Goal: Information Seeking & Learning: Learn about a topic

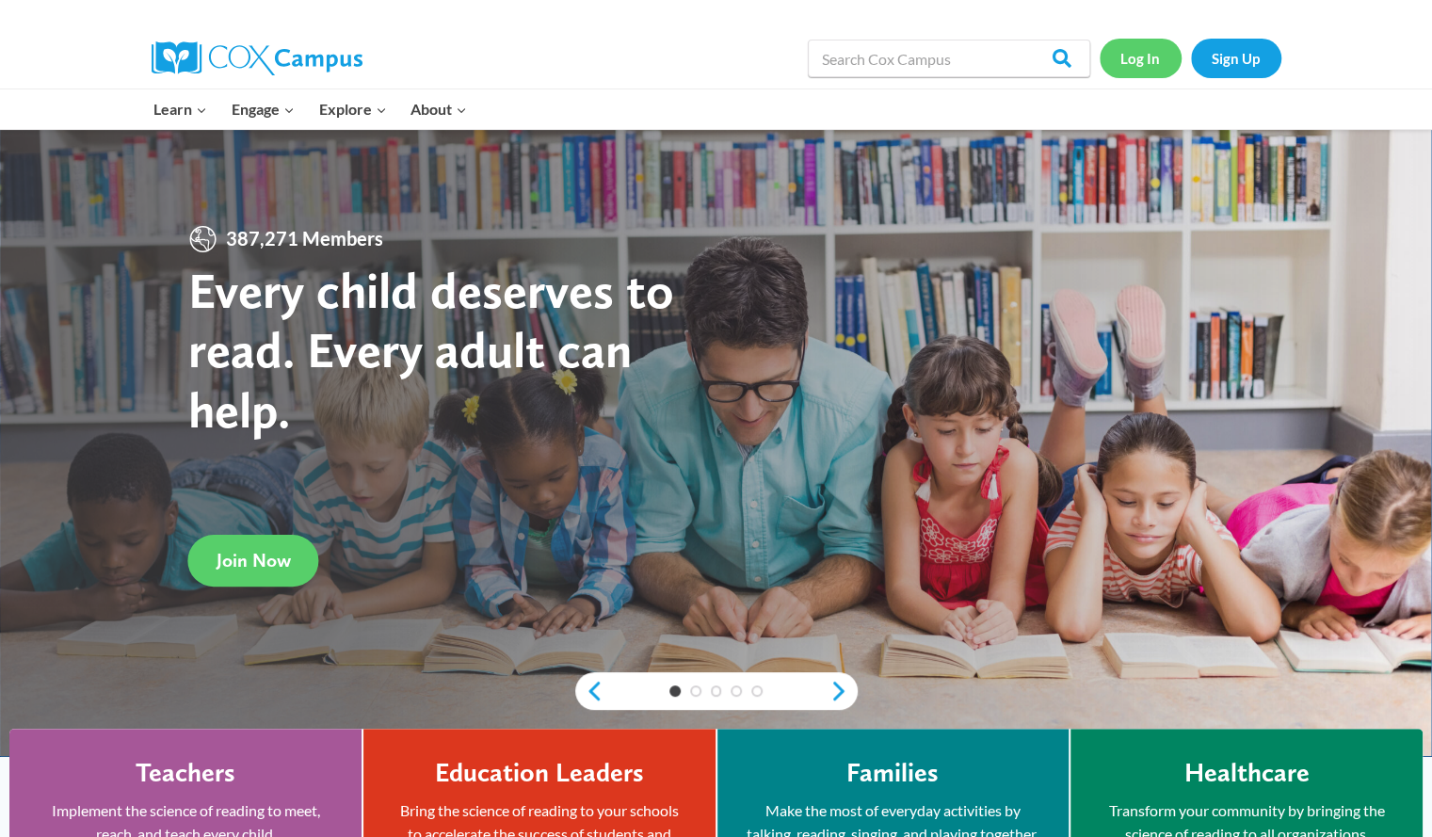
click at [1130, 60] on link "Log In" at bounding box center [1141, 58] width 82 height 39
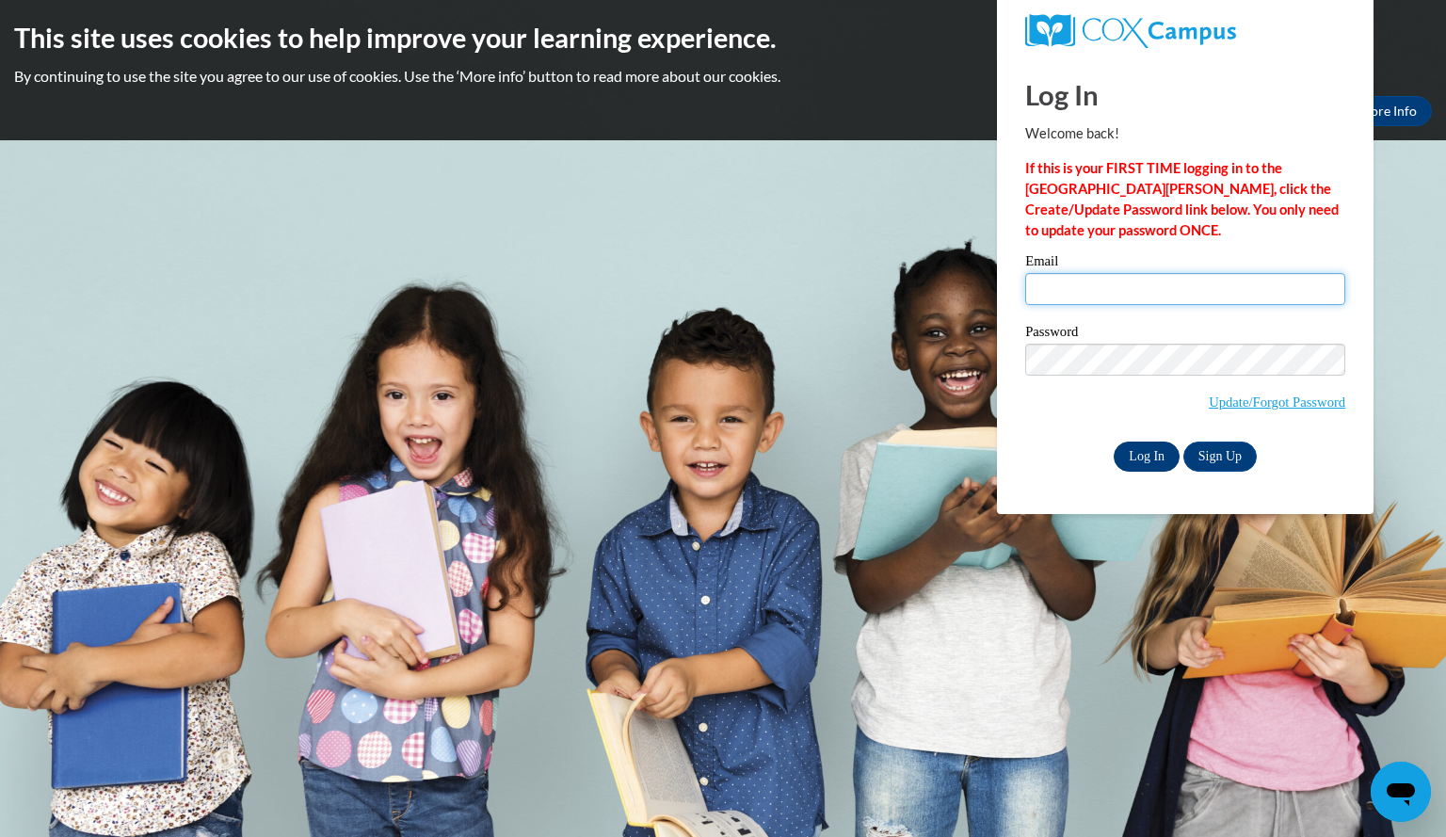
type input "karlstafani@aasd.k12.wi.us"
click at [1147, 456] on input "Log In" at bounding box center [1147, 457] width 66 height 30
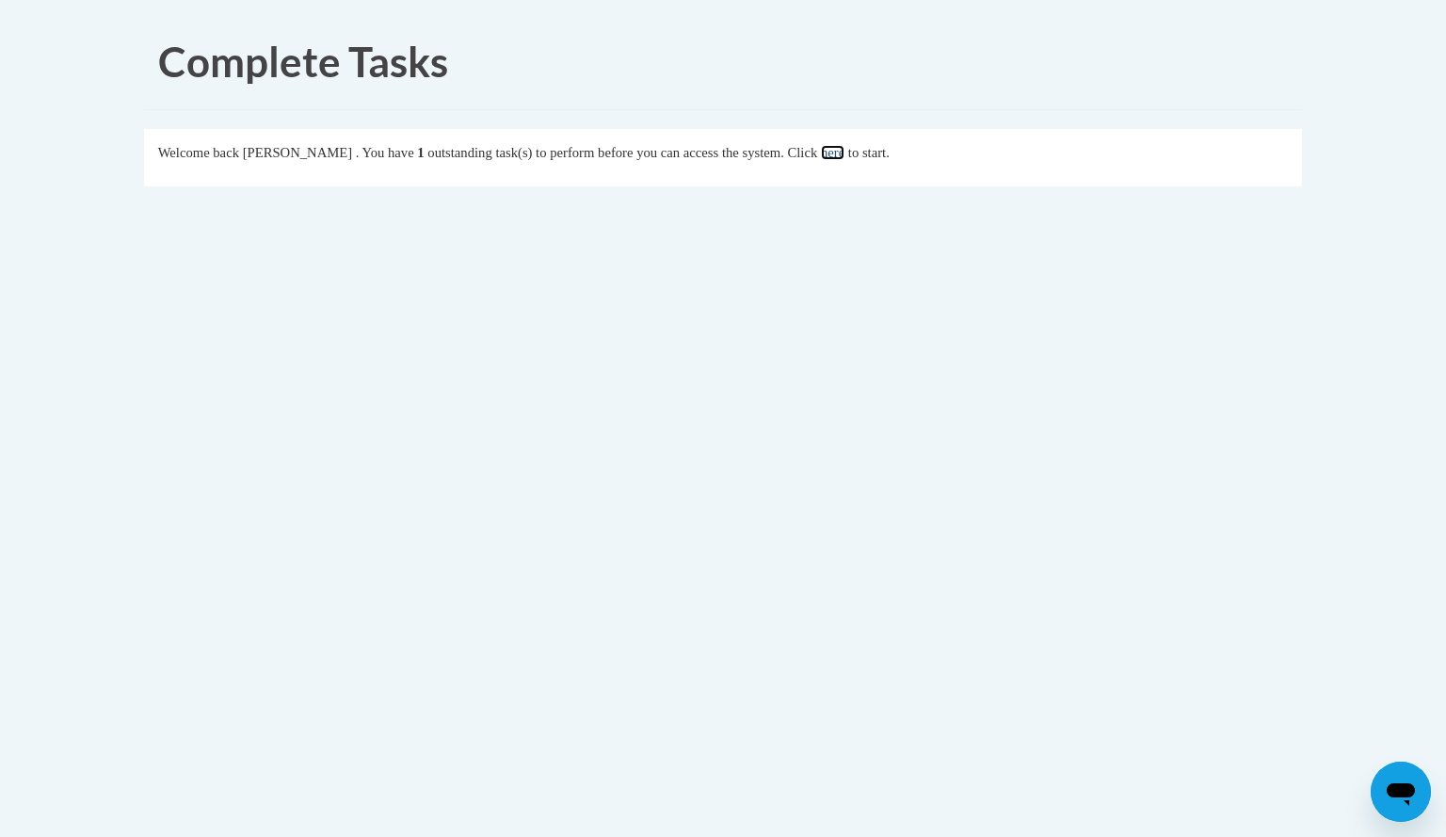
click at [845, 153] on link "here" at bounding box center [833, 152] width 24 height 15
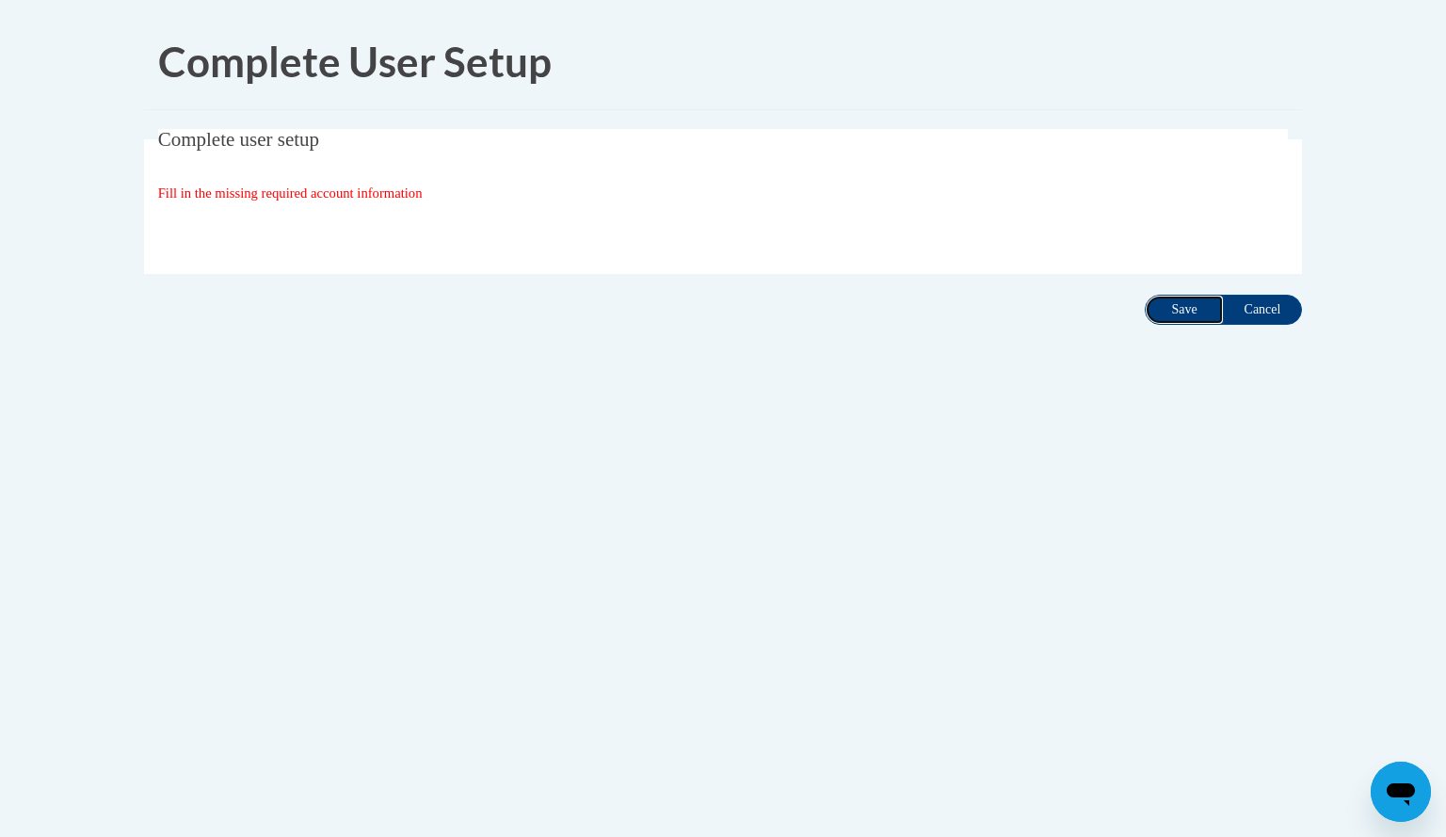
click at [1178, 306] on input "Save" at bounding box center [1184, 310] width 79 height 30
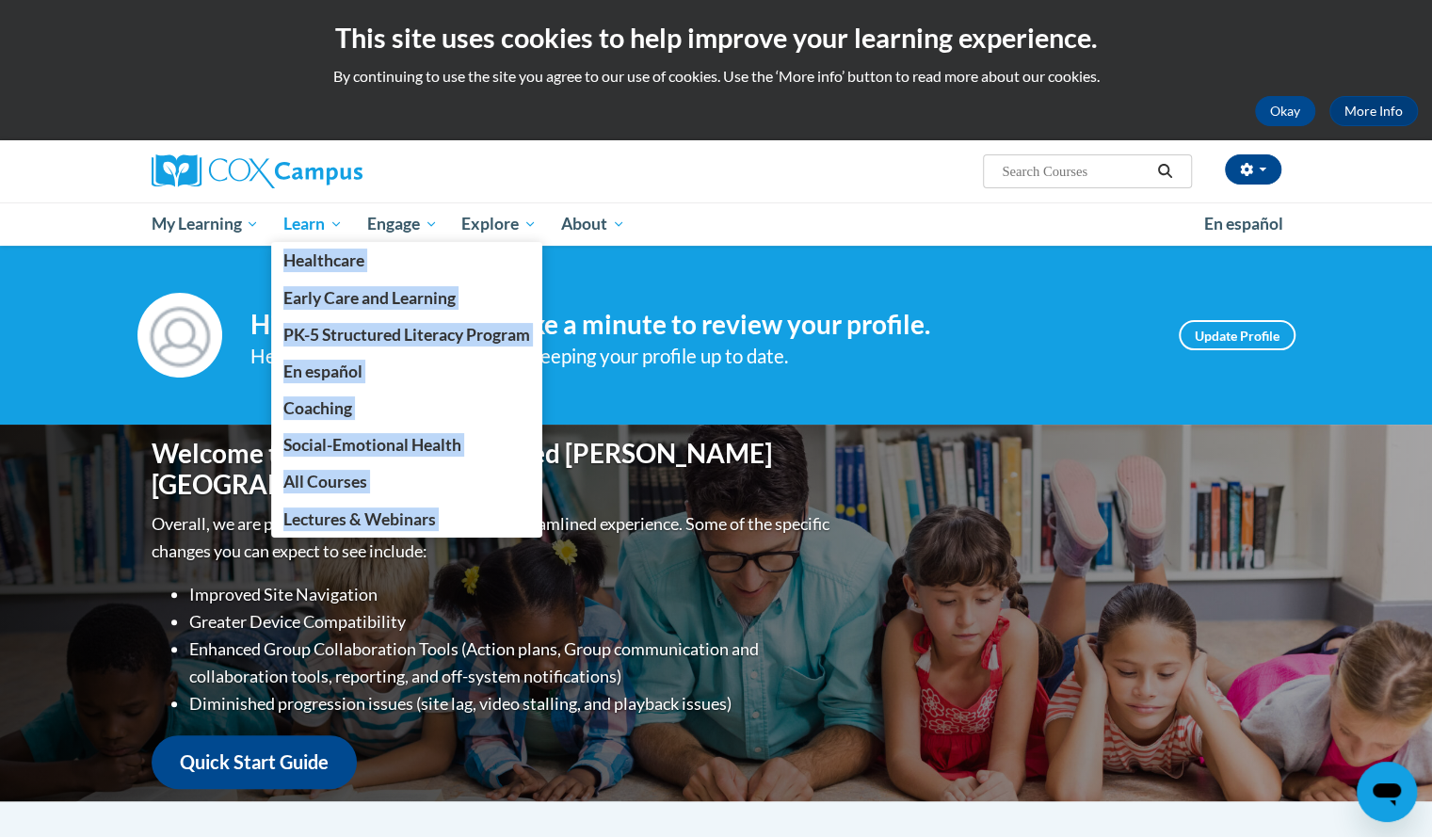
drag, startPoint x: 356, startPoint y: 221, endPoint x: 336, endPoint y: 219, distance: 19.9
click at [336, 219] on ul "My Learning My Learning My Course Progress Certificates My Action Plans Group D…" at bounding box center [665, 223] width 1053 height 43
click at [336, 219] on span "Learn" at bounding box center [312, 224] width 59 height 23
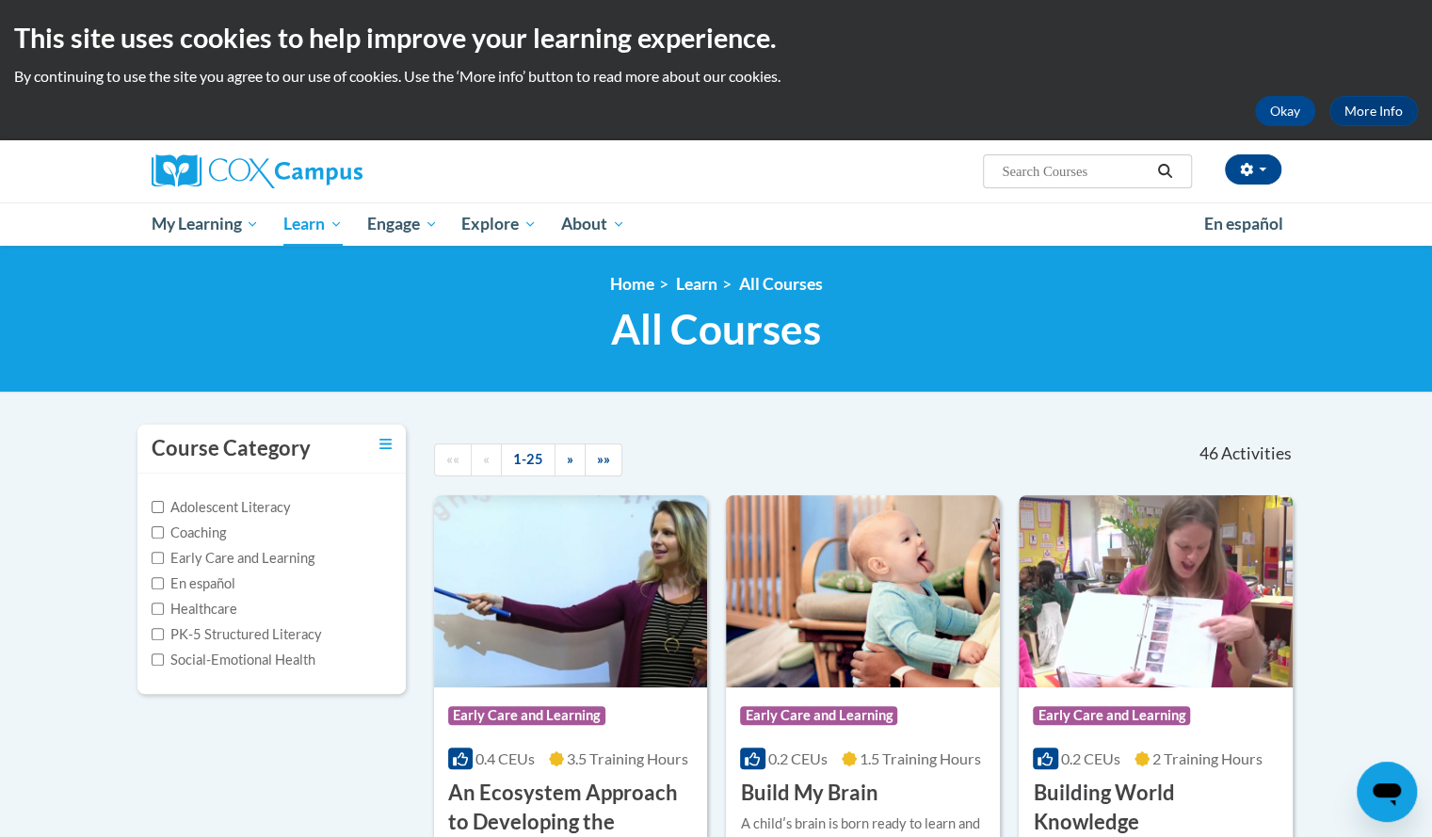
click at [1050, 169] on input "Search..." at bounding box center [1075, 171] width 151 height 23
type input "phonics for every reader"
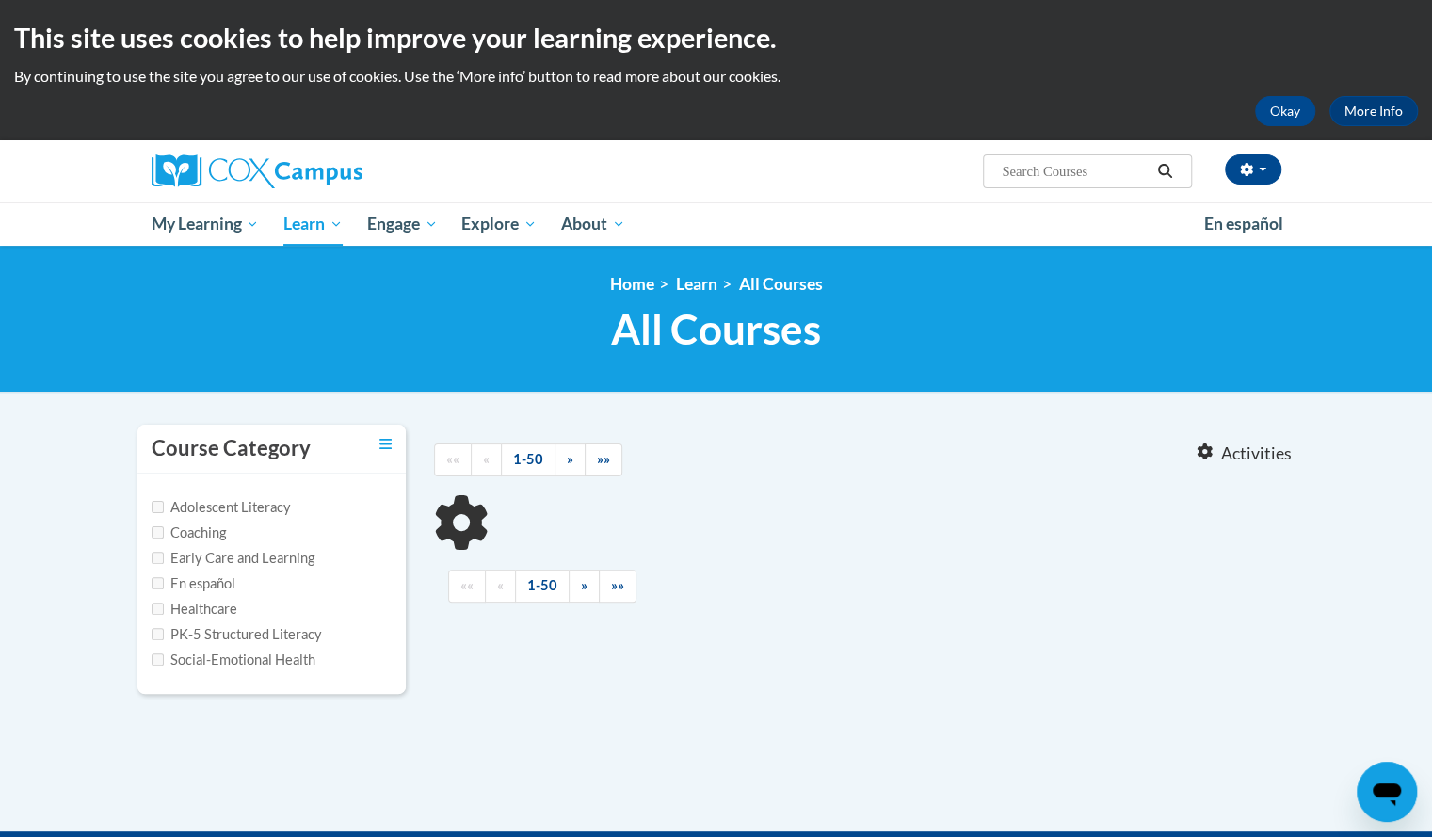
type input "phonics for every reader"
click at [237, 641] on label "PK-5 Structured Literacy" at bounding box center [237, 634] width 170 height 21
click at [164, 640] on input "PK-5 Structured Literacy" at bounding box center [158, 634] width 12 height 12
checkbox input "true"
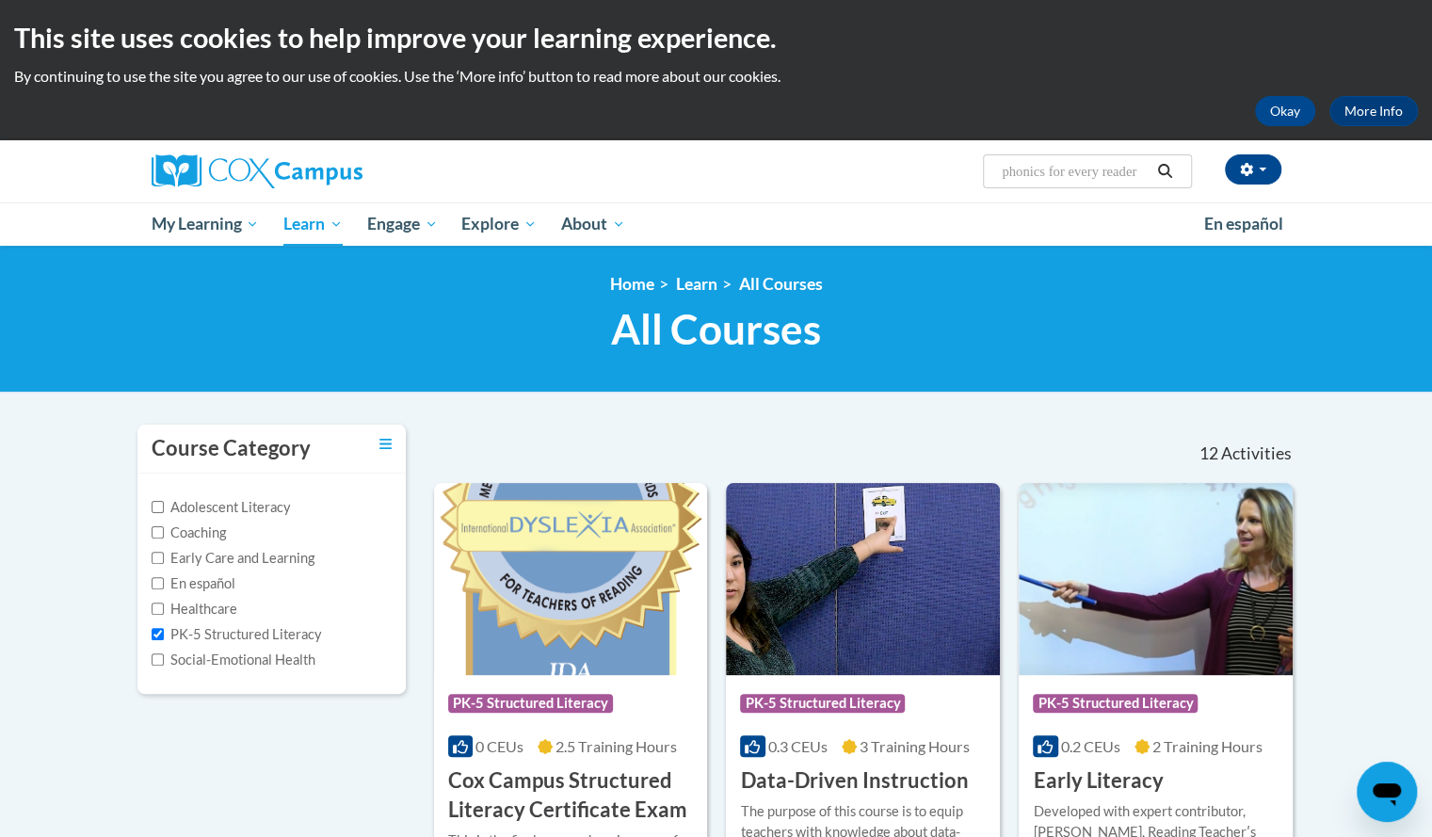
click at [1047, 171] on input "phonics for every reader" at bounding box center [1075, 171] width 151 height 23
type input "systematic and explicit"
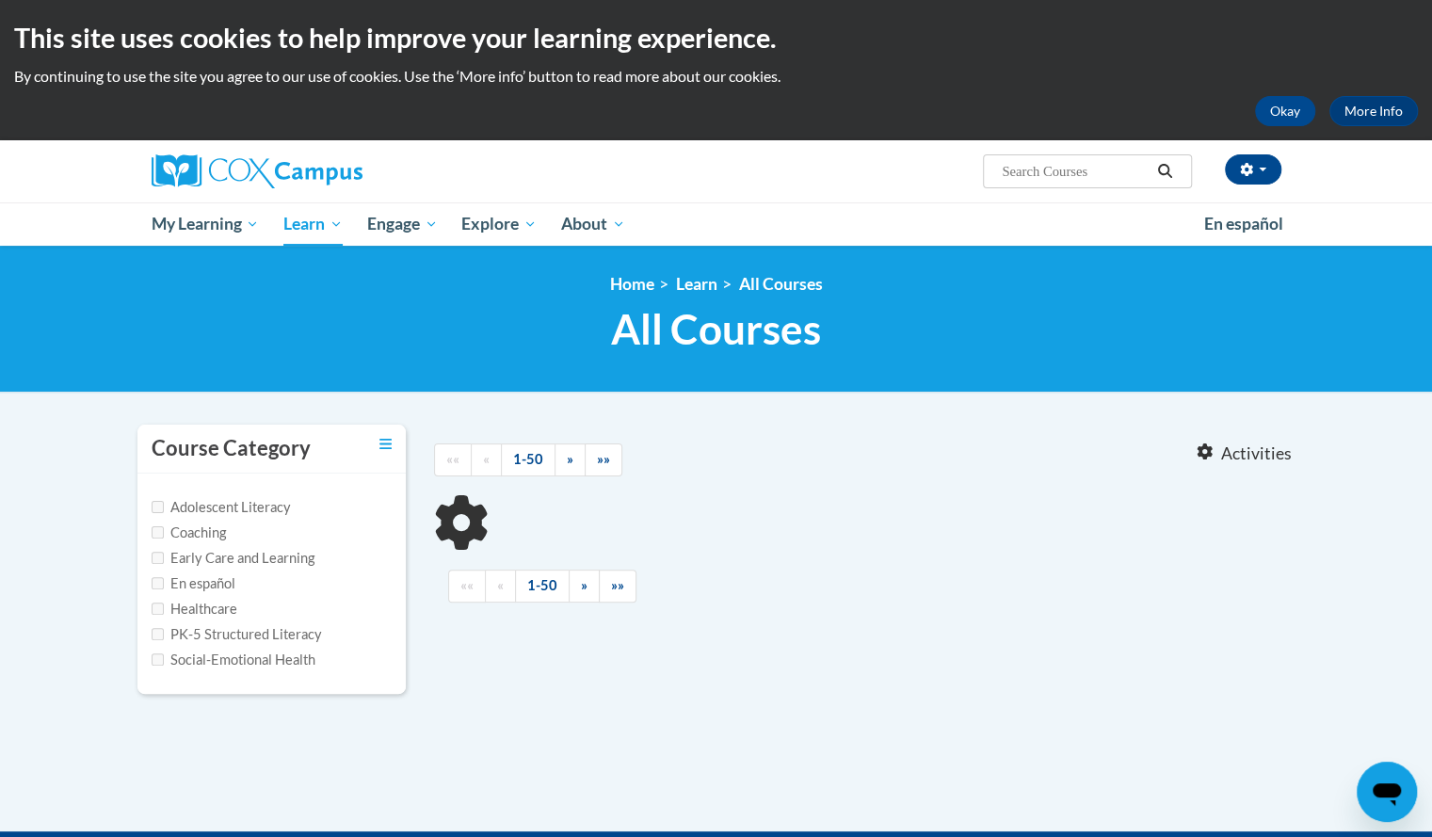
type input "systematic and explicit"
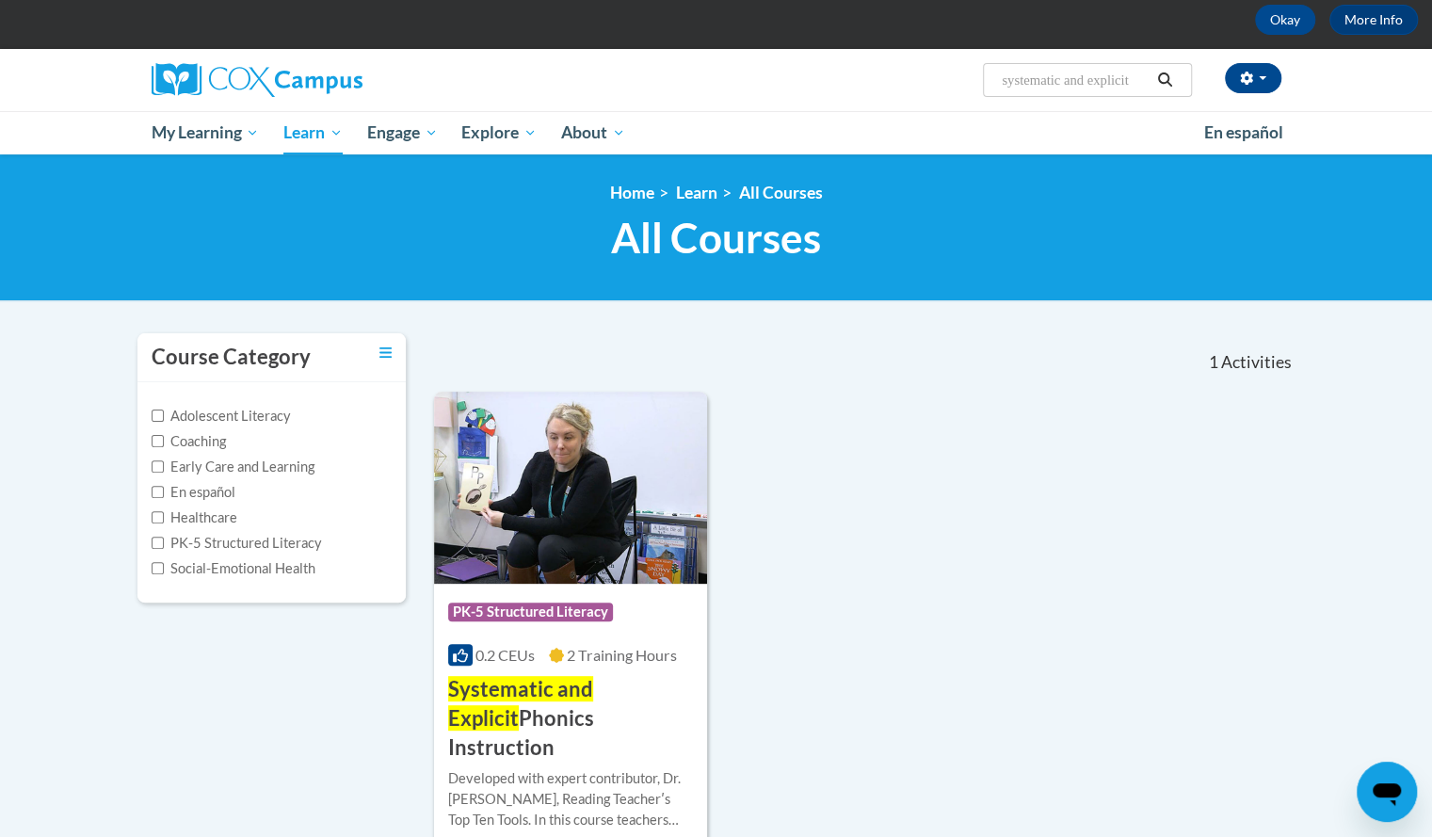
scroll to position [95, 0]
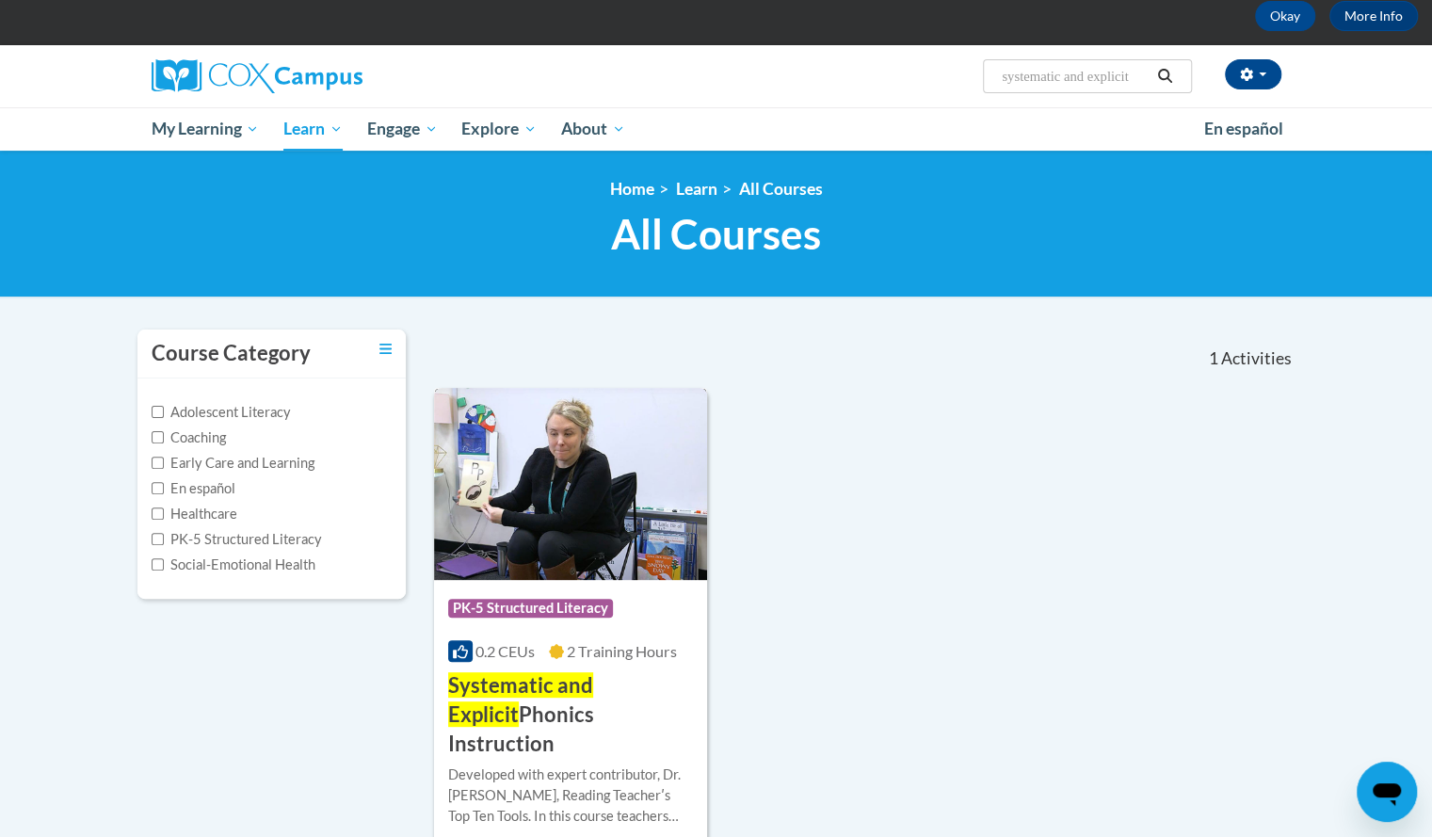
click at [660, 567] on img at bounding box center [571, 484] width 274 height 192
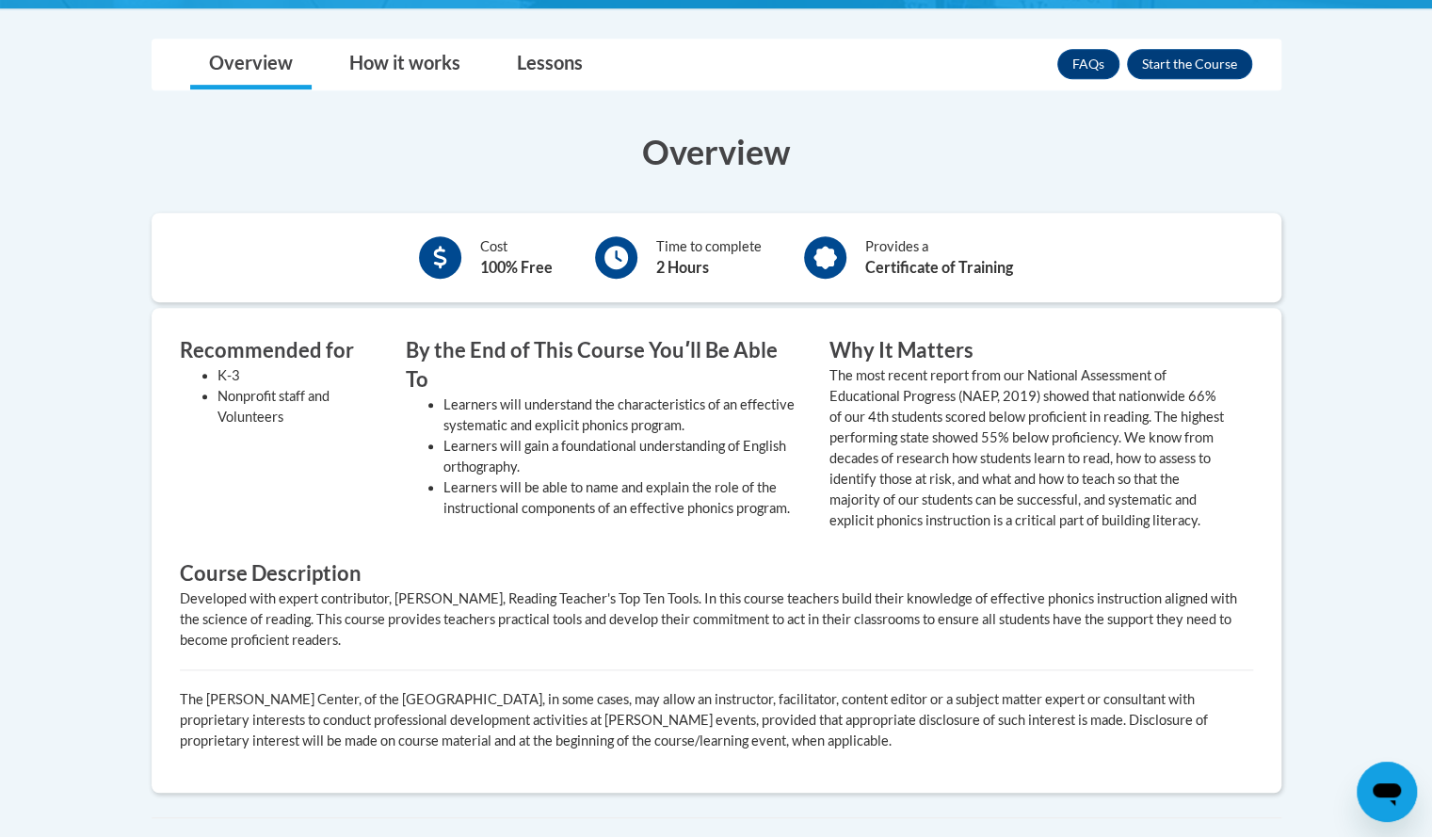
scroll to position [554, 0]
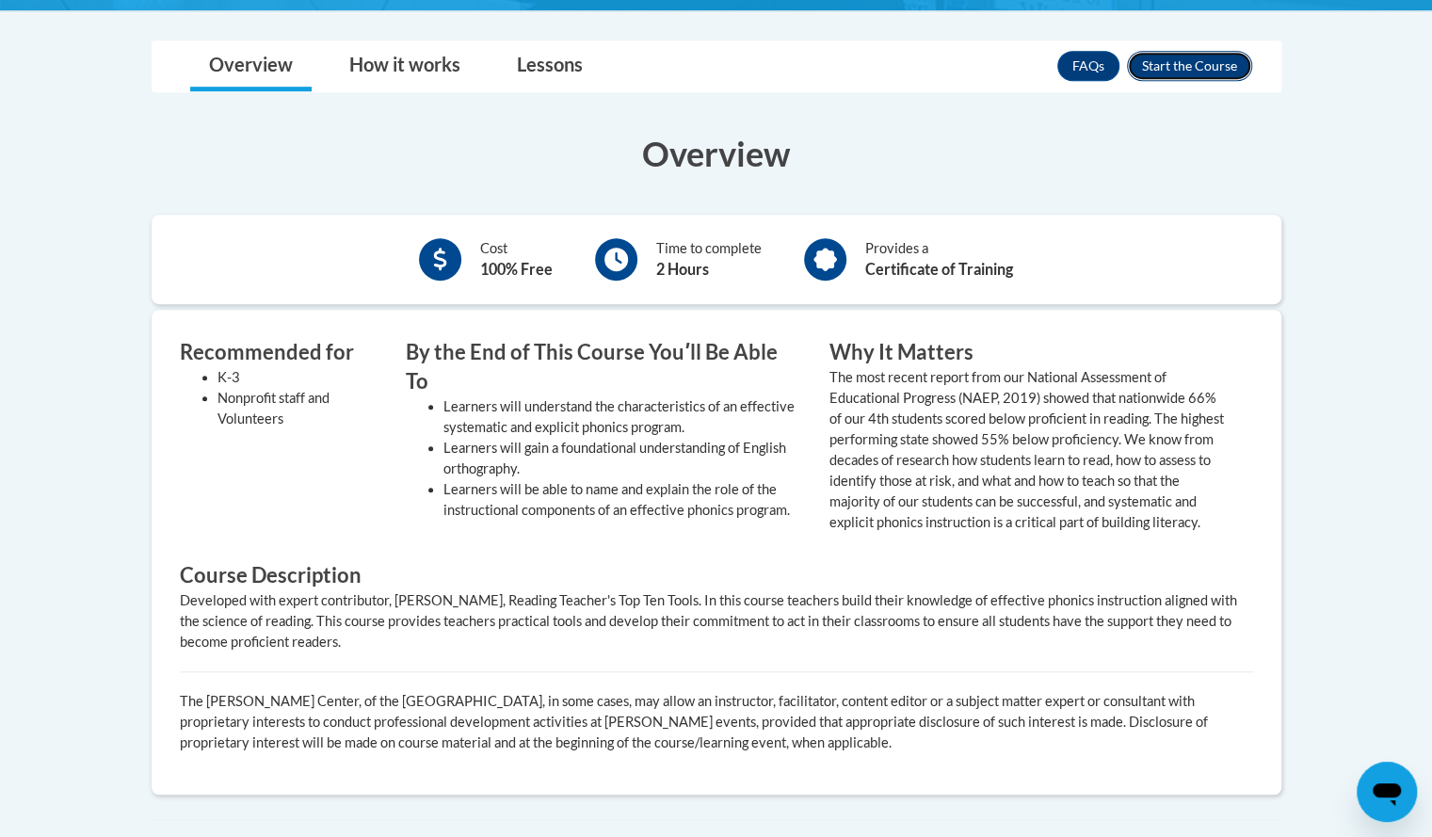
click at [1197, 54] on button "Enroll" at bounding box center [1189, 66] width 125 height 30
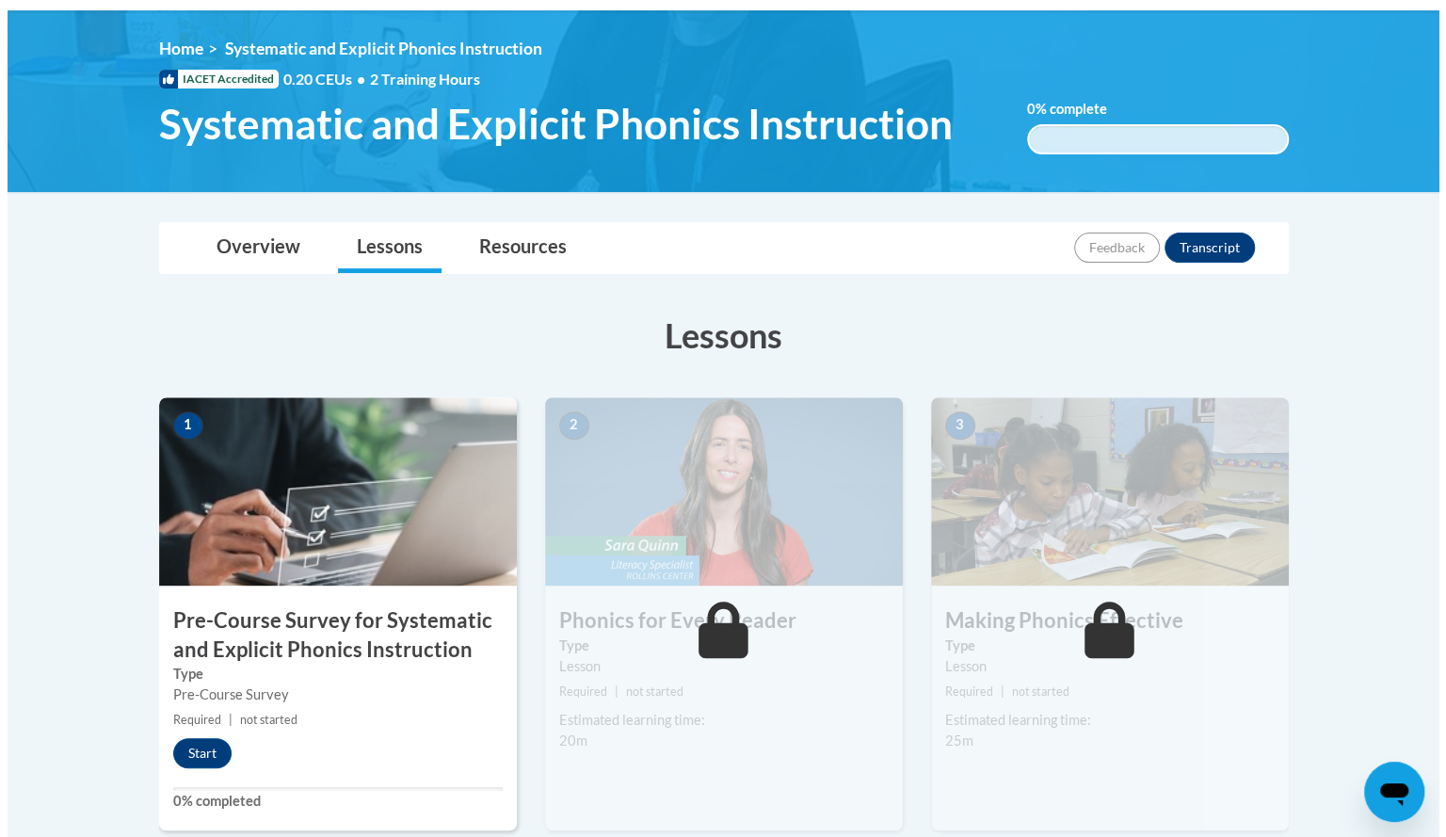
scroll to position [245, 0]
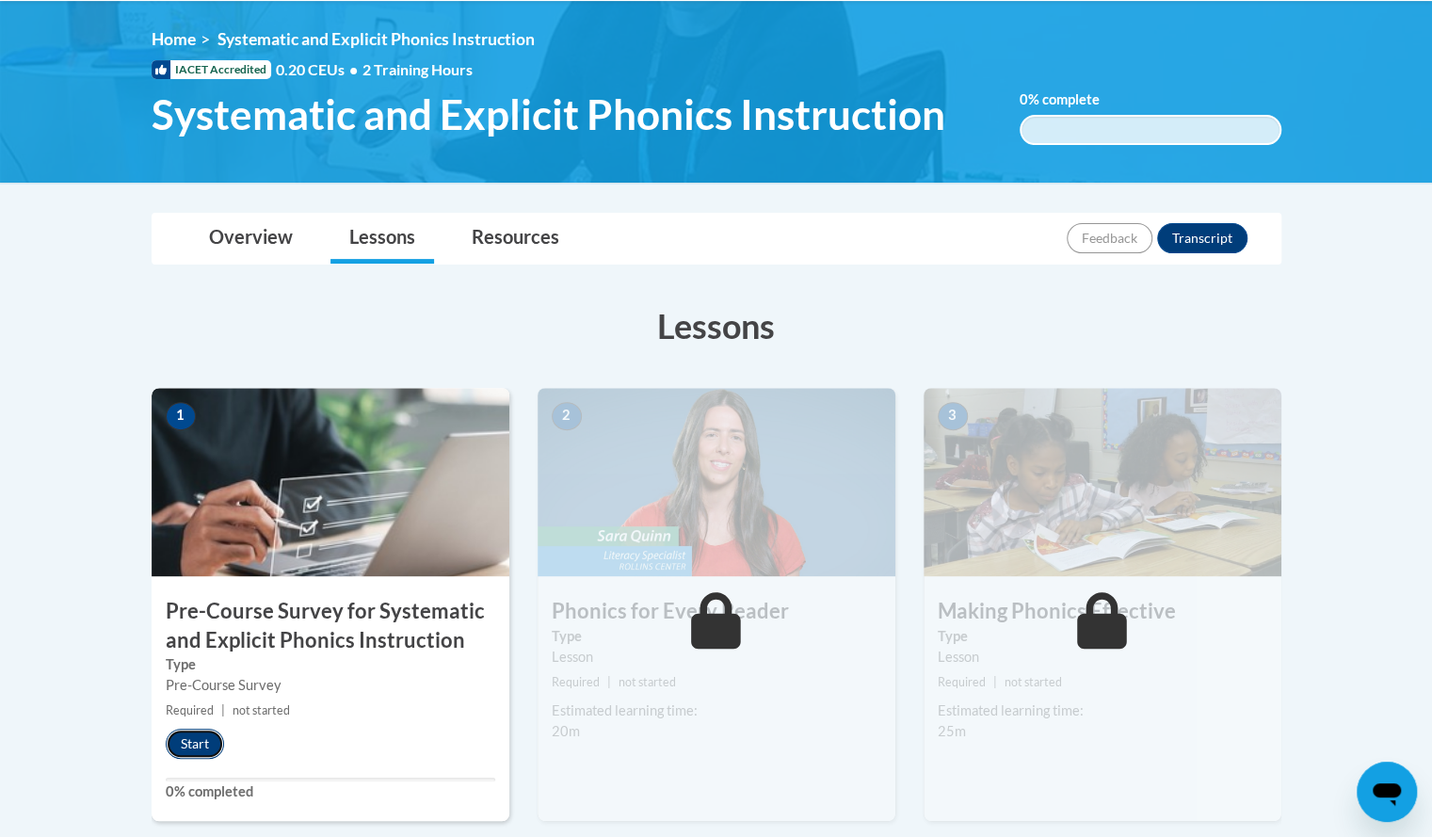
click at [202, 741] on button "Start" at bounding box center [195, 744] width 58 height 30
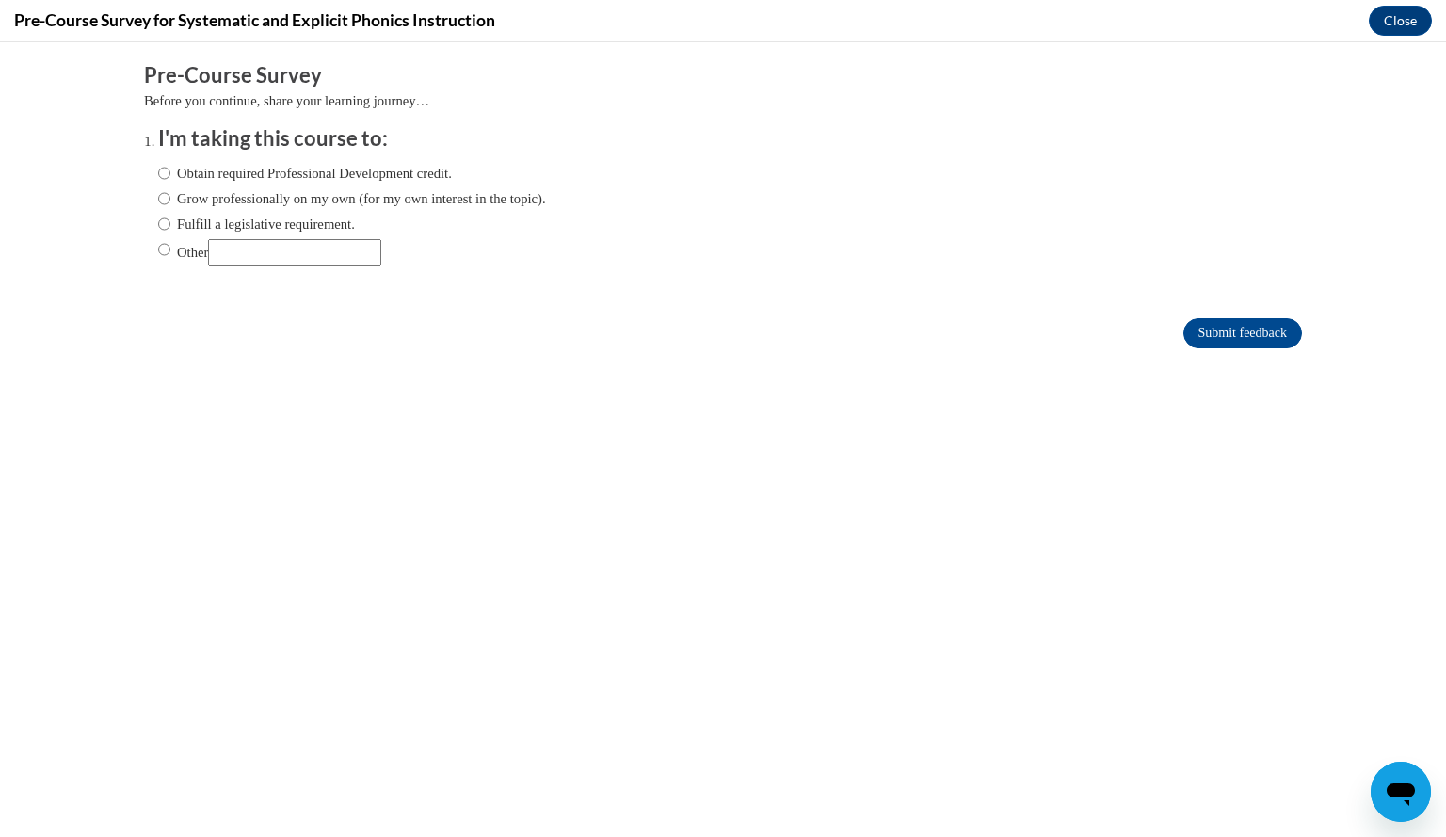
scroll to position [0, 0]
click at [158, 193] on input "Grow professionally on my own (for my own interest in the topic)." at bounding box center [164, 198] width 12 height 21
radio input "true"
click at [1244, 332] on input "Submit feedback" at bounding box center [1243, 333] width 119 height 30
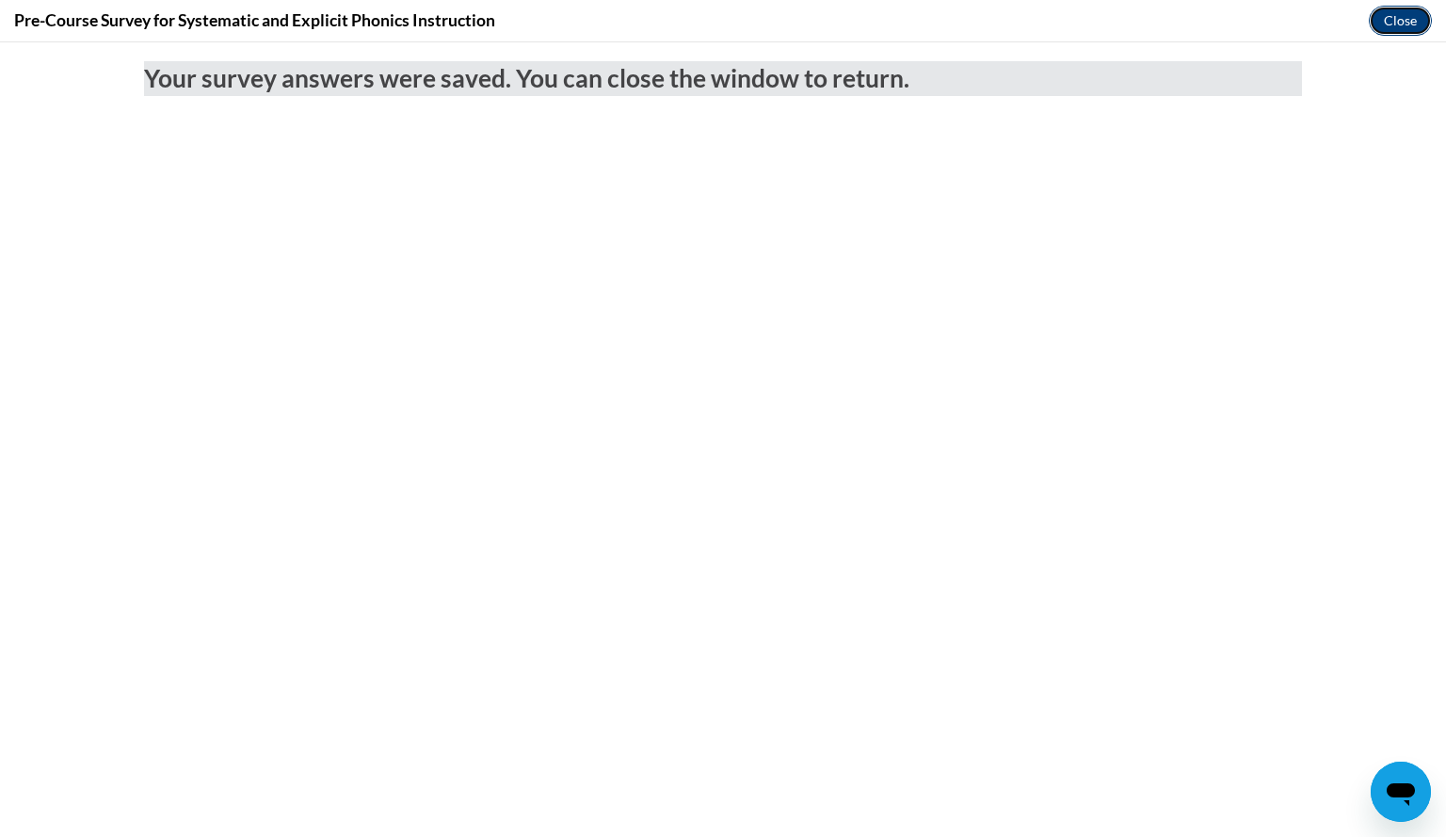
click at [1405, 24] on button "Close" at bounding box center [1400, 21] width 63 height 30
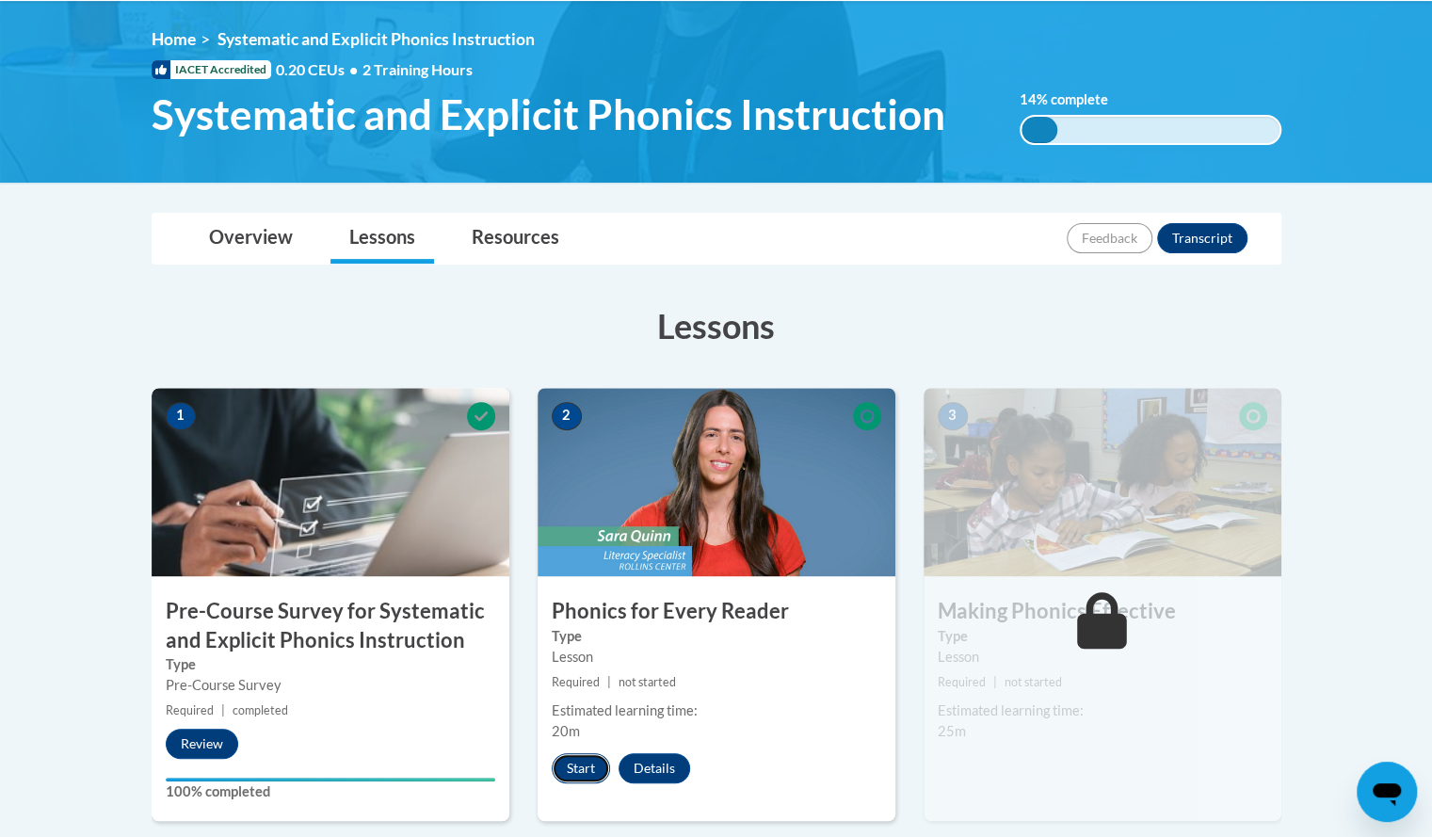
click at [582, 760] on button "Start" at bounding box center [581, 768] width 58 height 30
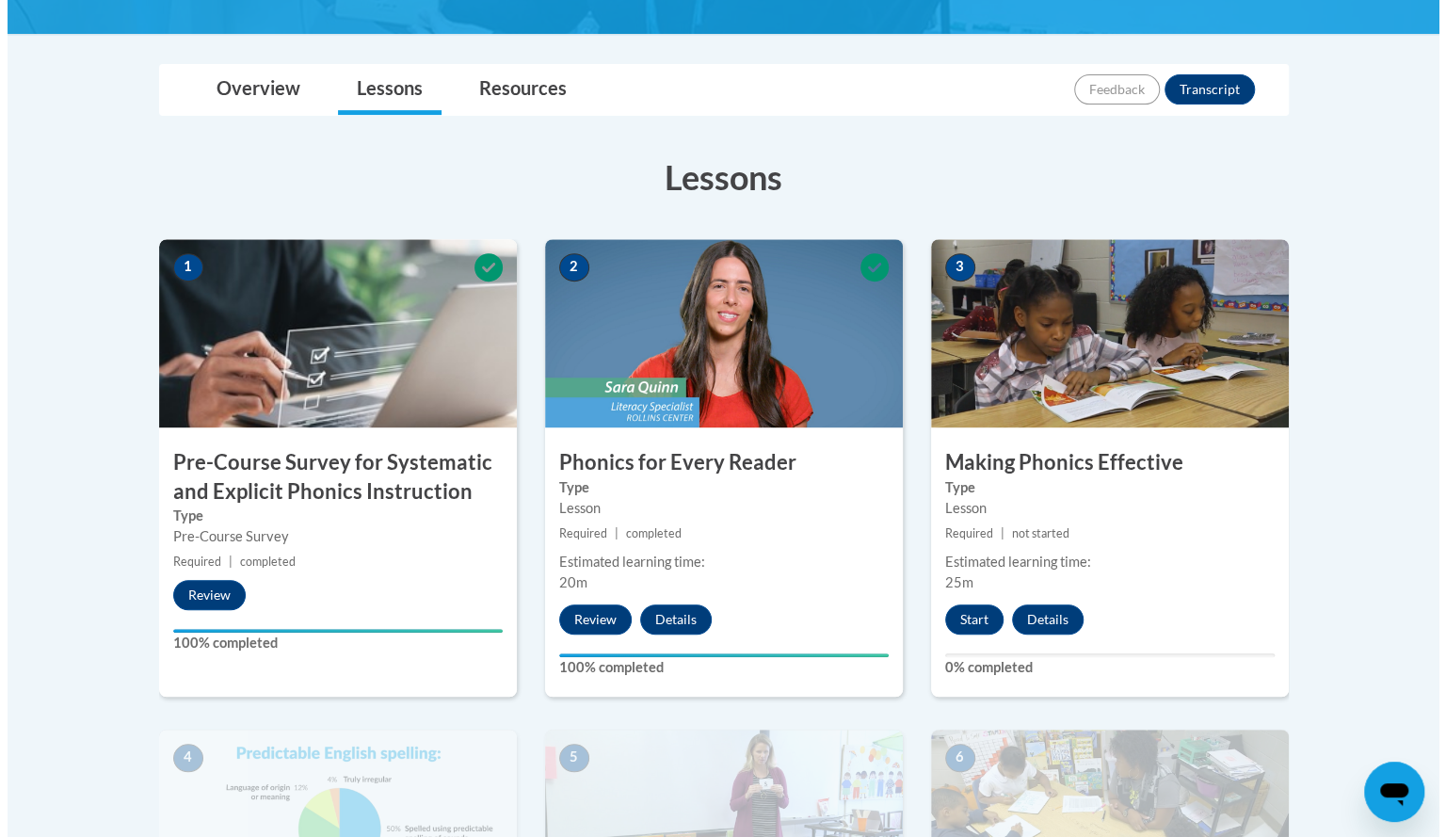
scroll to position [395, 0]
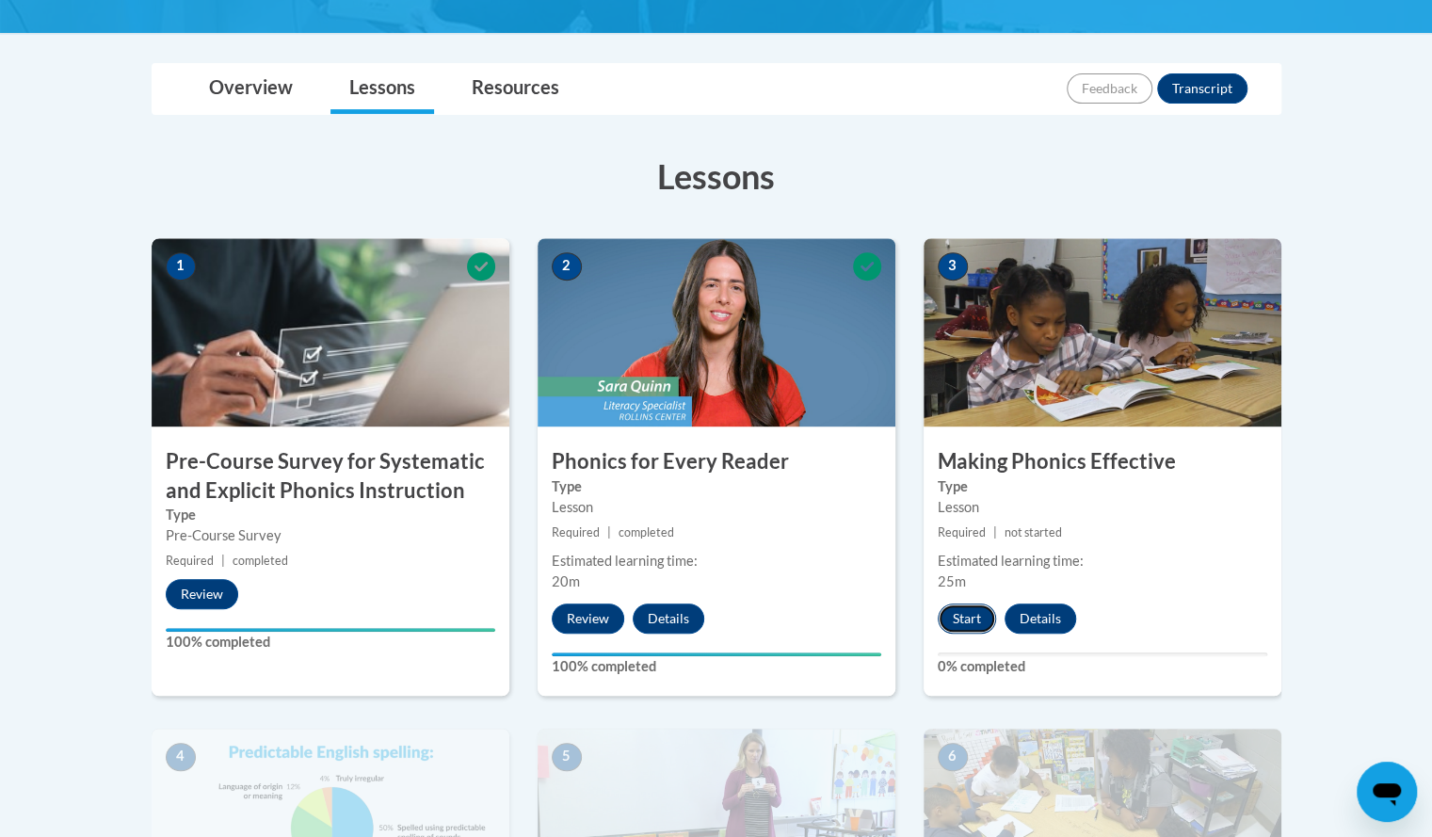
click at [952, 620] on button "Start" at bounding box center [967, 619] width 58 height 30
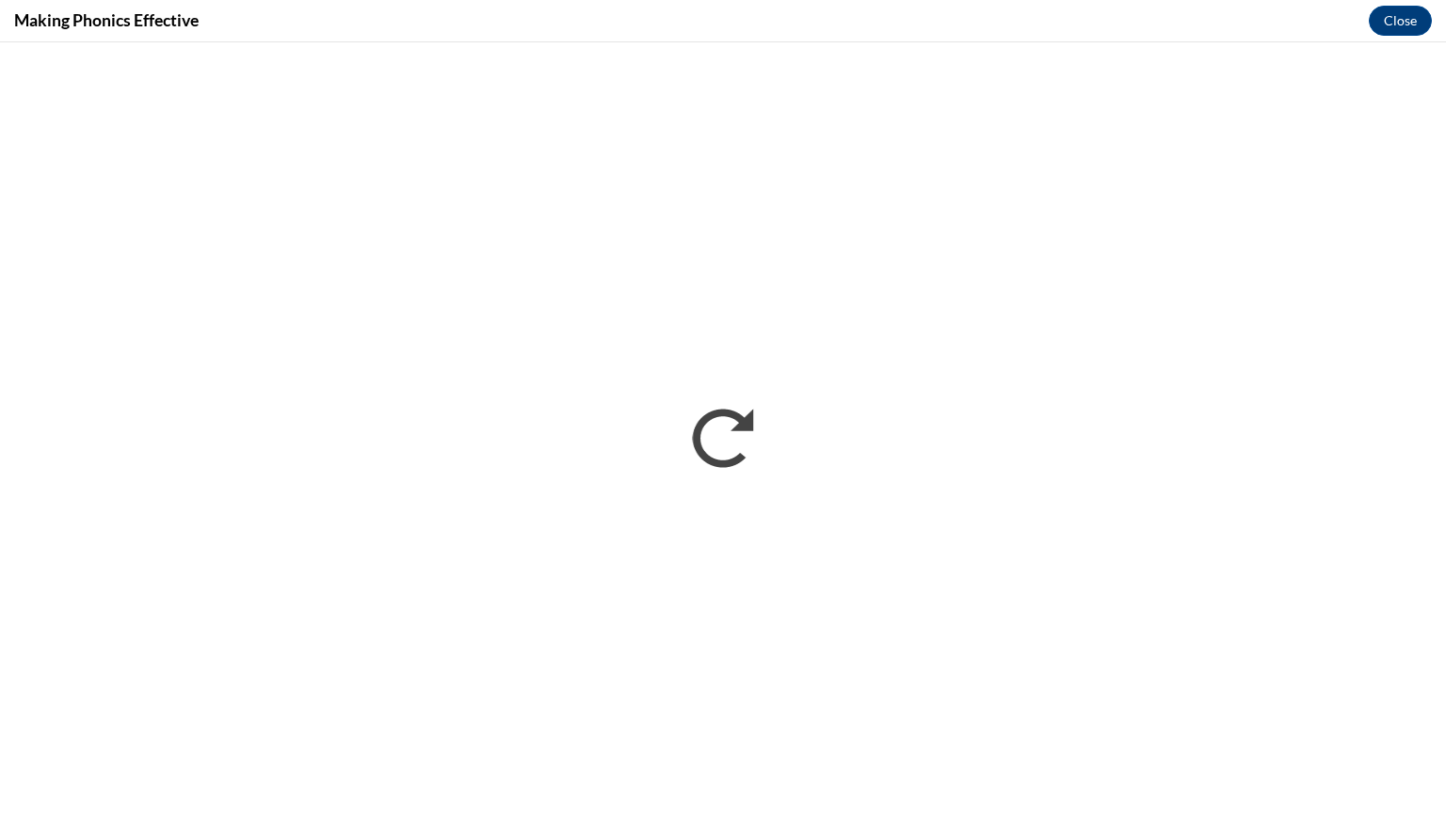
scroll to position [0, 0]
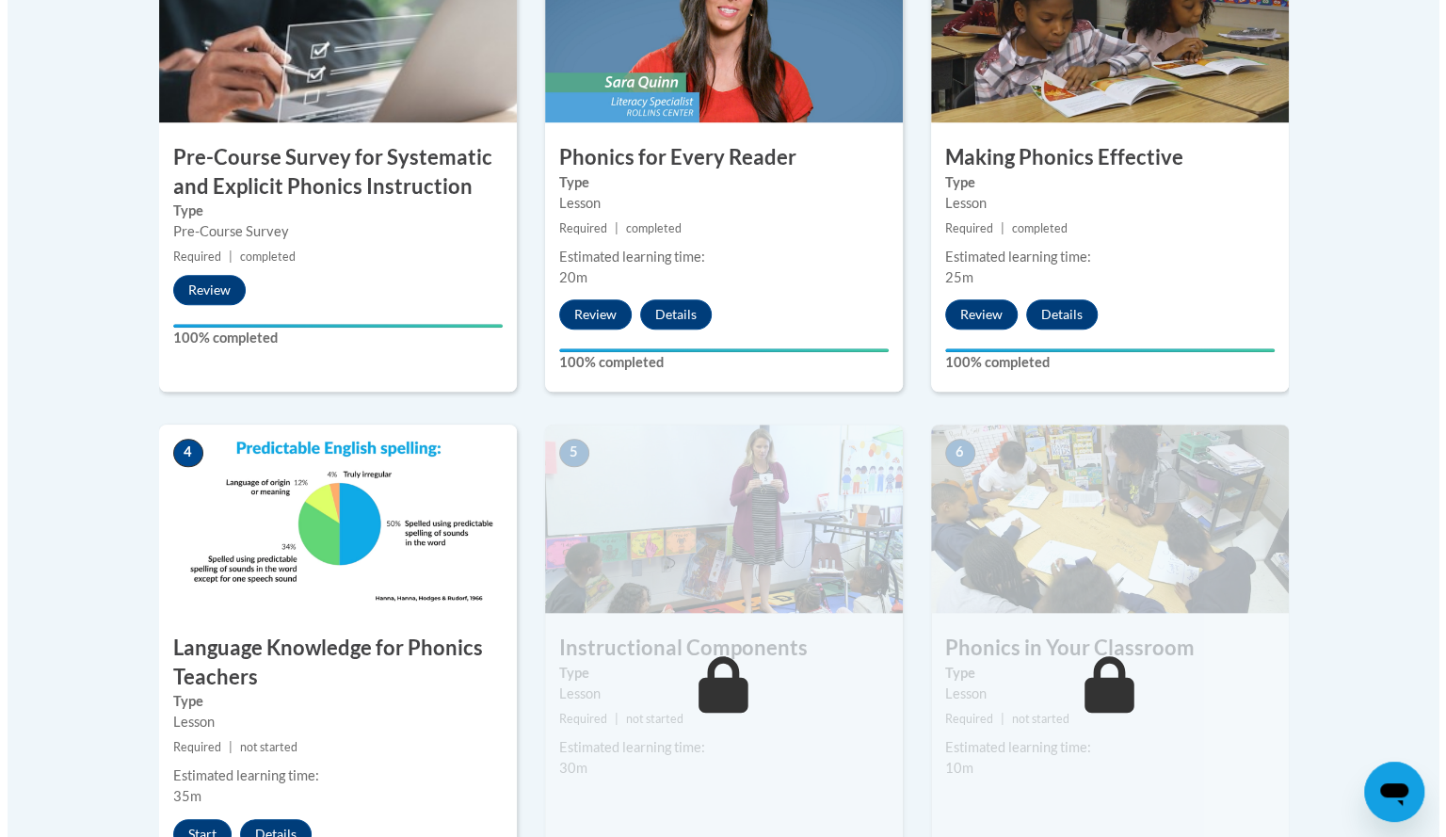
scroll to position [711, 0]
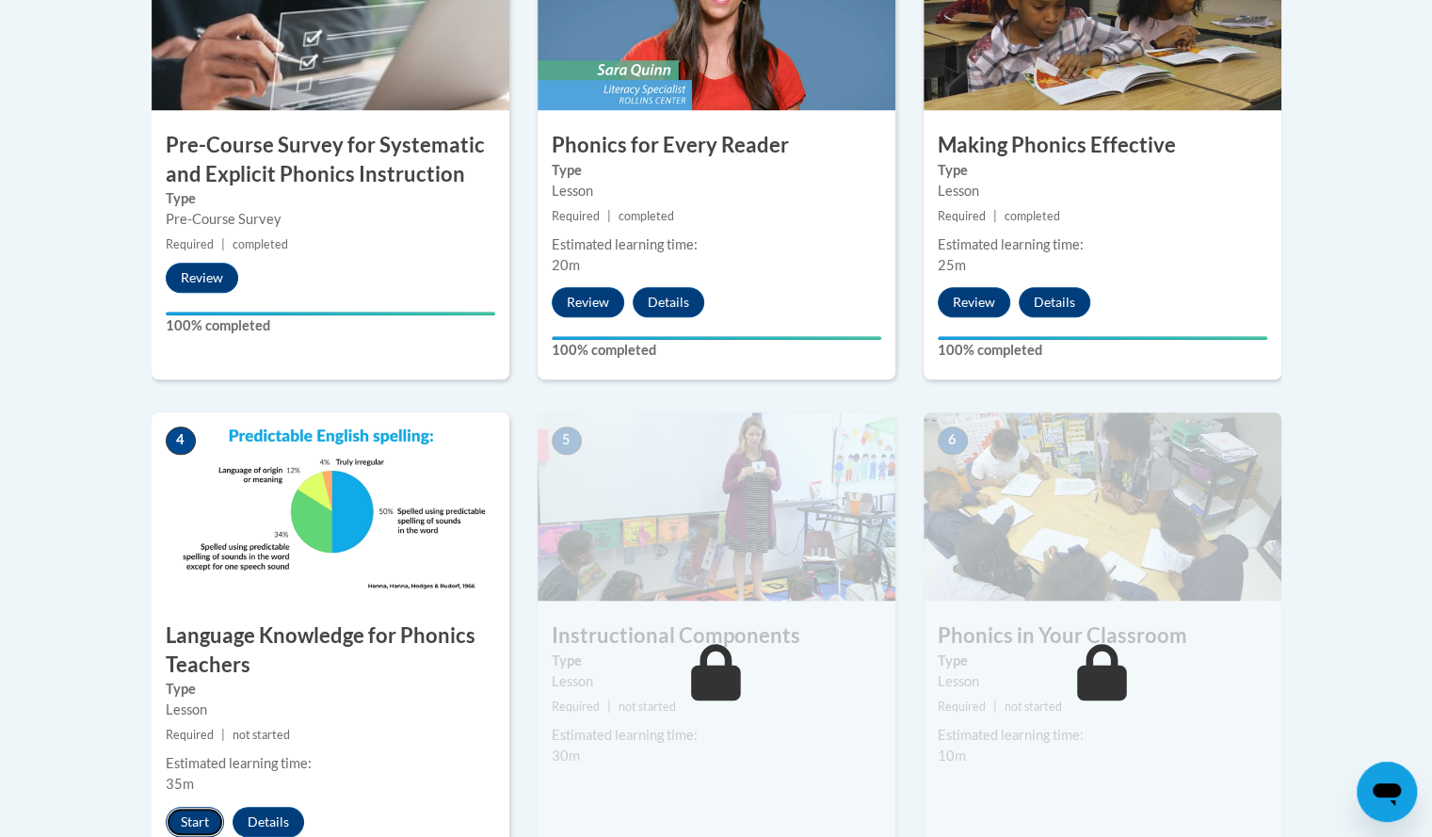
click at [191, 814] on button "Start" at bounding box center [195, 822] width 58 height 30
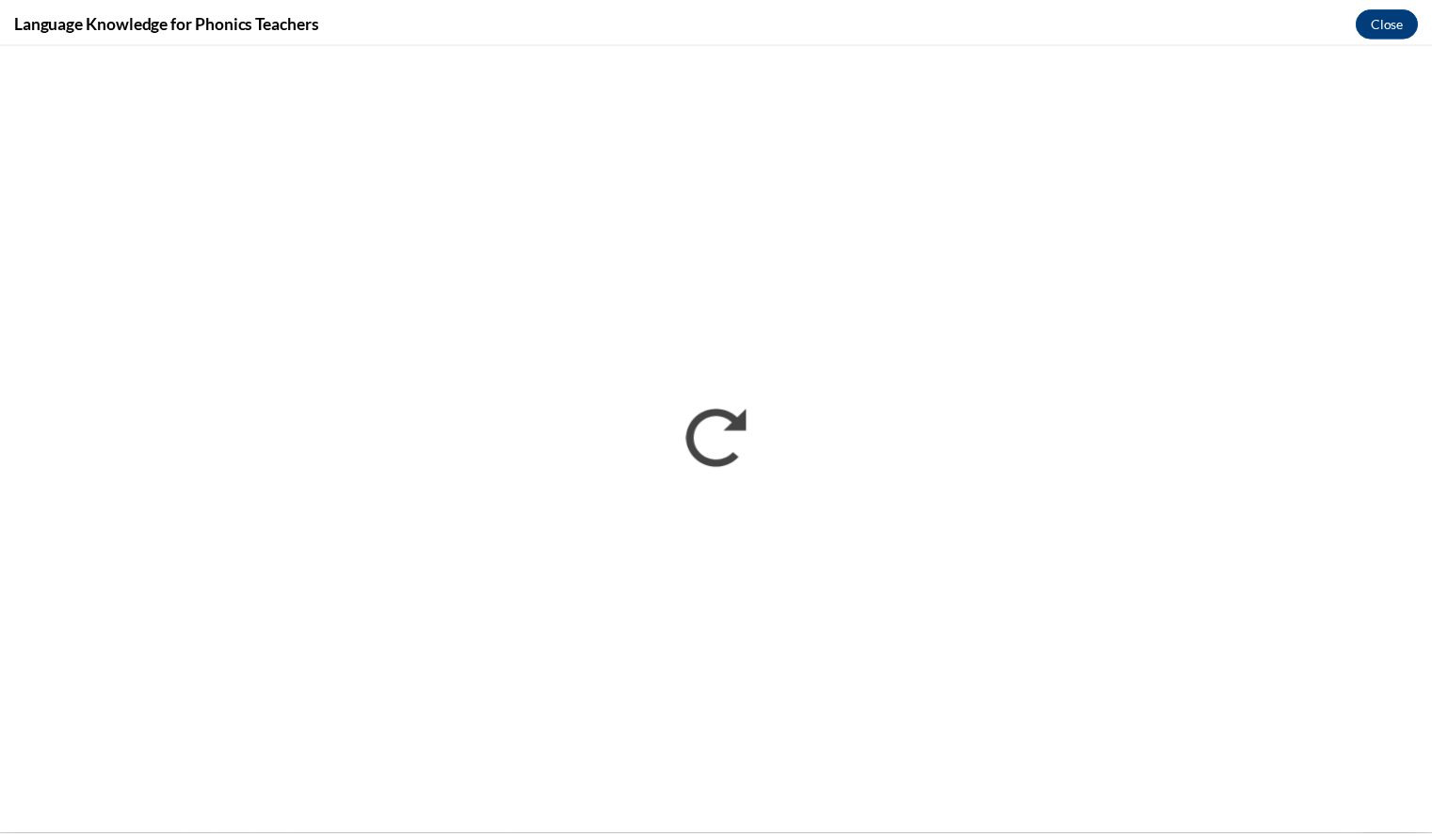
scroll to position [0, 0]
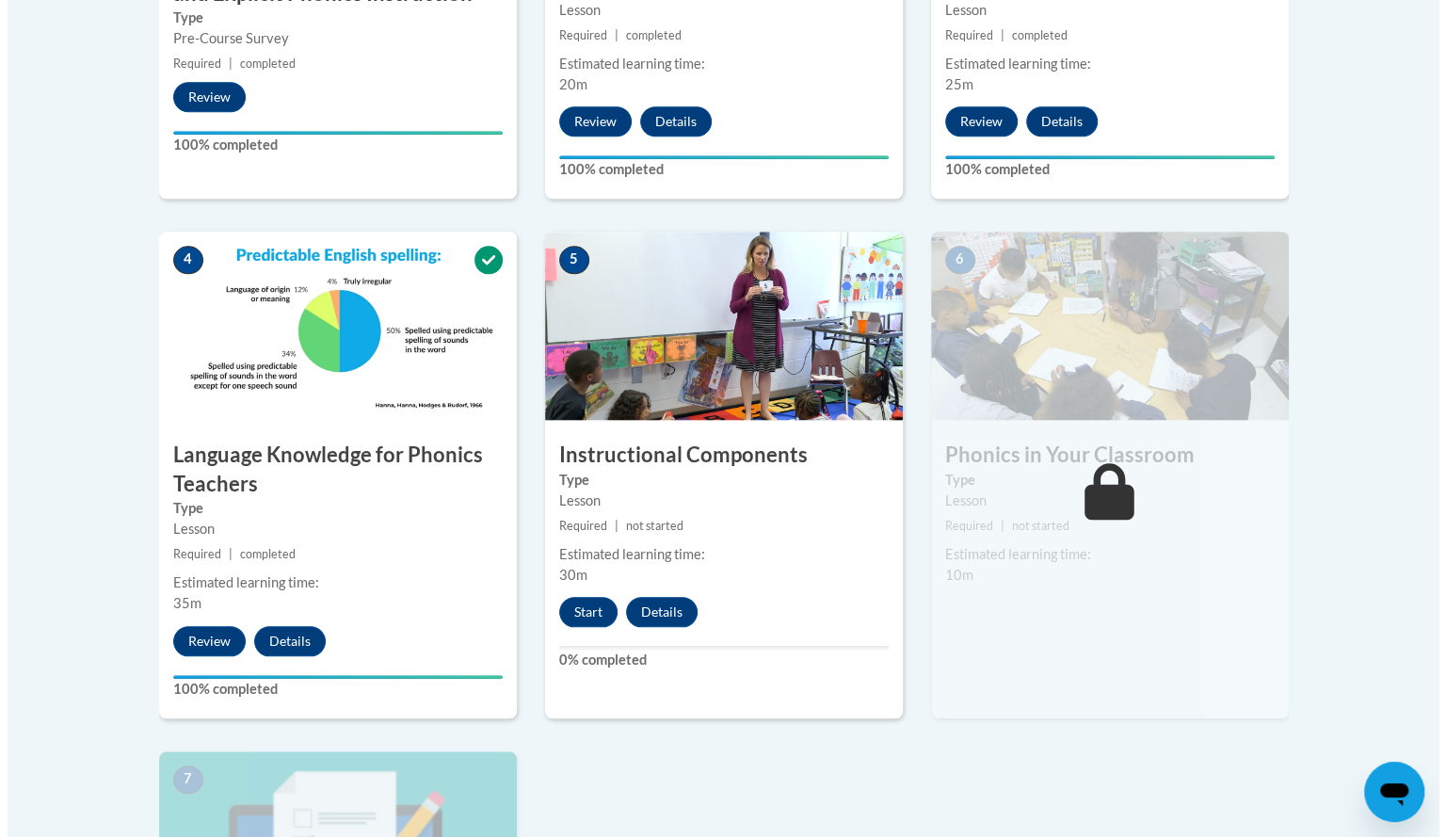
scroll to position [903, 0]
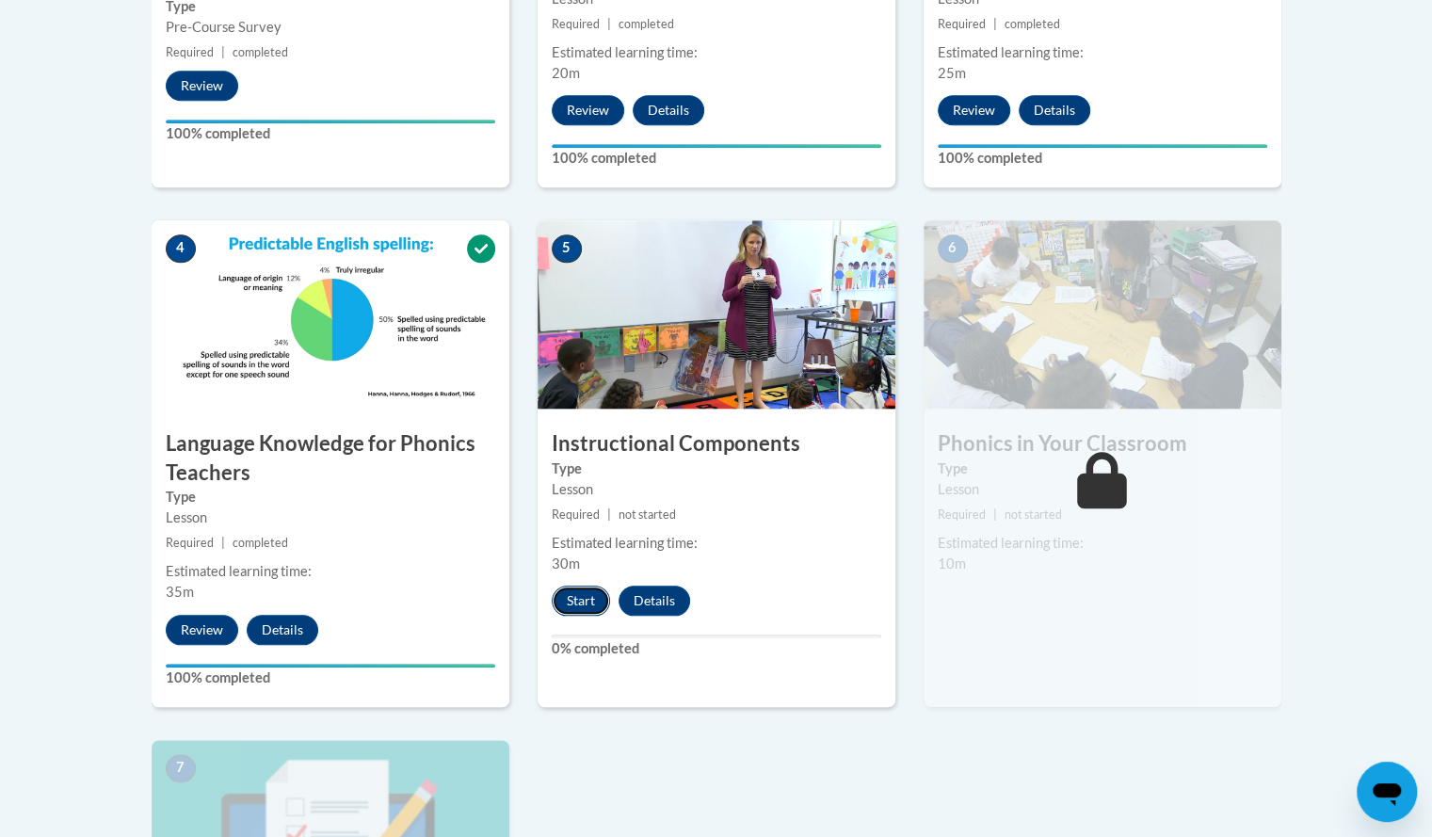
click at [589, 600] on button "Start" at bounding box center [581, 601] width 58 height 30
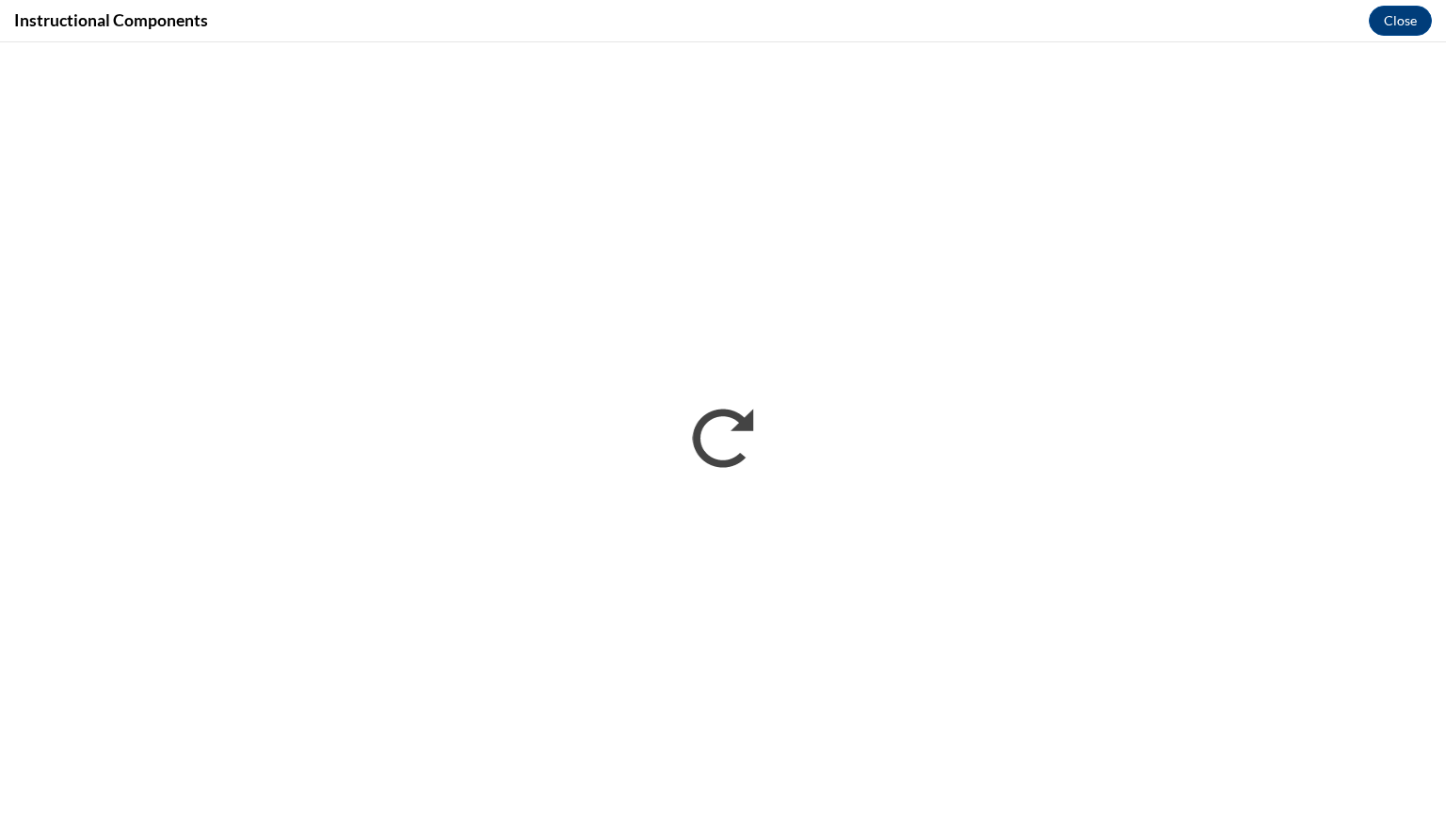
scroll to position [0, 0]
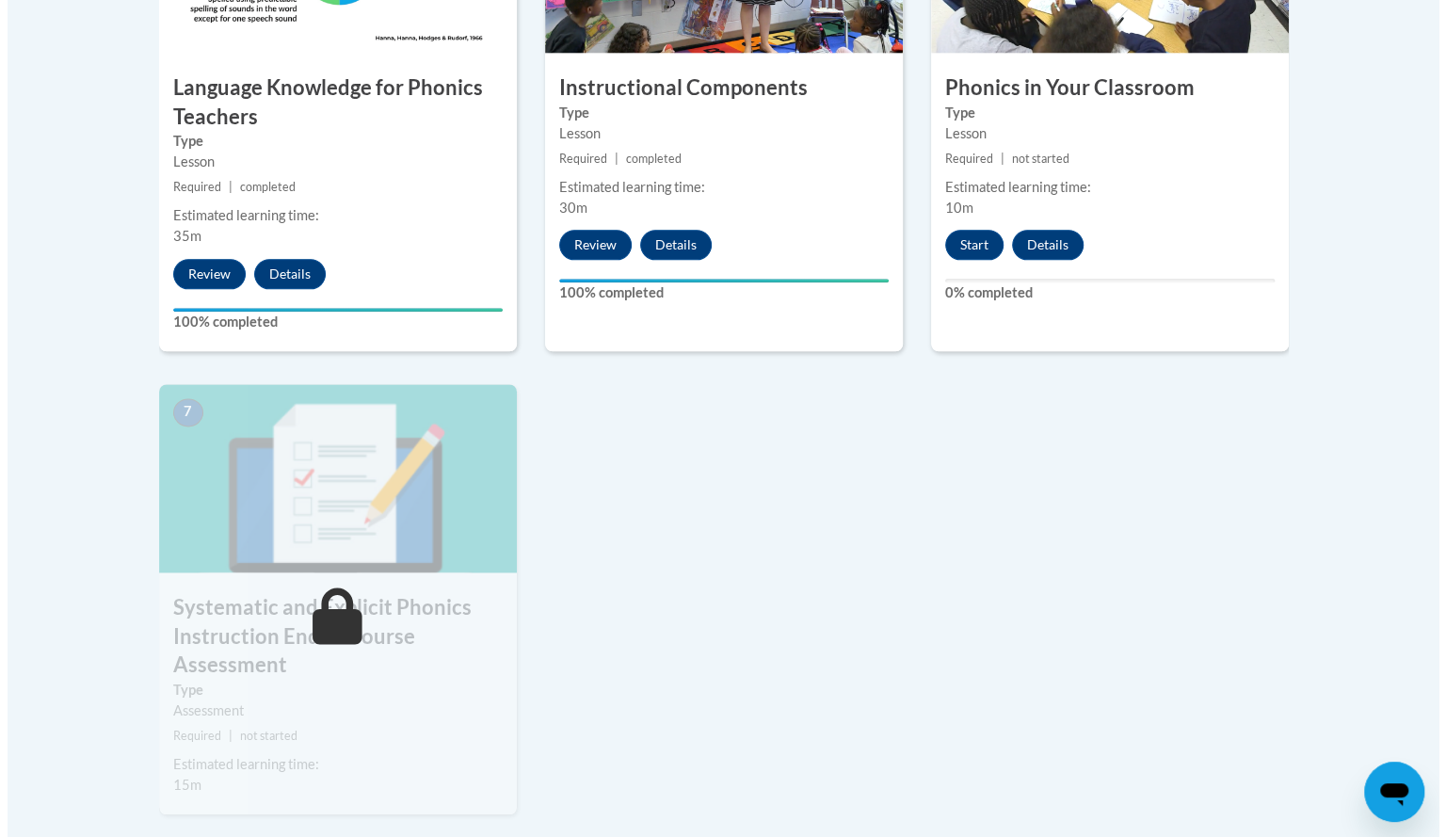
scroll to position [1276, 0]
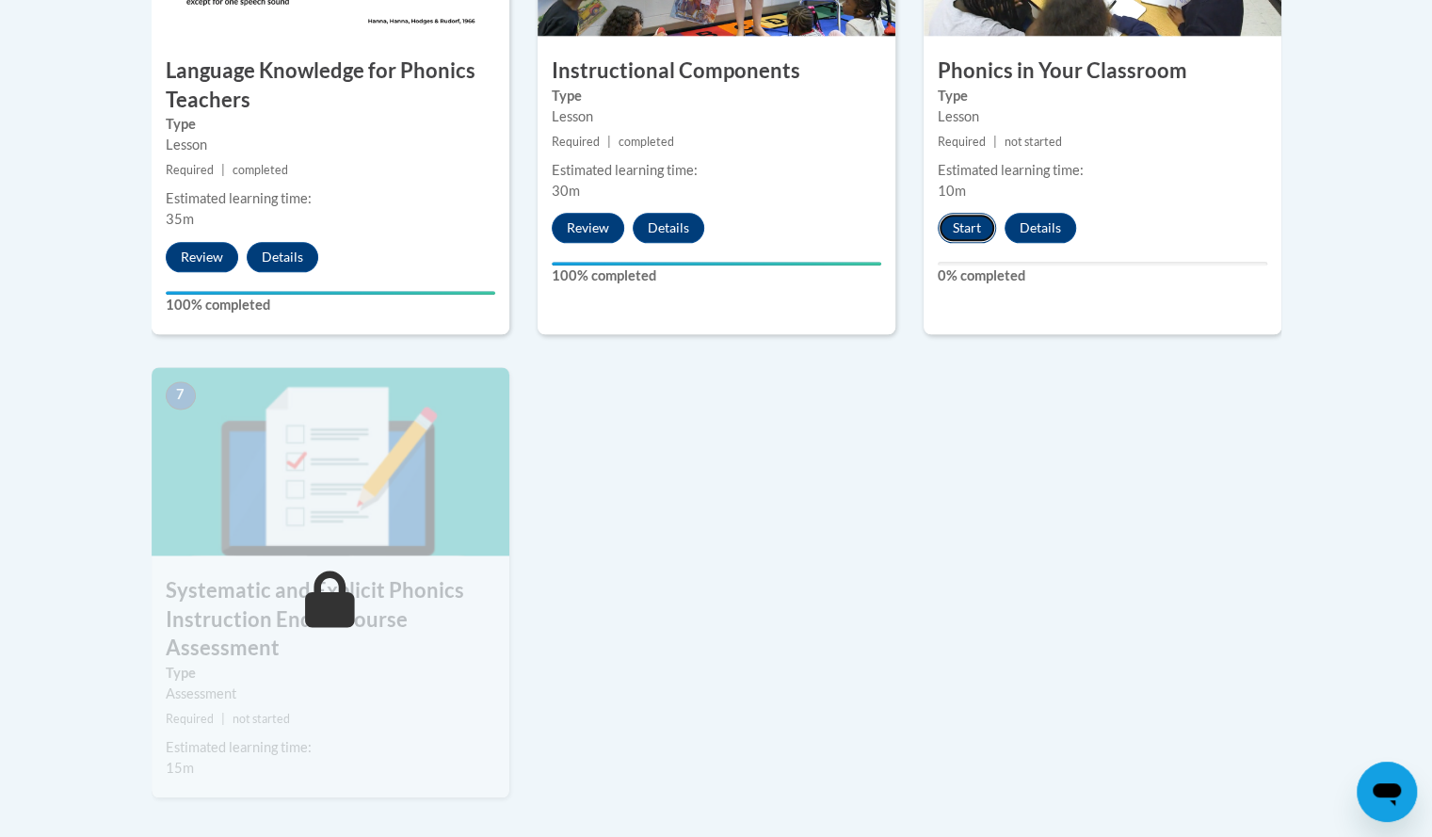
click at [962, 234] on button "Start" at bounding box center [967, 228] width 58 height 30
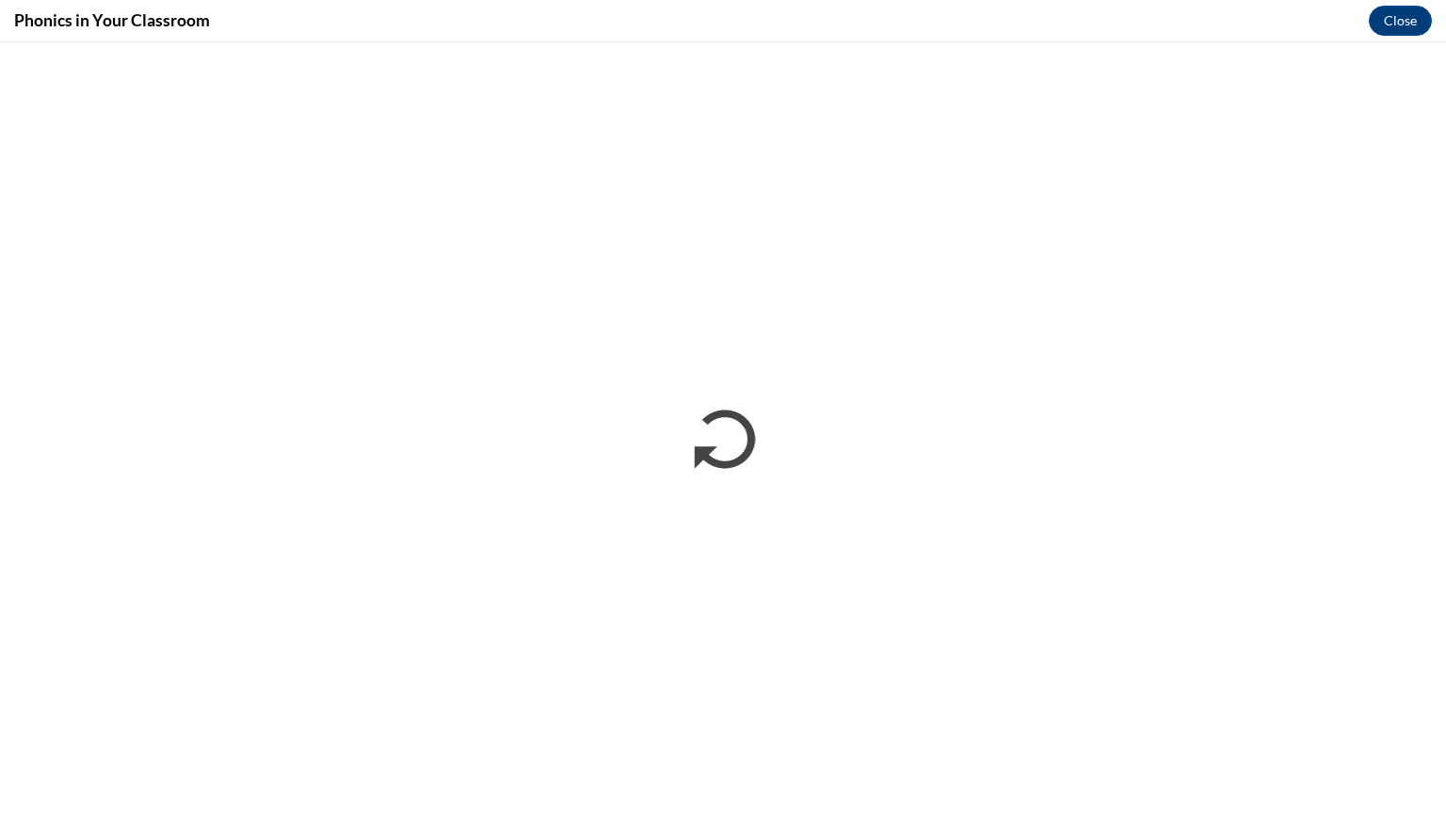
scroll to position [0, 0]
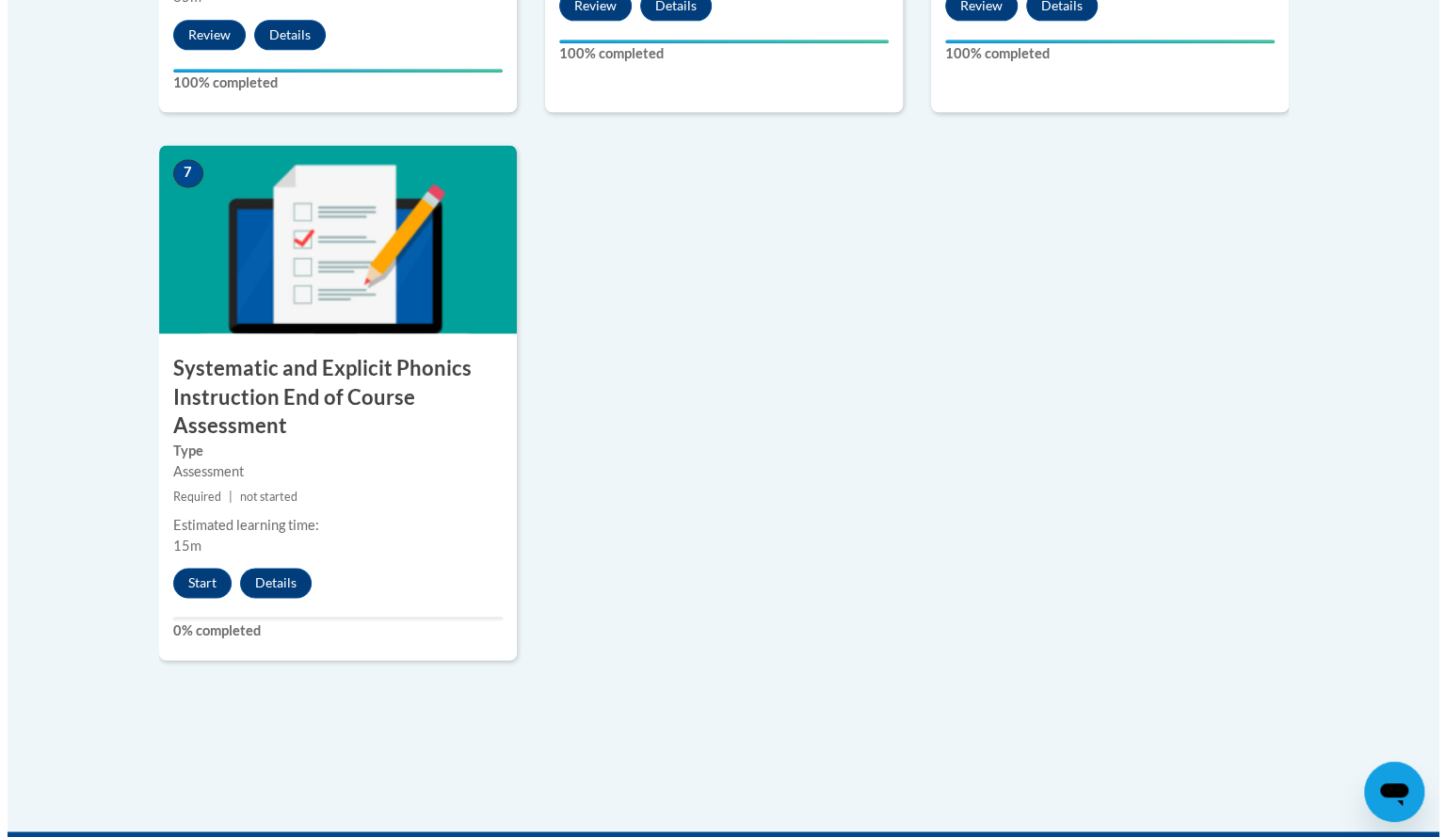
scroll to position [1504, 0]
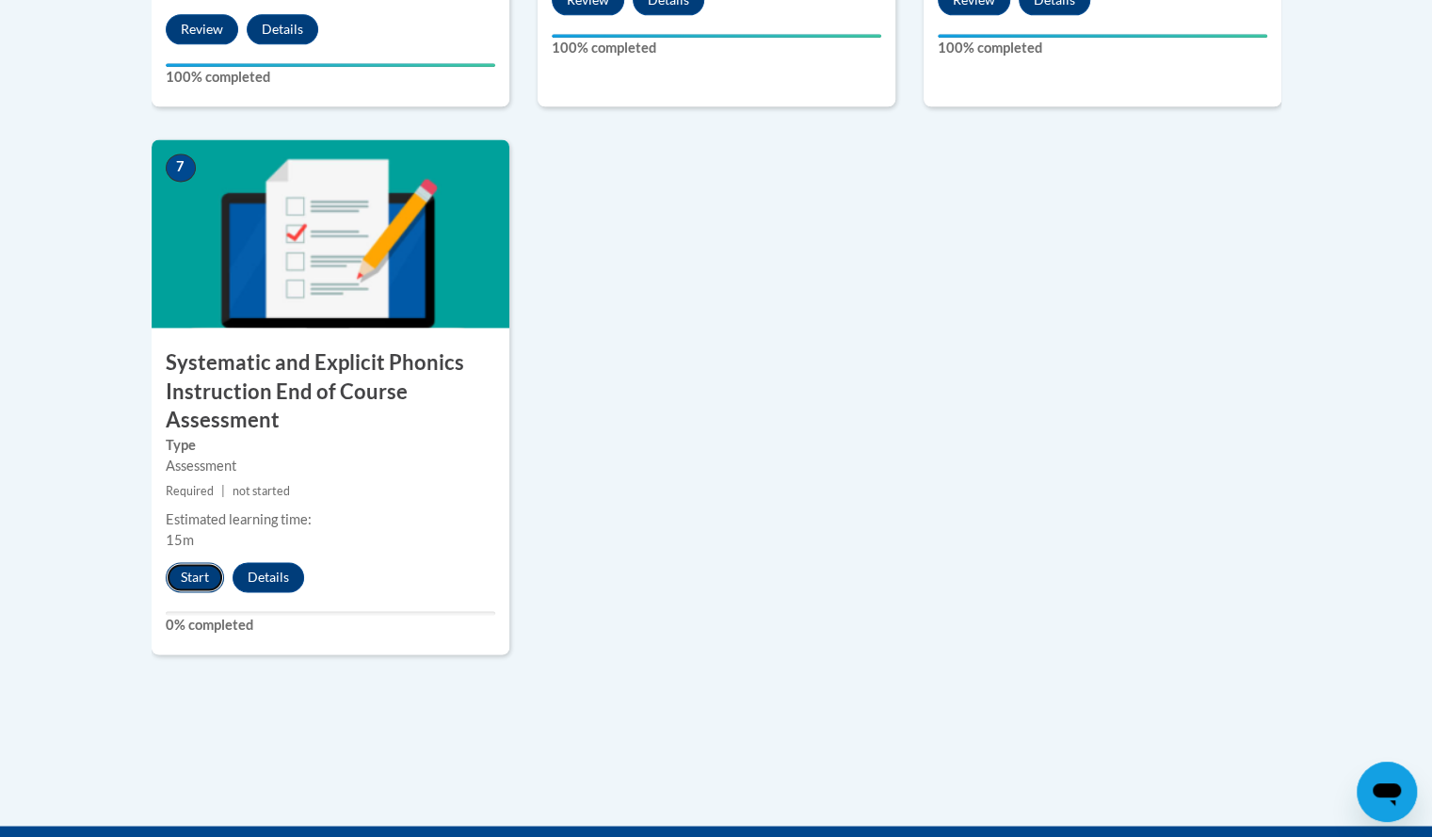
click at [193, 568] on button "Start" at bounding box center [195, 577] width 58 height 30
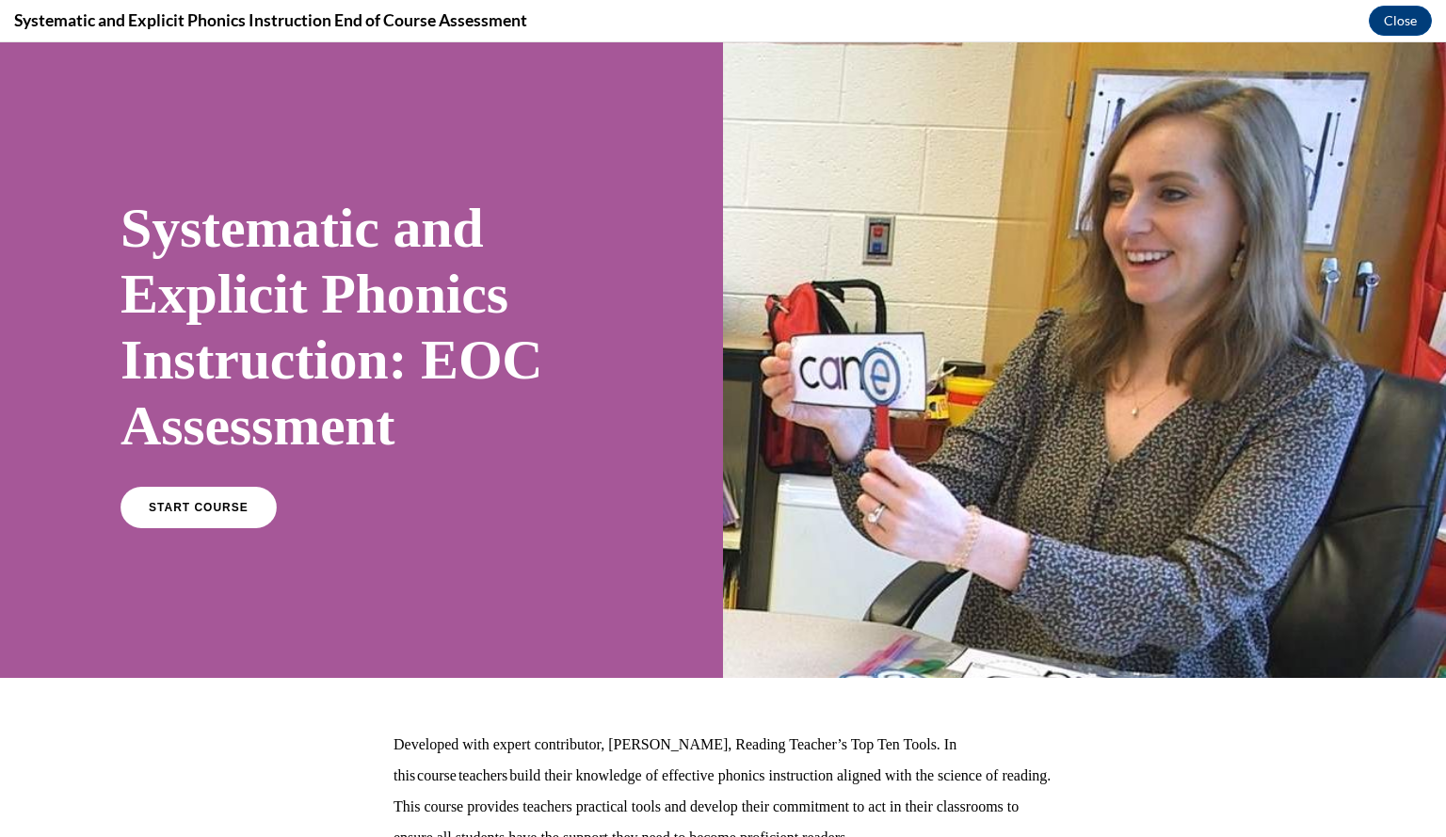
scroll to position [0, 0]
click at [200, 521] on link "START COURSE" at bounding box center [199, 507] width 164 height 43
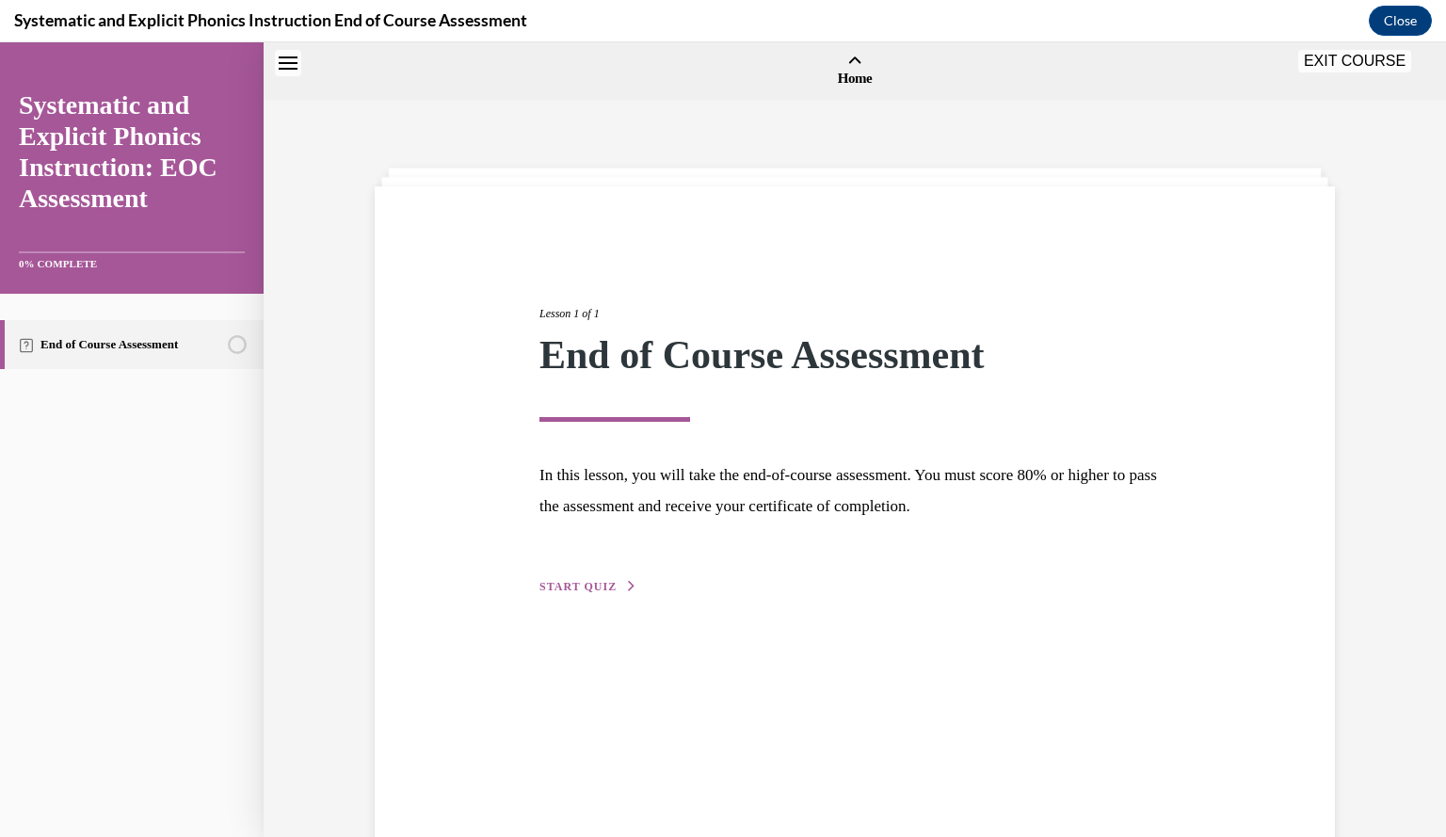
scroll to position [58, 0]
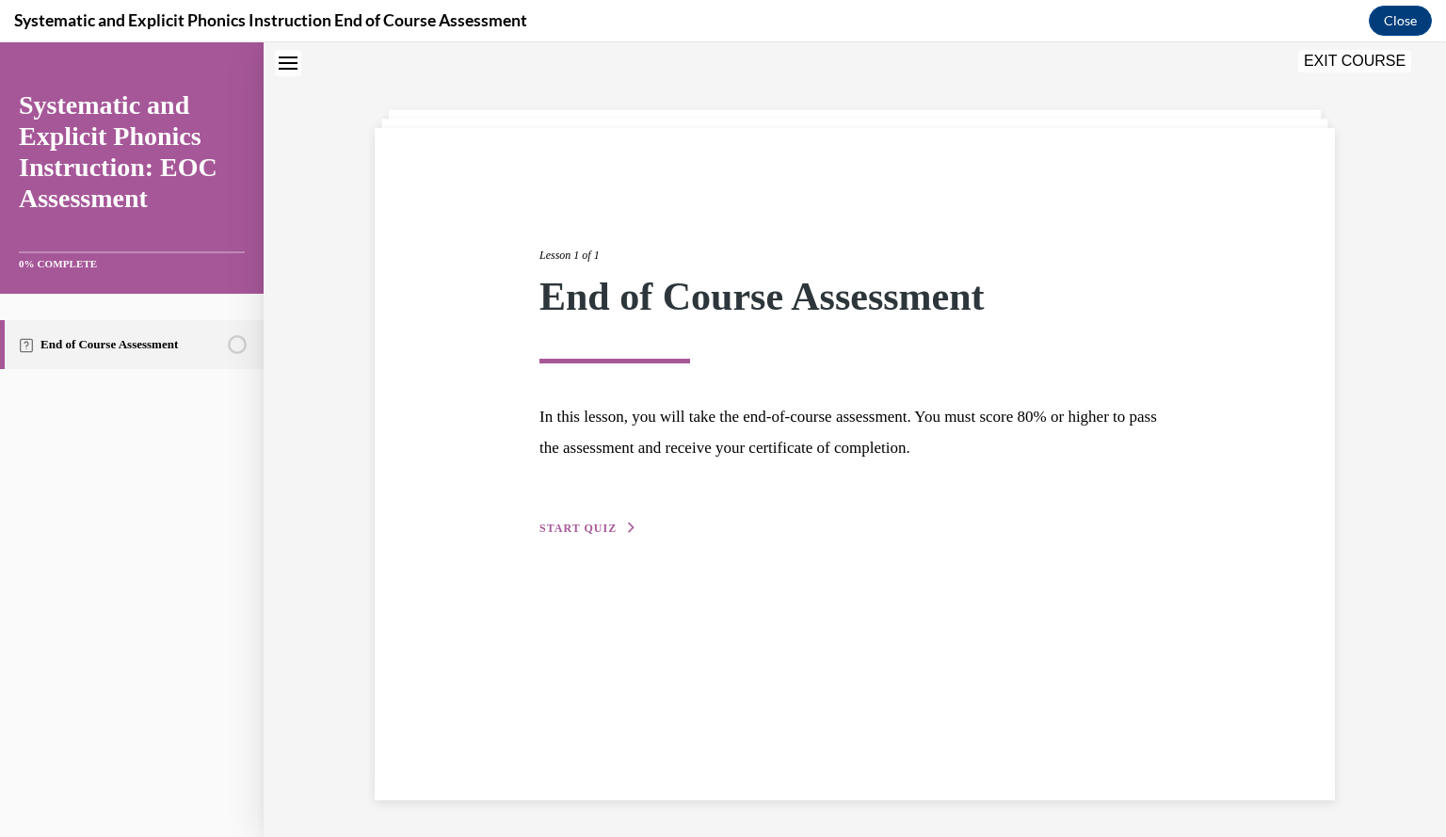
click at [577, 522] on span "START QUIZ" at bounding box center [578, 528] width 77 height 13
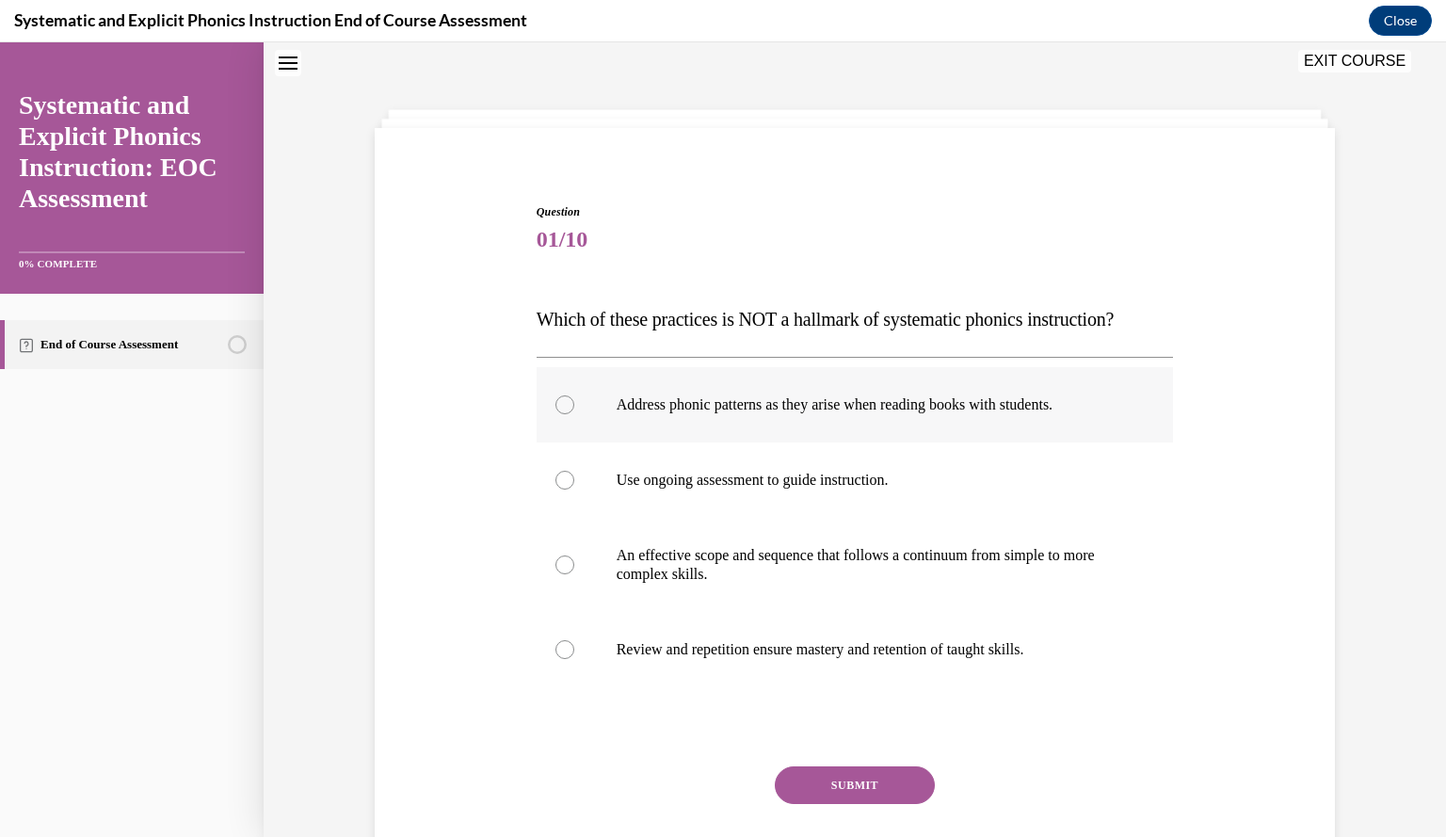
click at [617, 410] on p "Address phonic patterns as they arise when reading books with students." at bounding box center [872, 404] width 510 height 19
click at [821, 779] on button "SUBMIT" at bounding box center [855, 785] width 160 height 38
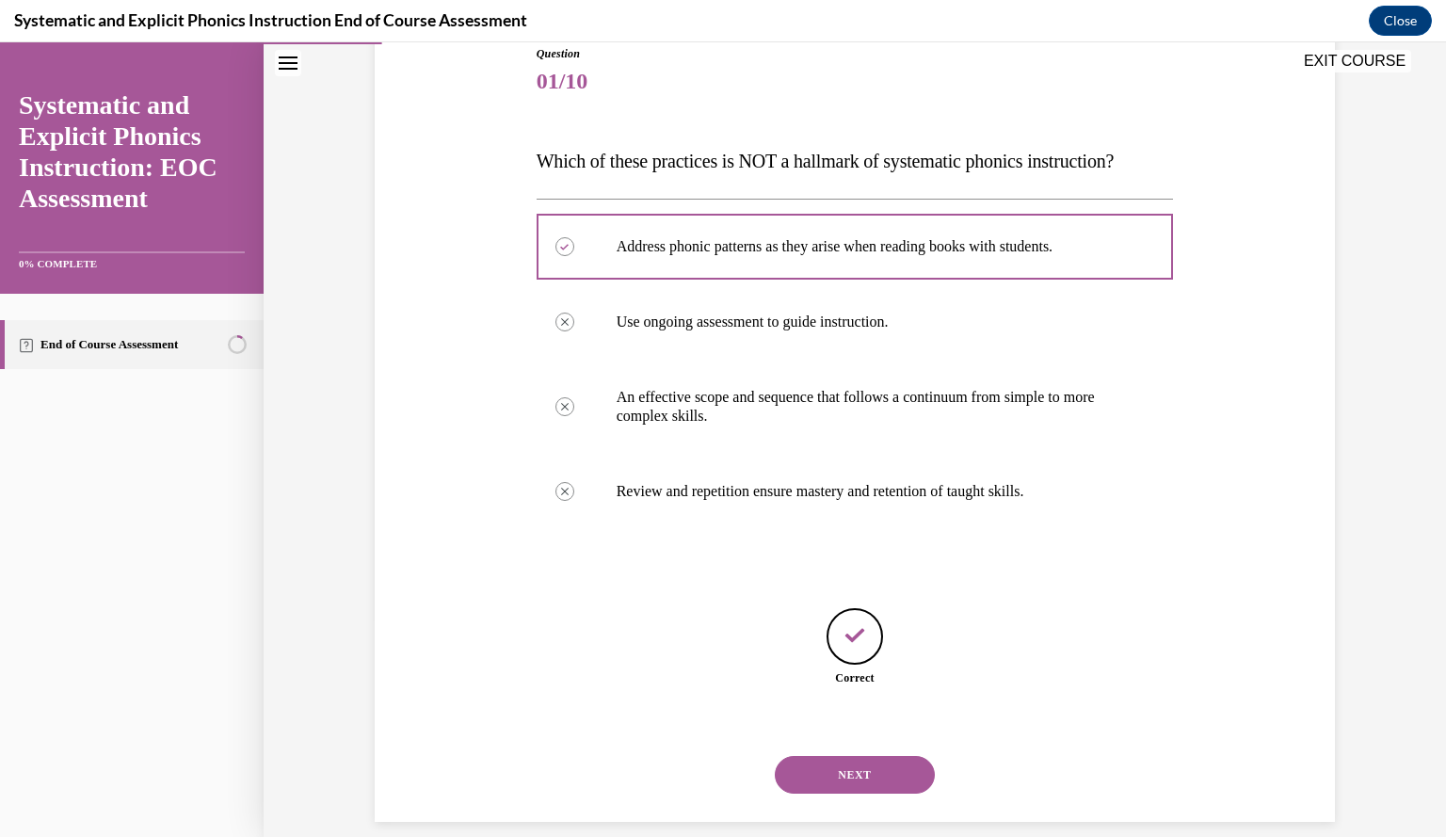
scroll to position [238, 0]
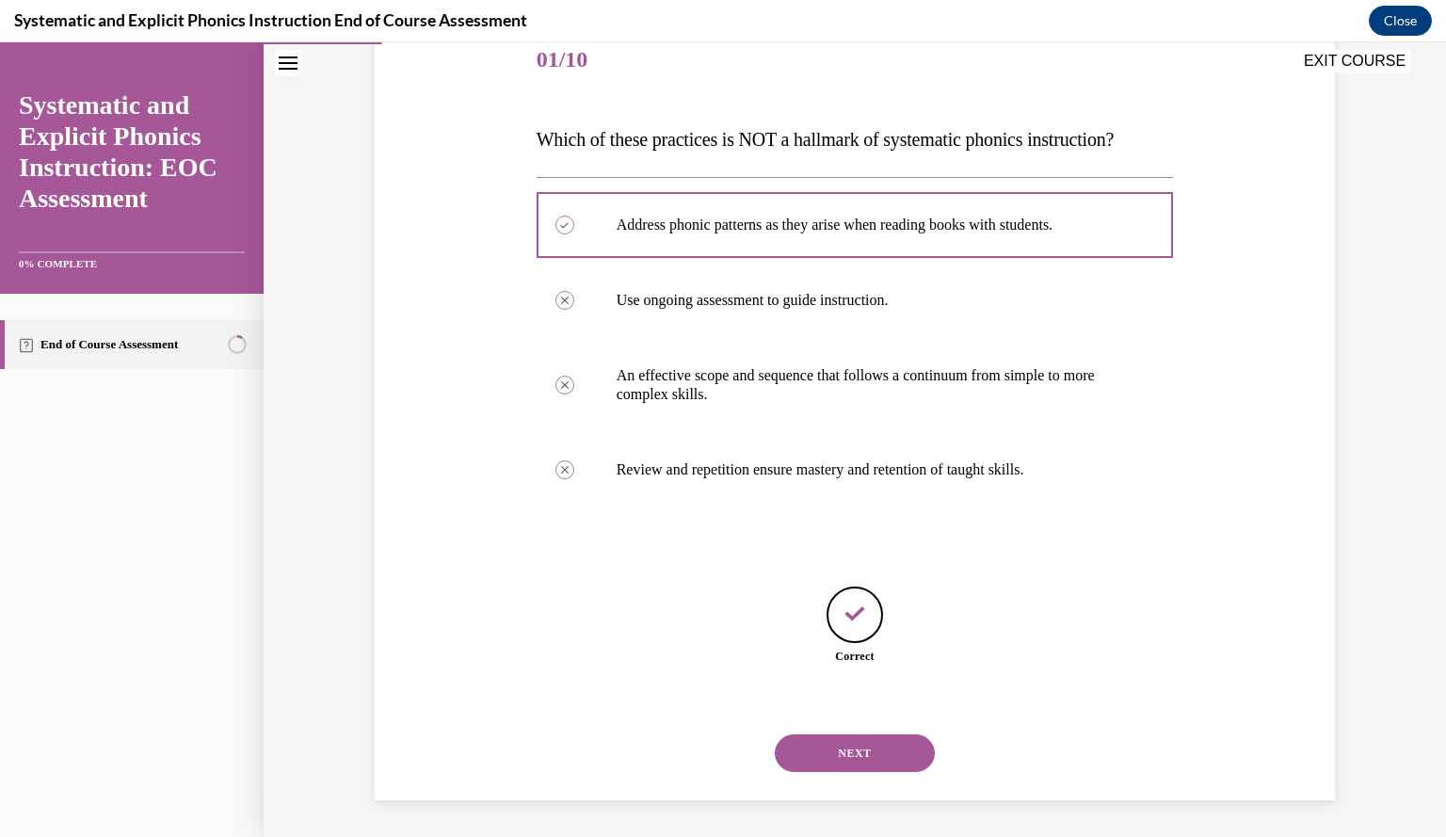
click at [833, 760] on button "NEXT" at bounding box center [855, 753] width 160 height 38
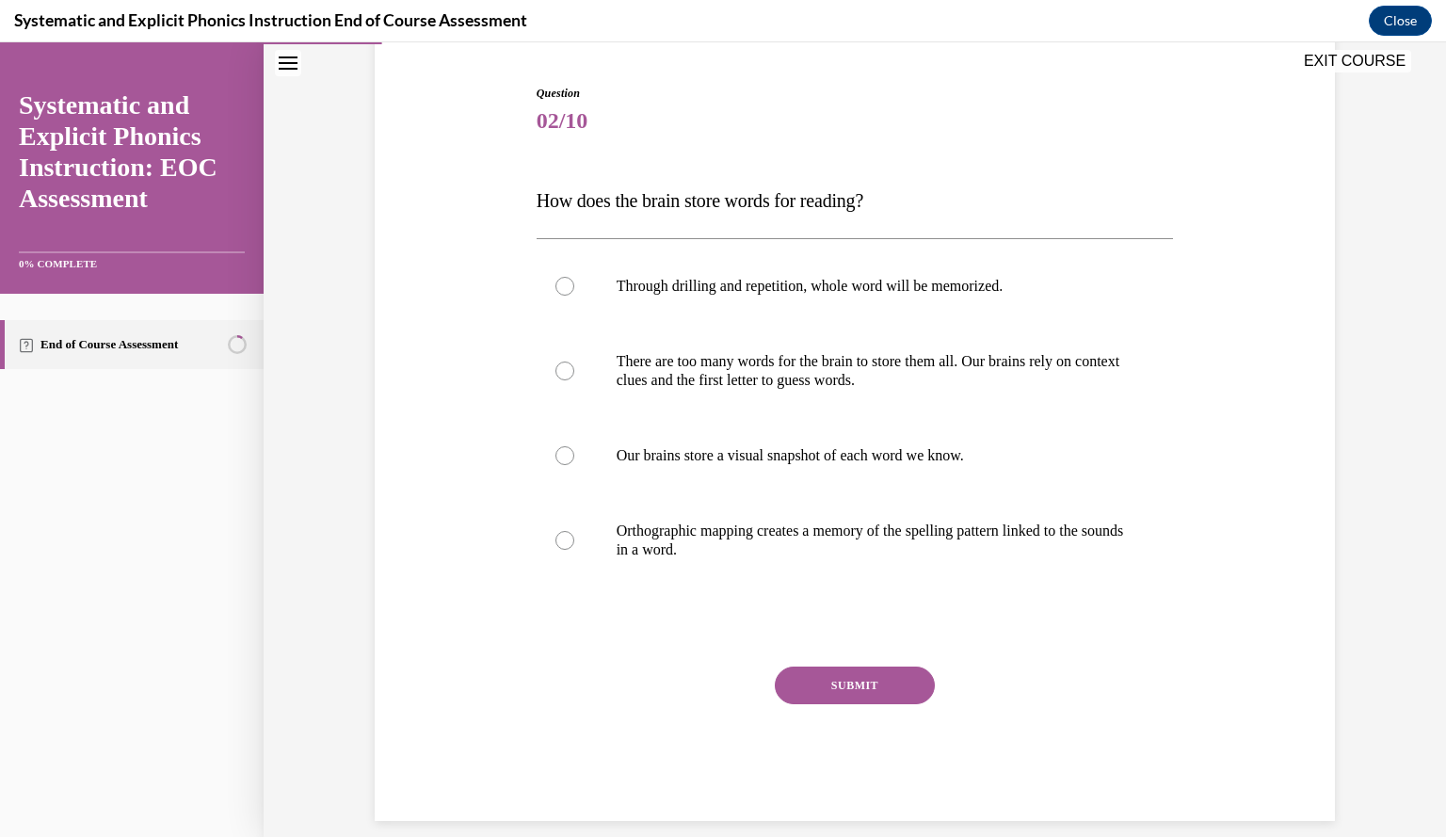
scroll to position [178, 0]
click at [561, 540] on div at bounding box center [565, 539] width 19 height 19
click at [798, 675] on button "SUBMIT" at bounding box center [855, 685] width 160 height 38
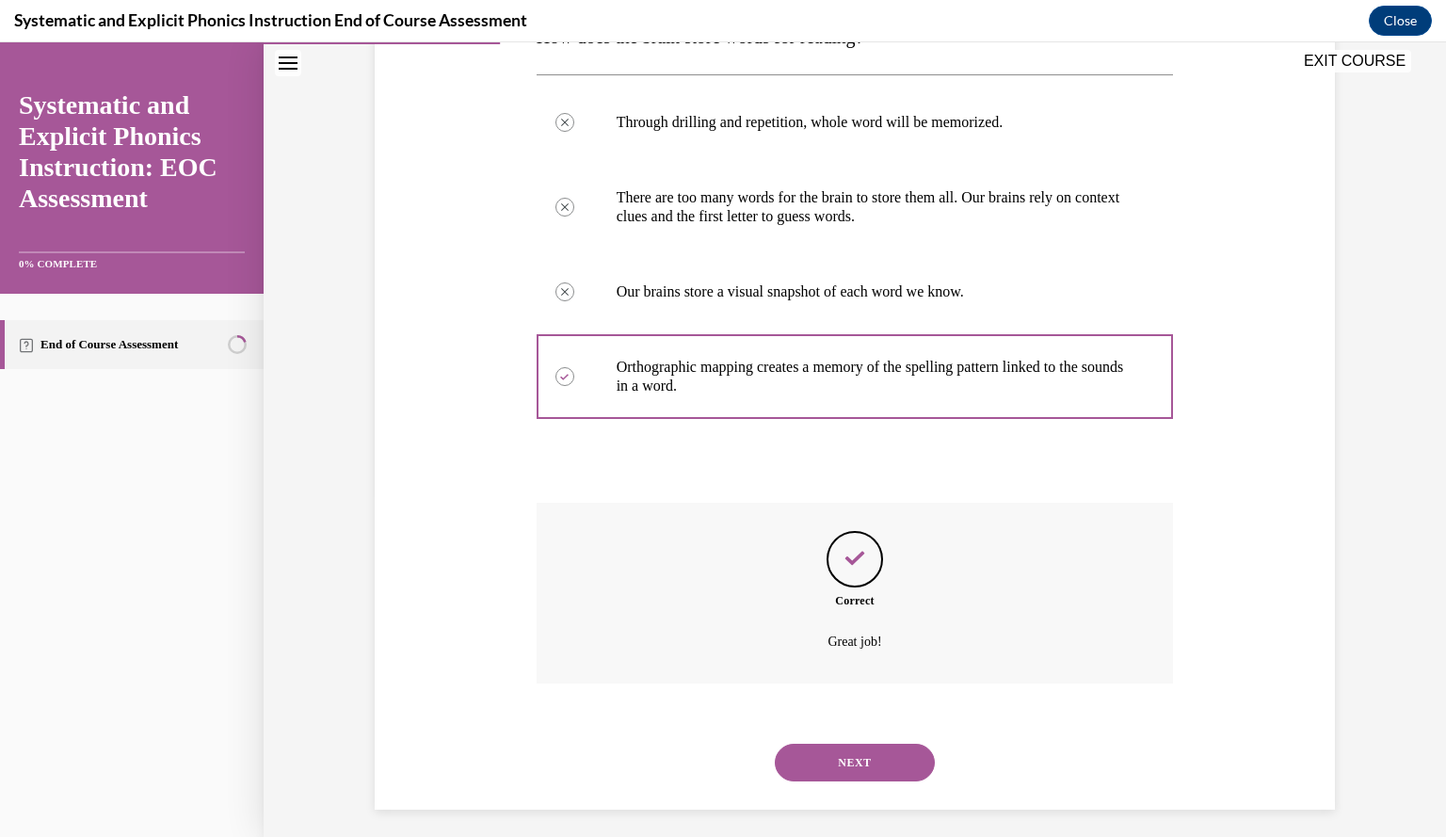
scroll to position [350, 0]
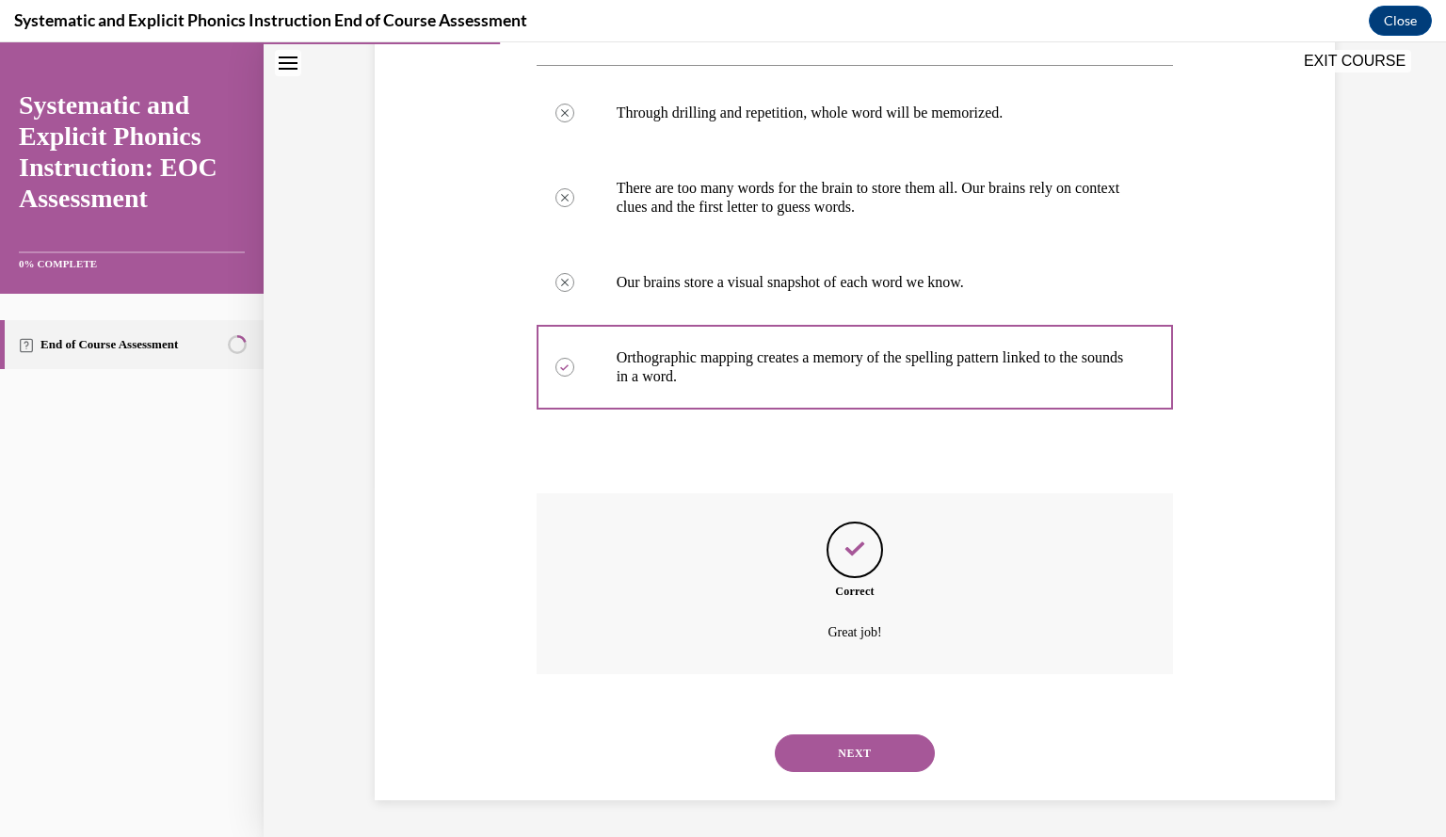
click at [829, 744] on button "NEXT" at bounding box center [855, 753] width 160 height 38
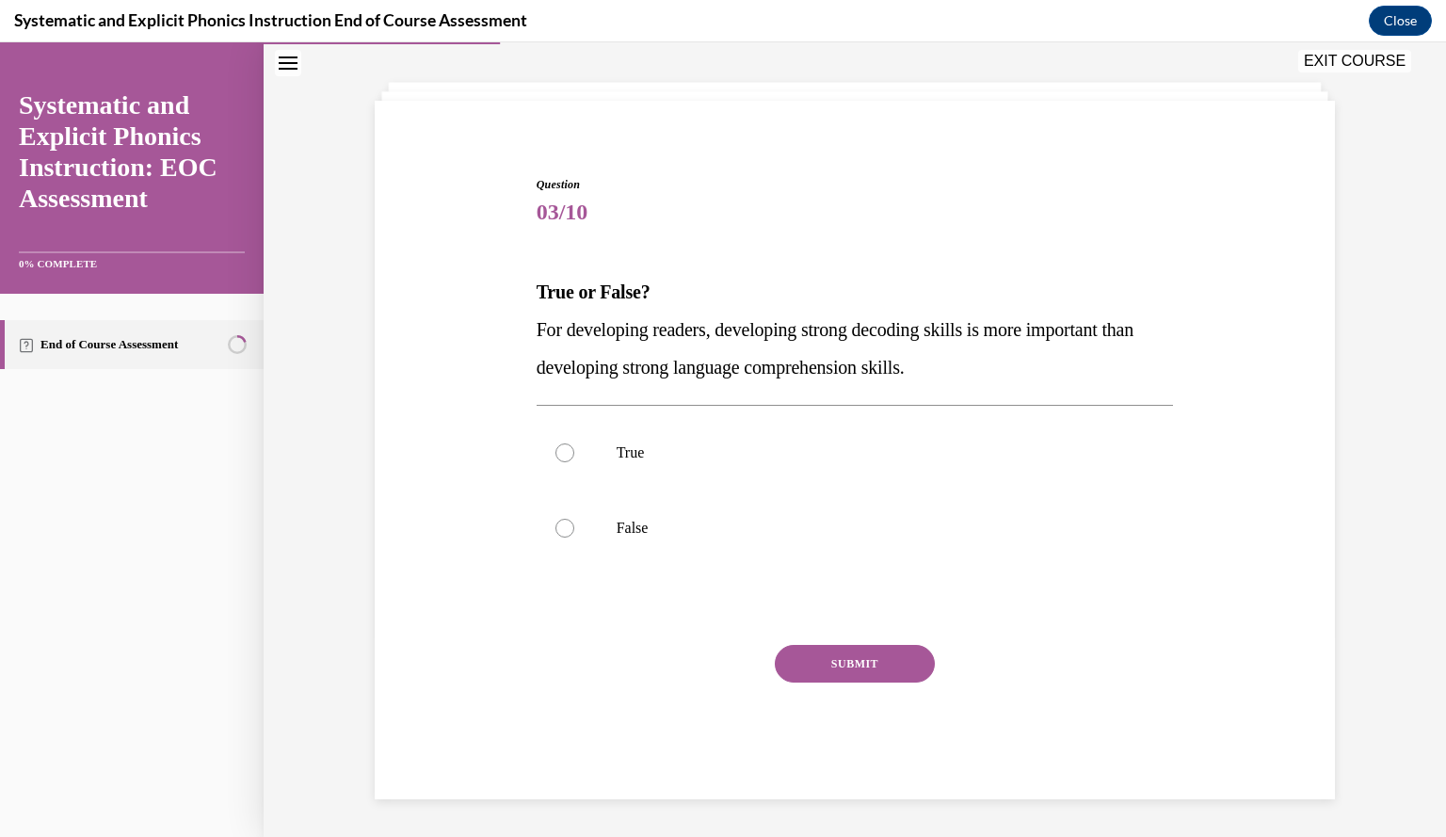
scroll to position [85, 0]
click at [966, 504] on div at bounding box center [855, 529] width 637 height 75
click at [910, 653] on button "SUBMIT" at bounding box center [855, 665] width 160 height 38
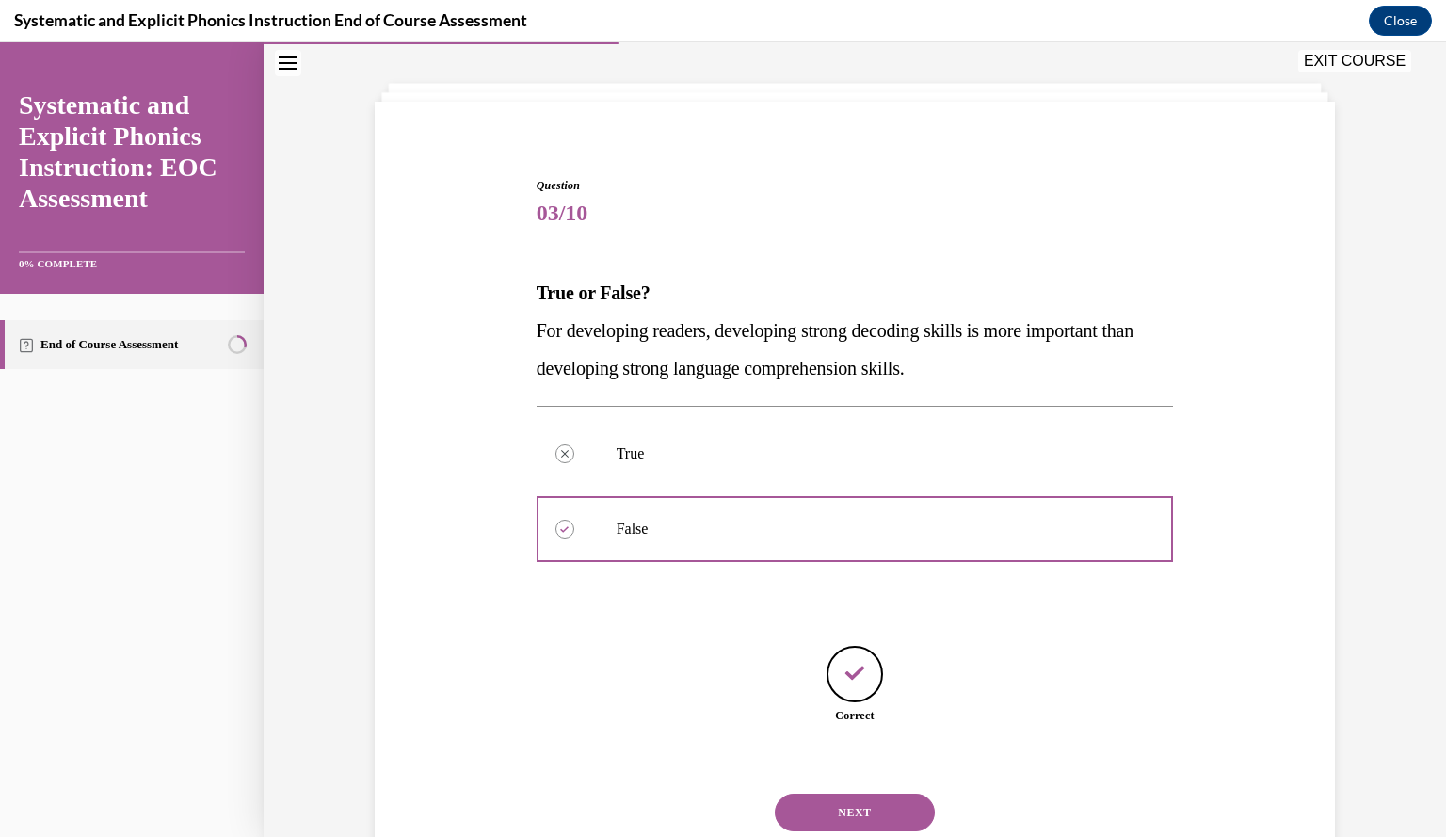
scroll to position [144, 0]
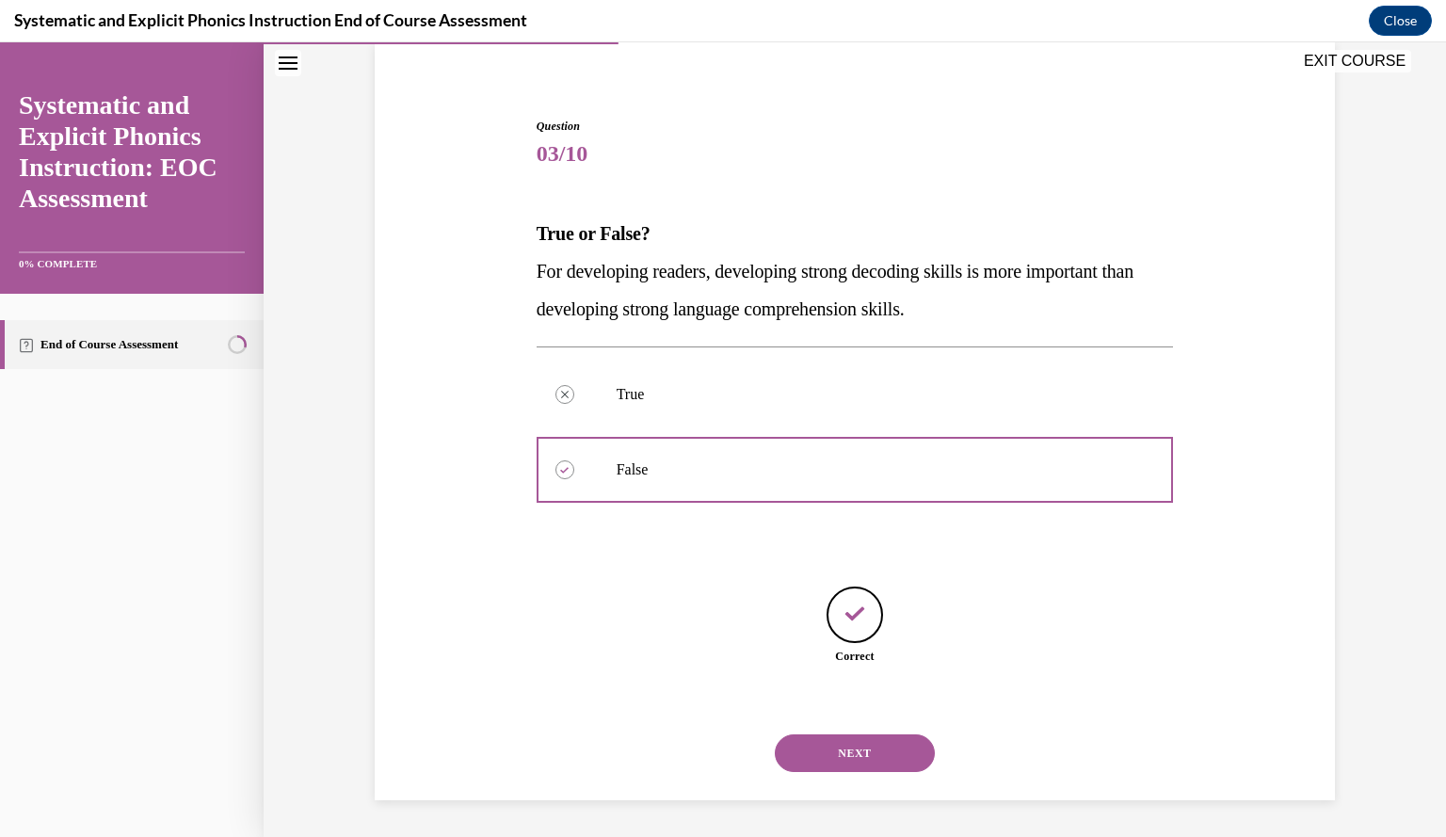
click at [860, 754] on button "NEXT" at bounding box center [855, 753] width 160 height 38
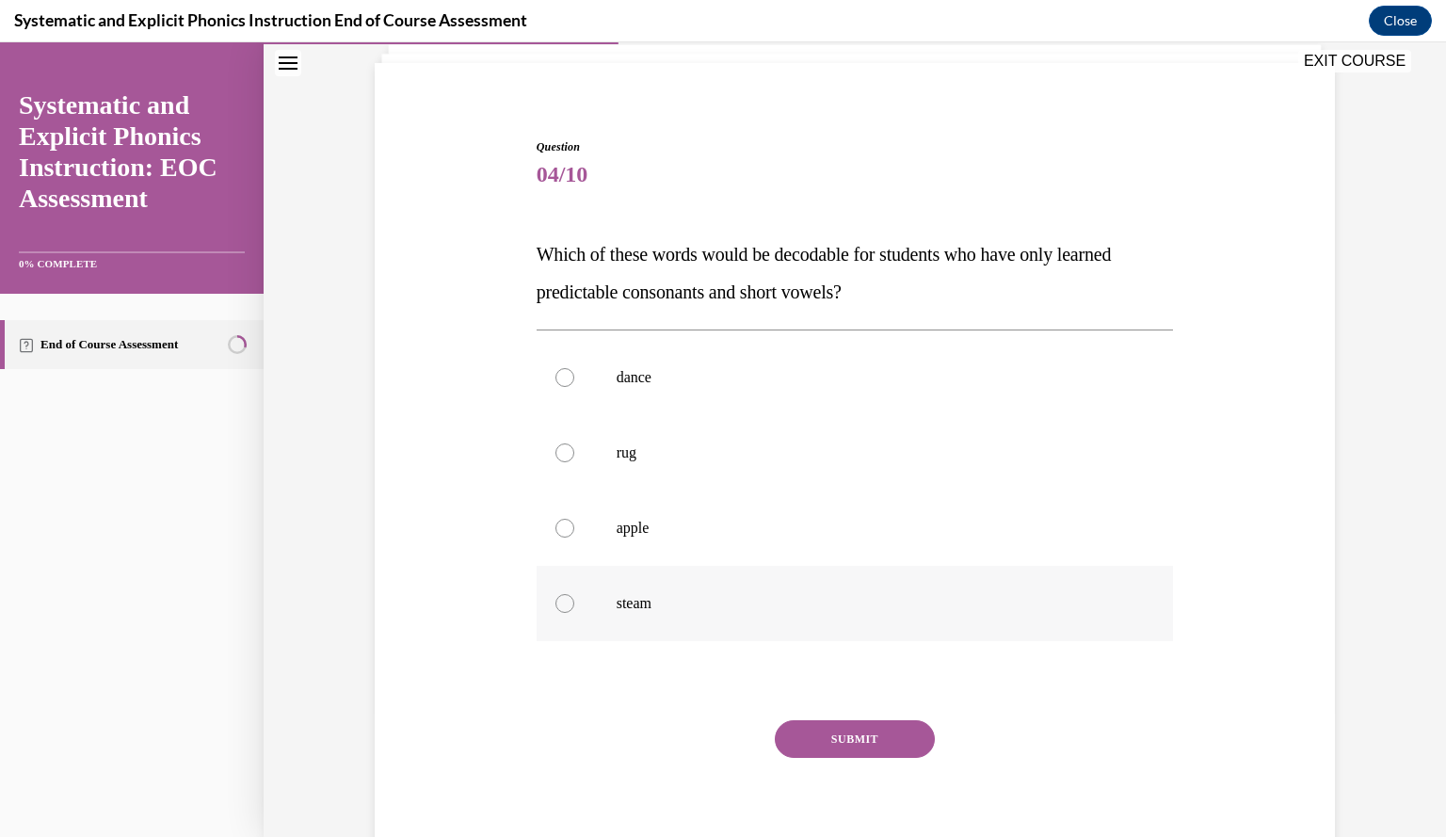
scroll to position [124, 0]
click at [897, 460] on div at bounding box center [855, 451] width 637 height 75
click at [866, 741] on button "SUBMIT" at bounding box center [855, 738] width 160 height 38
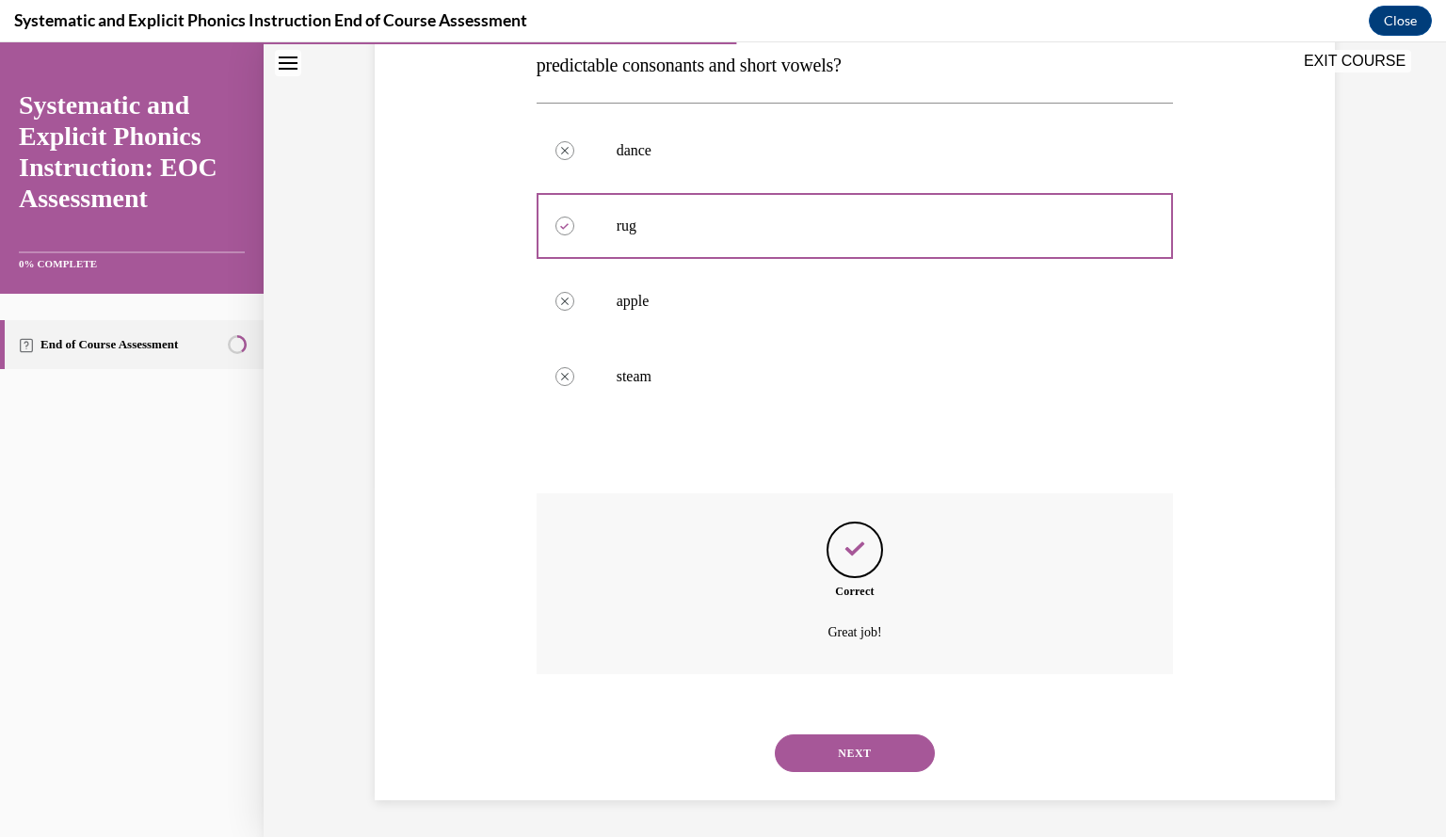
click at [866, 754] on button "NEXT" at bounding box center [855, 753] width 160 height 38
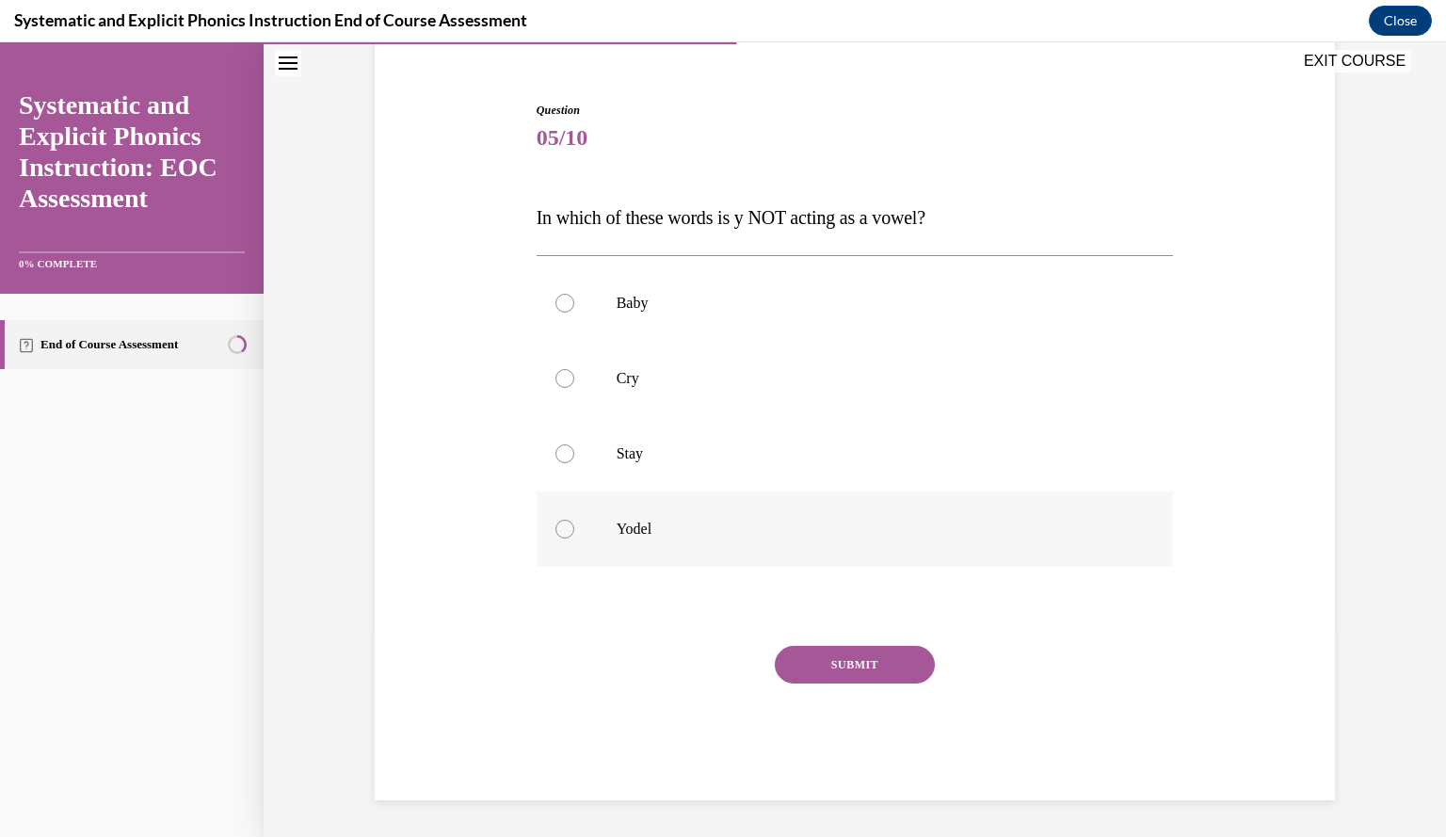
click at [565, 536] on div at bounding box center [855, 529] width 637 height 75
click at [801, 658] on button "SUBMIT" at bounding box center [855, 665] width 160 height 38
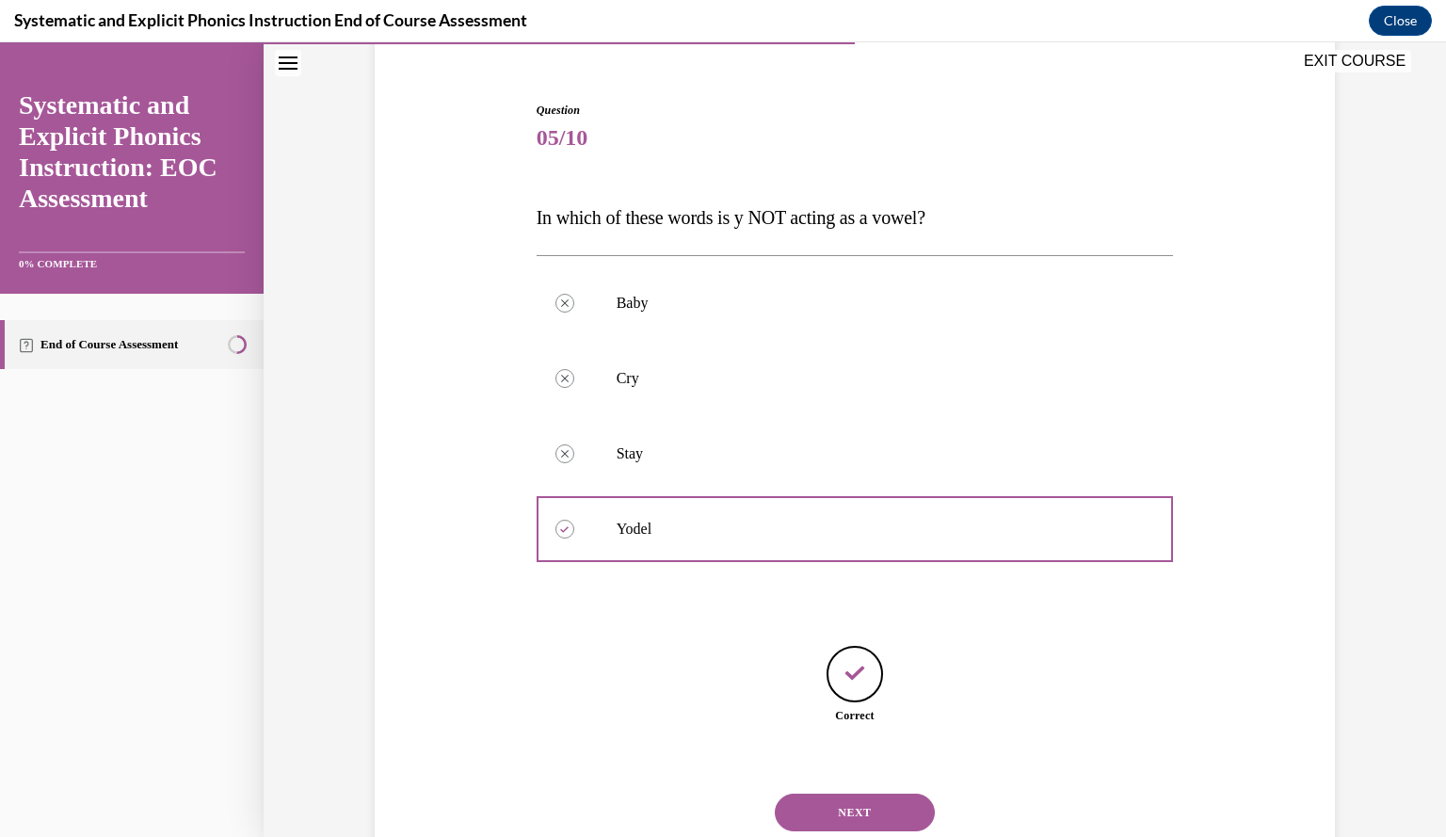
scroll to position [219, 0]
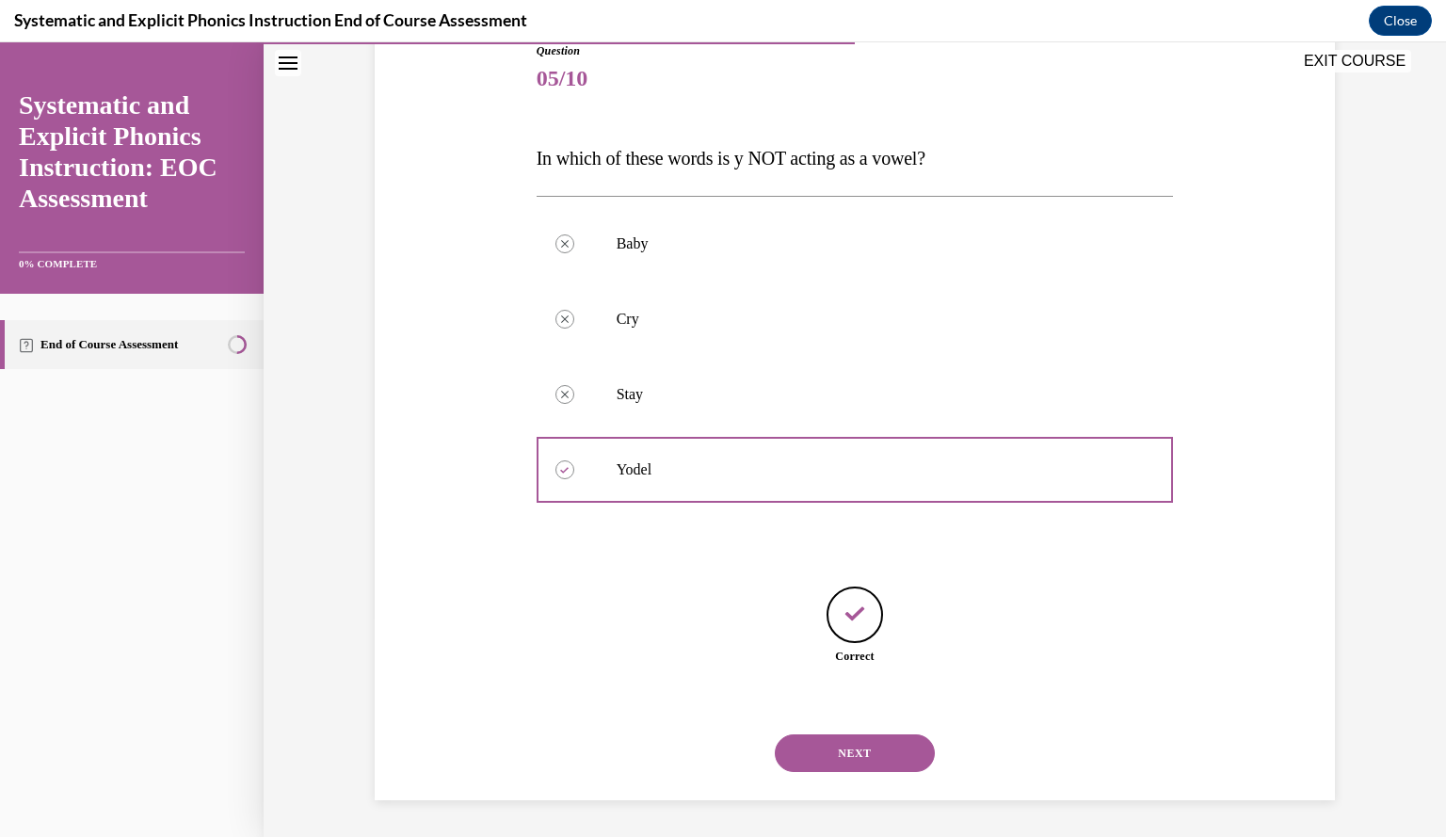
click at [821, 759] on button "NEXT" at bounding box center [855, 753] width 160 height 38
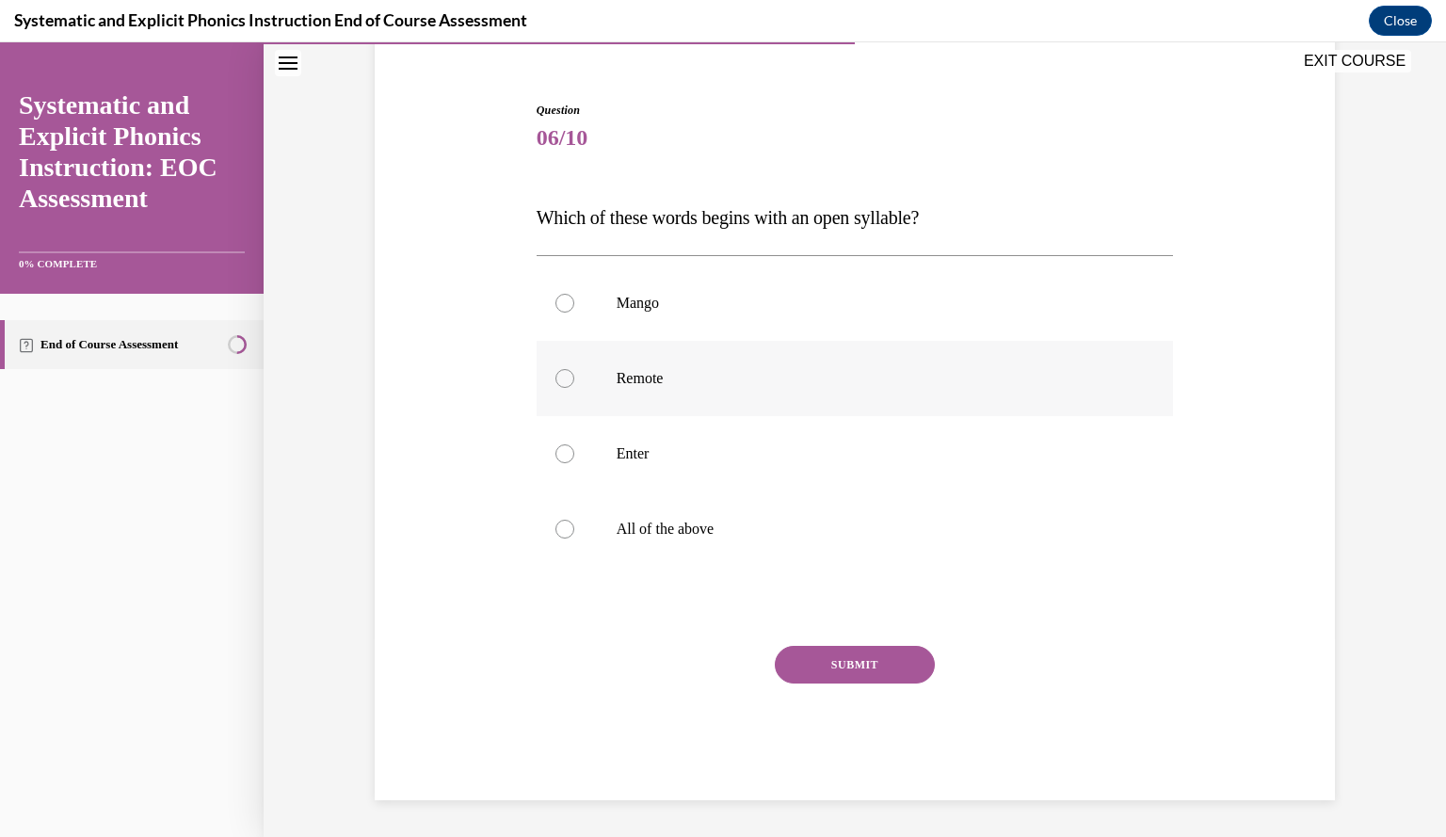
click at [563, 383] on div at bounding box center [565, 378] width 19 height 19
click at [798, 678] on button "SUBMIT" at bounding box center [855, 665] width 160 height 38
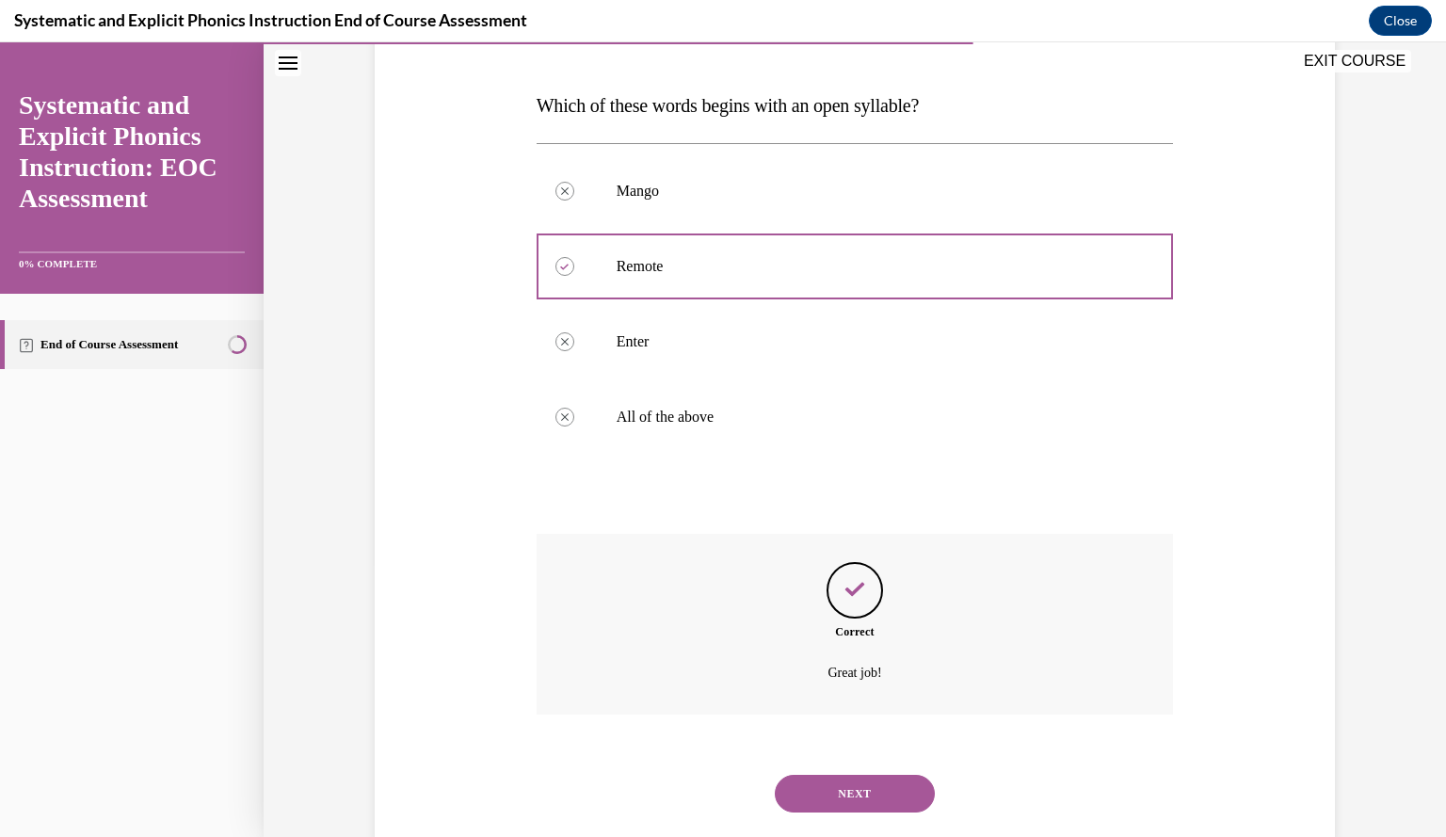
scroll to position [313, 0]
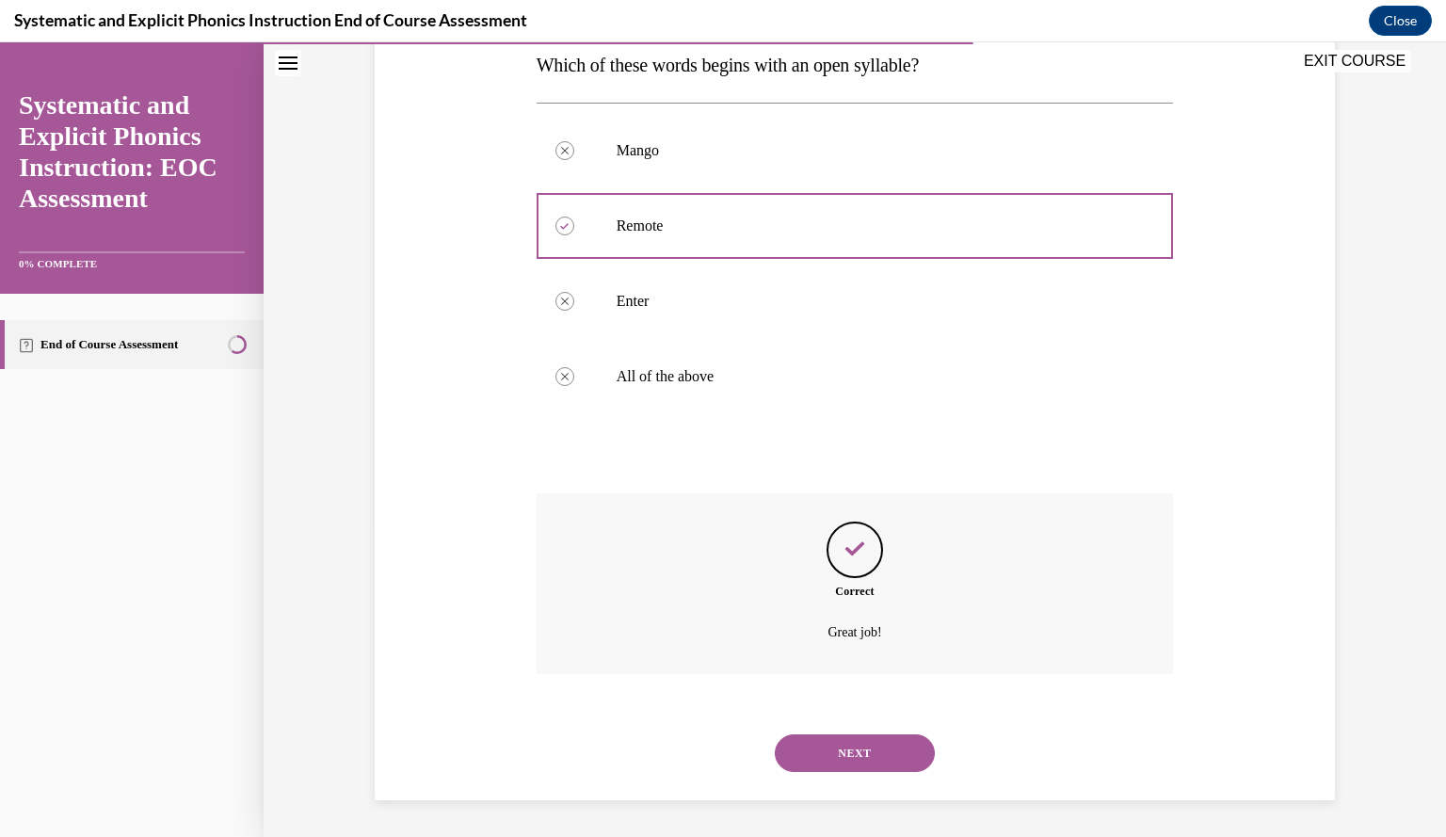
click at [810, 734] on button "NEXT" at bounding box center [855, 753] width 160 height 38
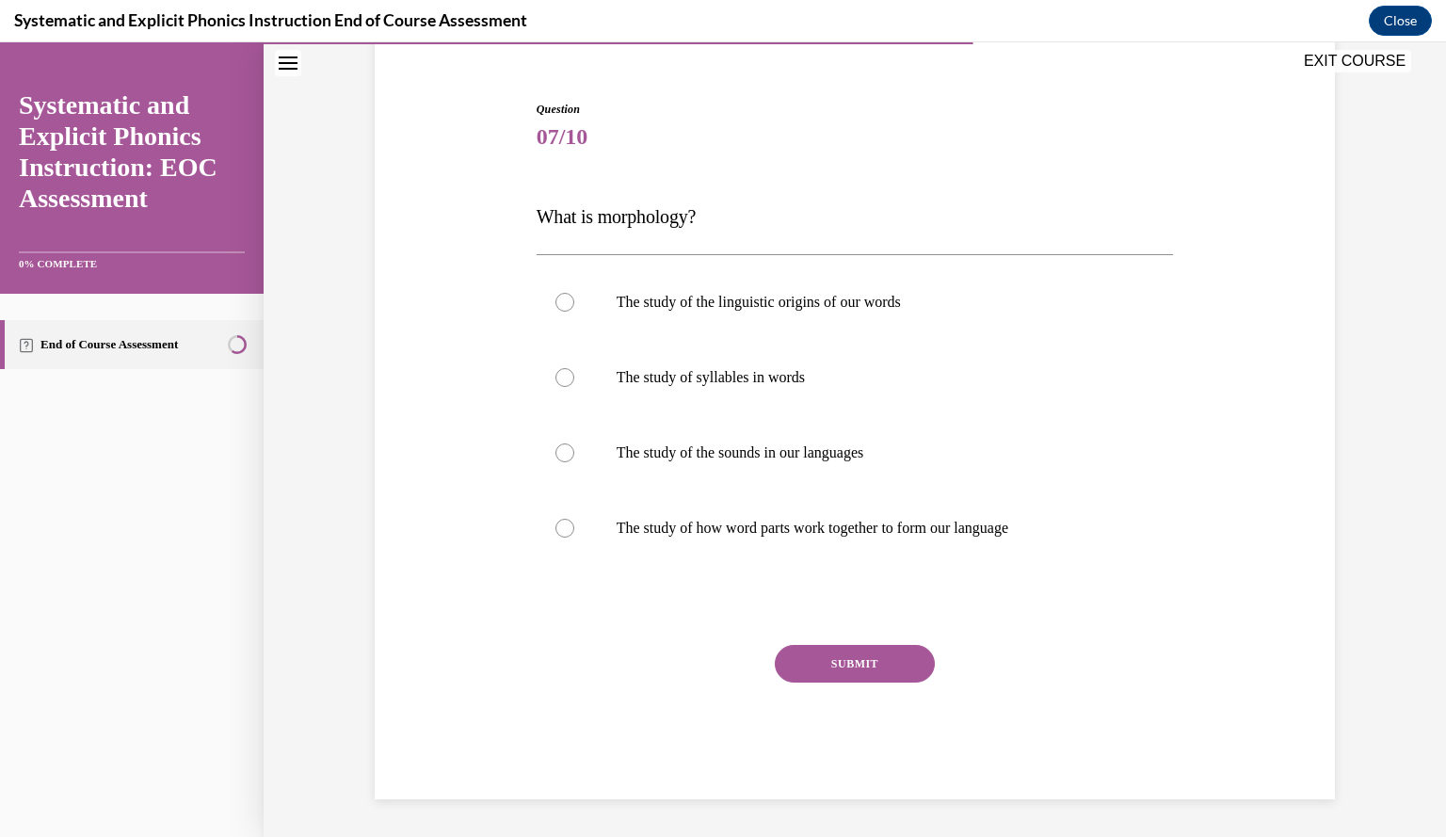
scroll to position [160, 0]
click at [719, 538] on div at bounding box center [855, 529] width 637 height 75
click at [820, 656] on button "SUBMIT" at bounding box center [855, 665] width 160 height 38
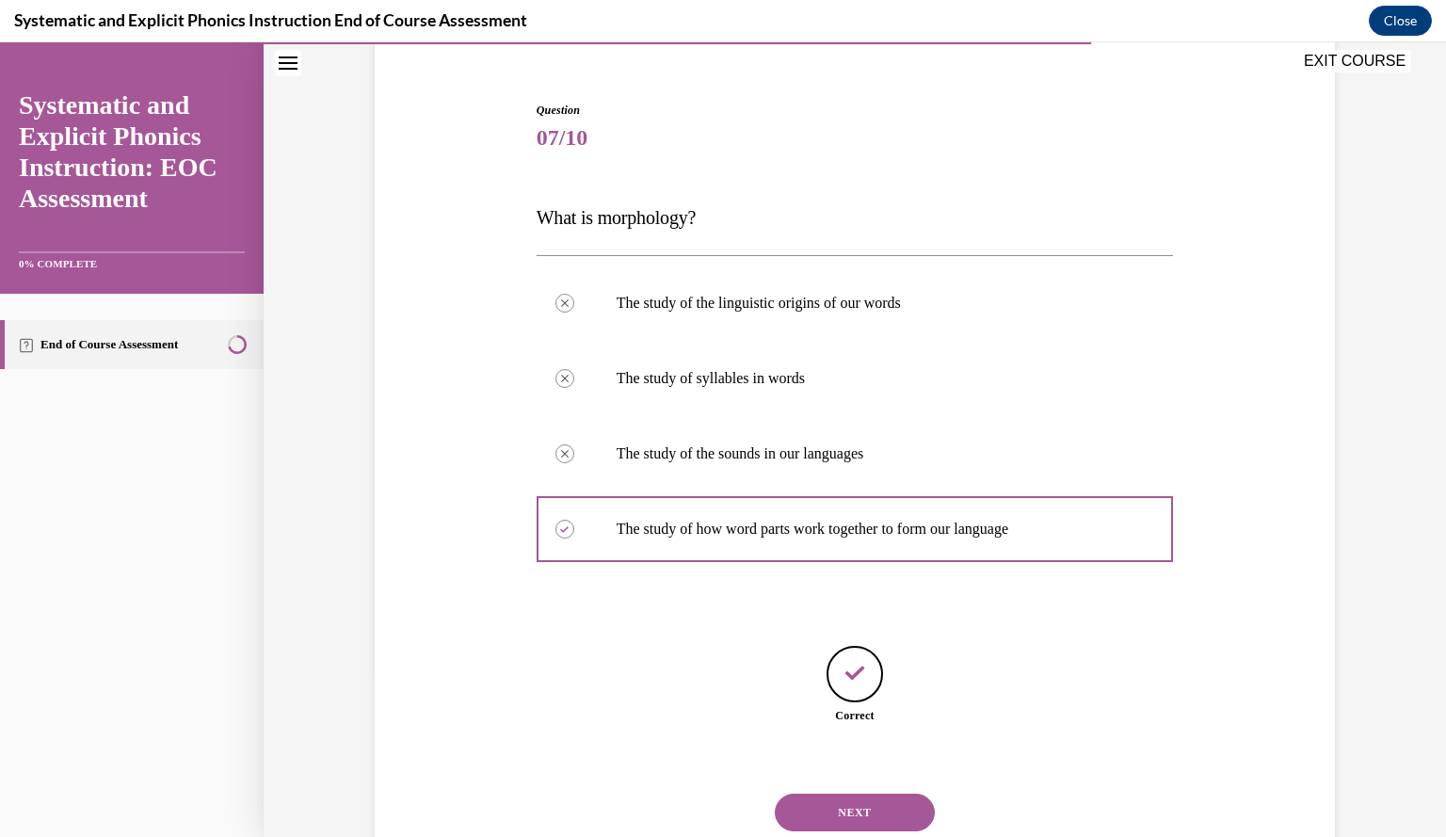
scroll to position [219, 0]
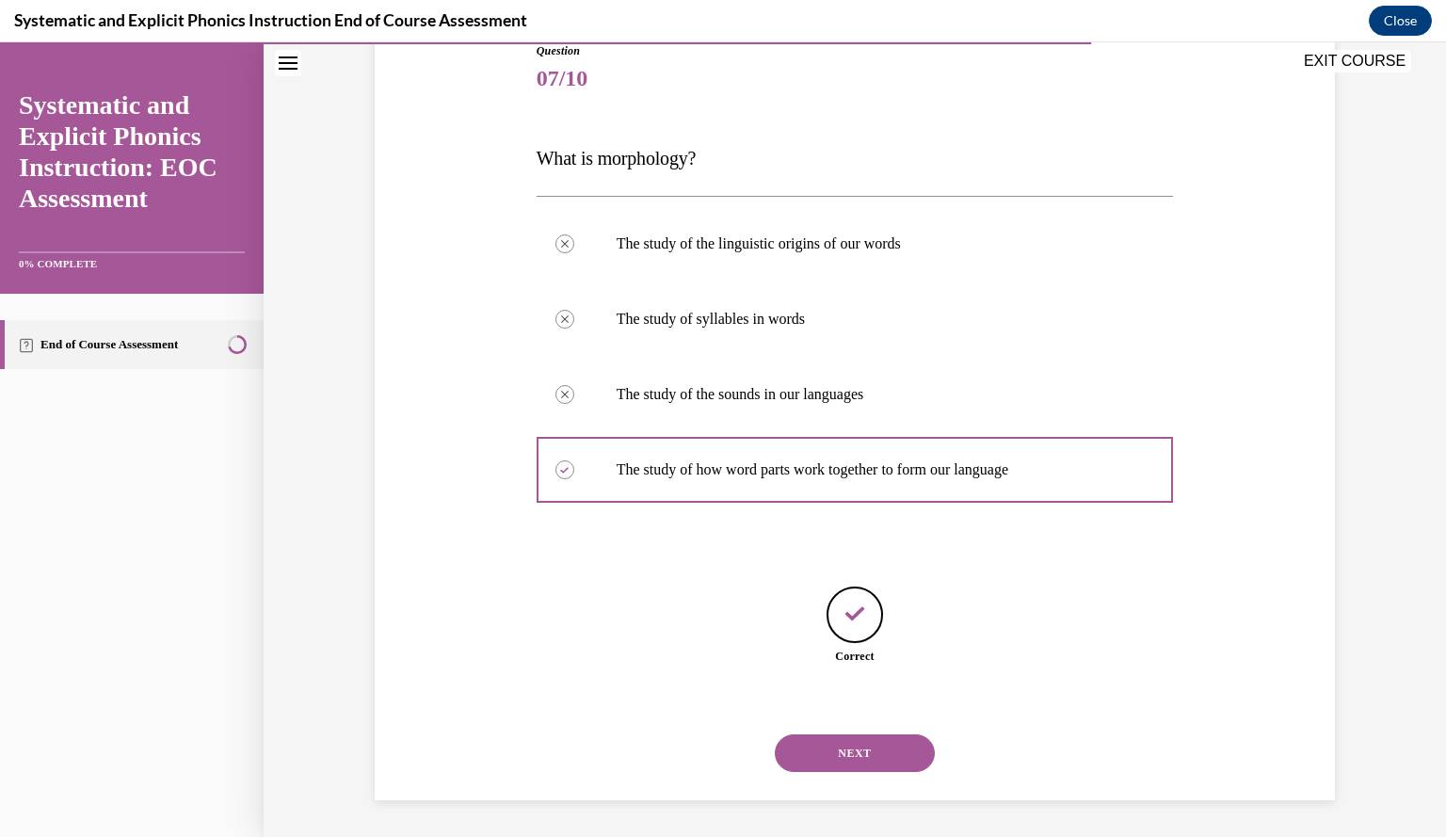
click at [814, 759] on button "NEXT" at bounding box center [855, 753] width 160 height 38
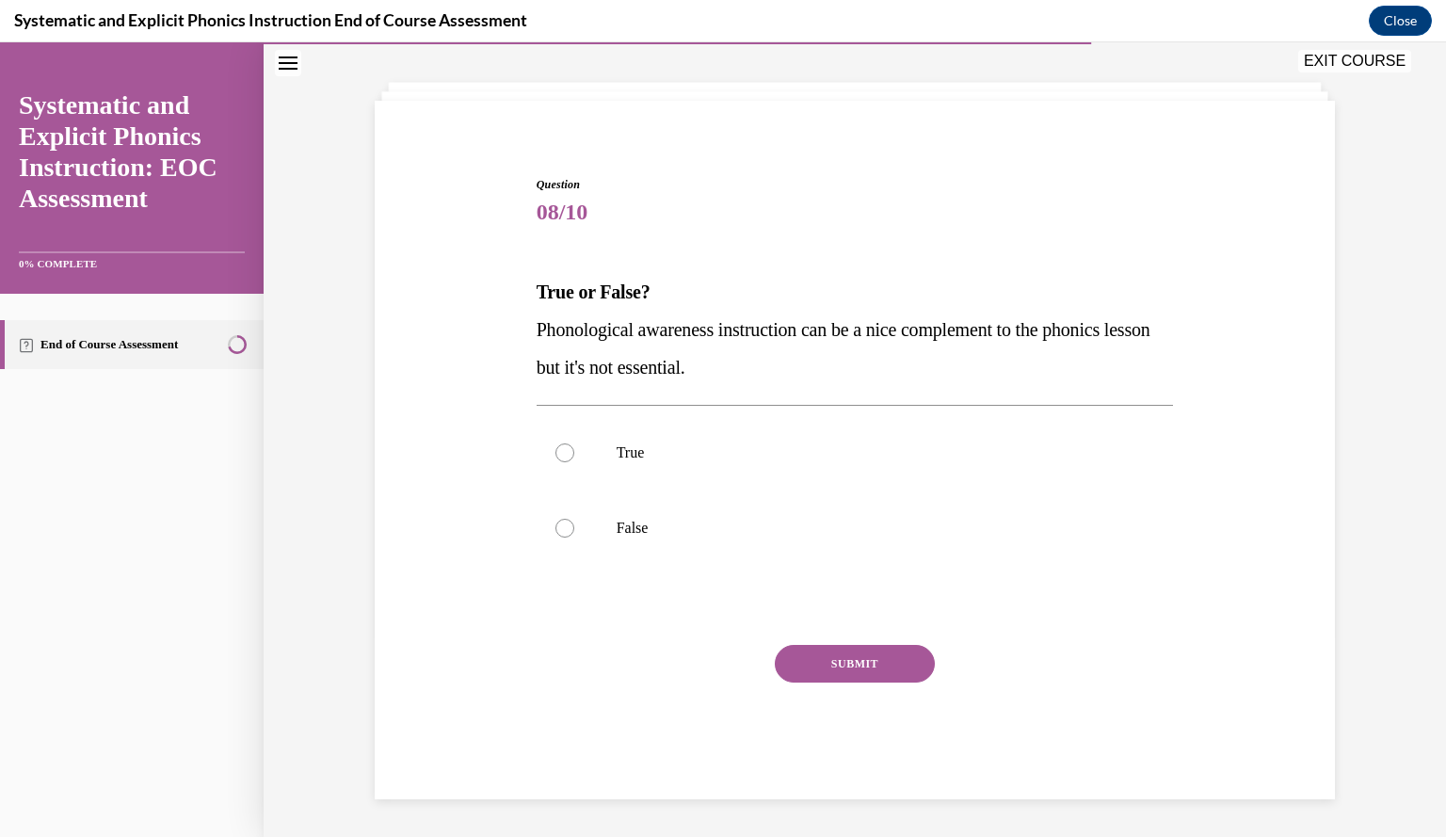
scroll to position [85, 0]
click at [555, 543] on div at bounding box center [855, 529] width 637 height 75
click at [811, 671] on button "SUBMIT" at bounding box center [855, 665] width 160 height 38
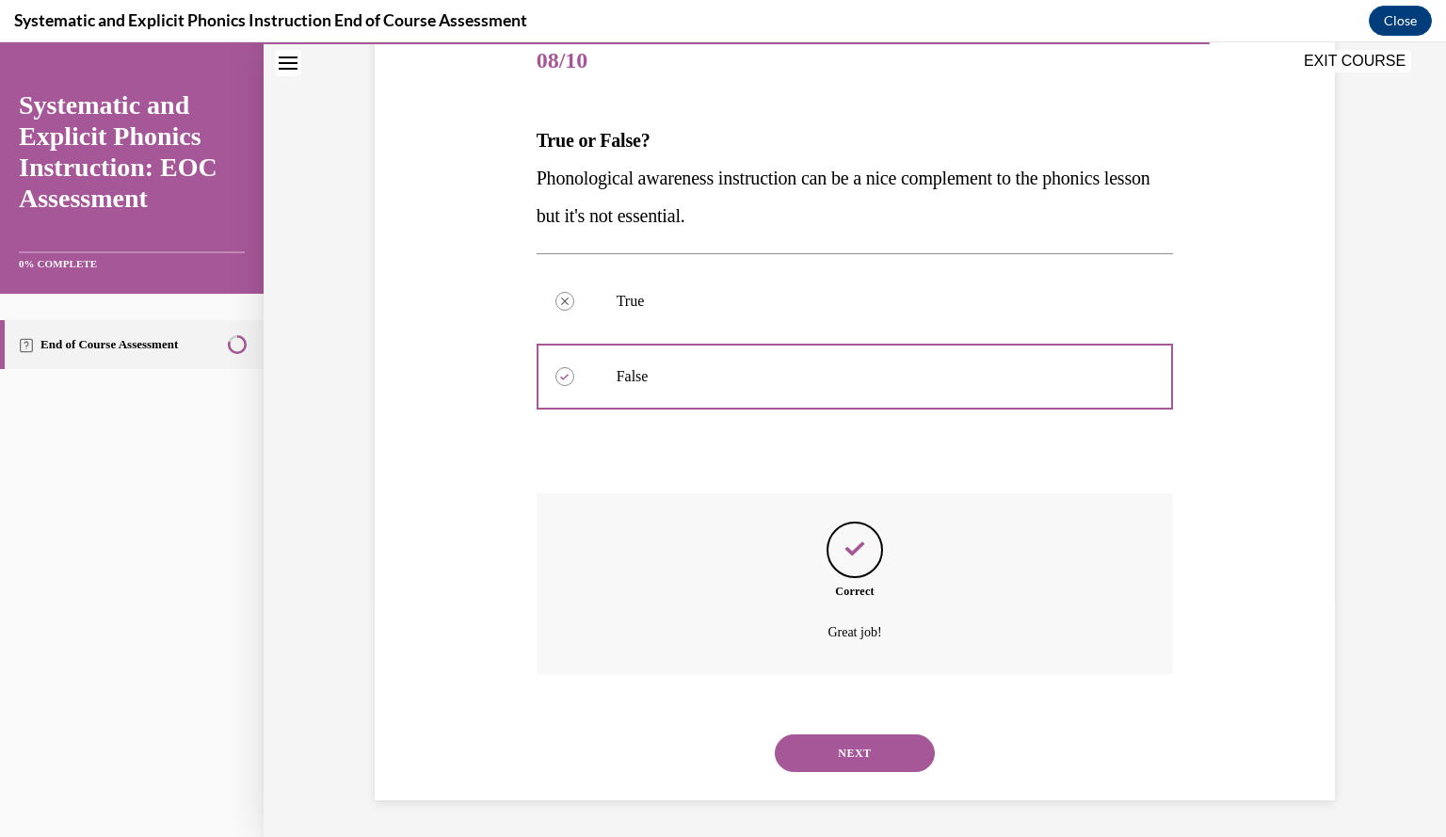
click at [812, 743] on button "NEXT" at bounding box center [855, 753] width 160 height 38
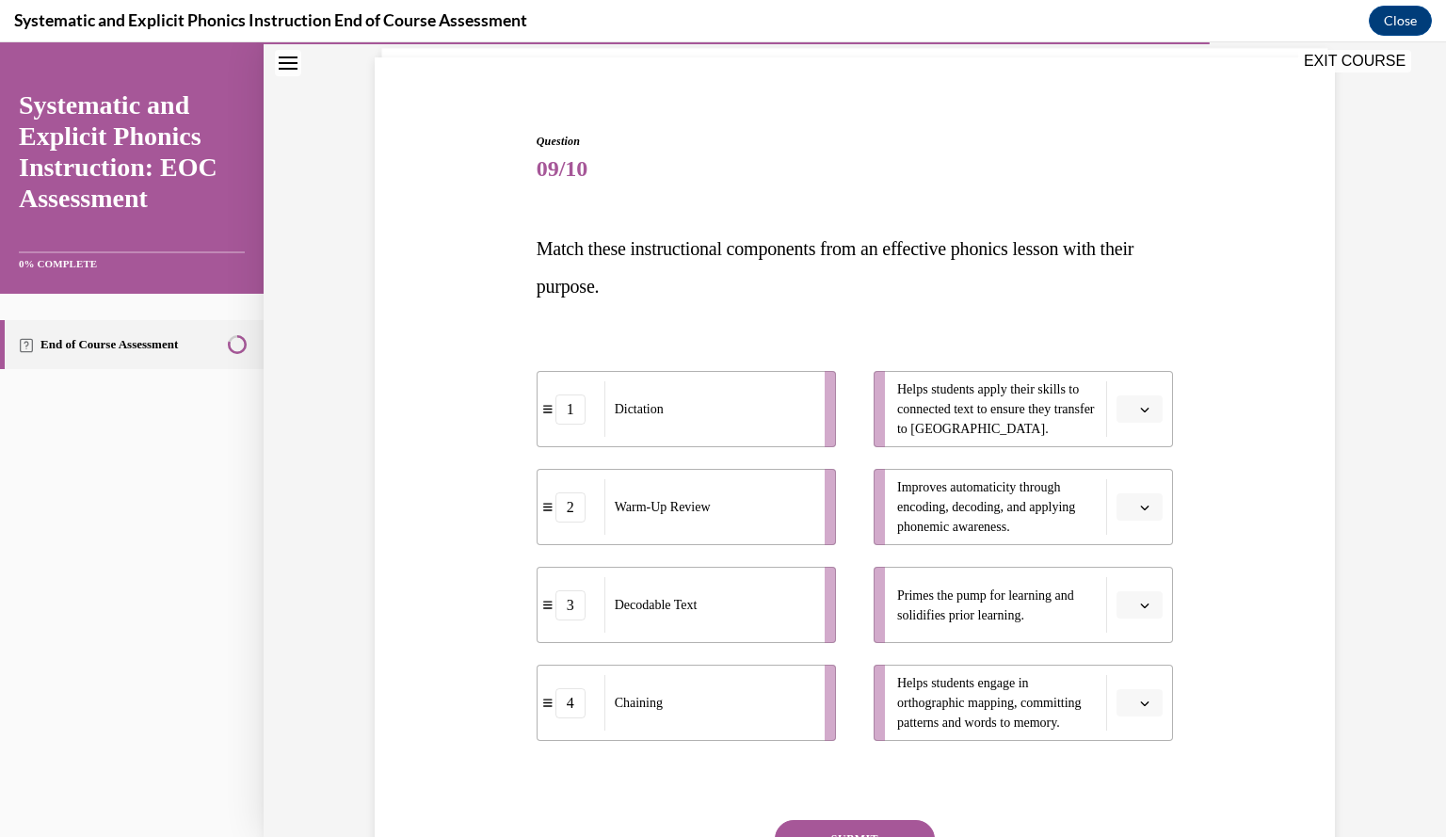
scroll to position [140, 0]
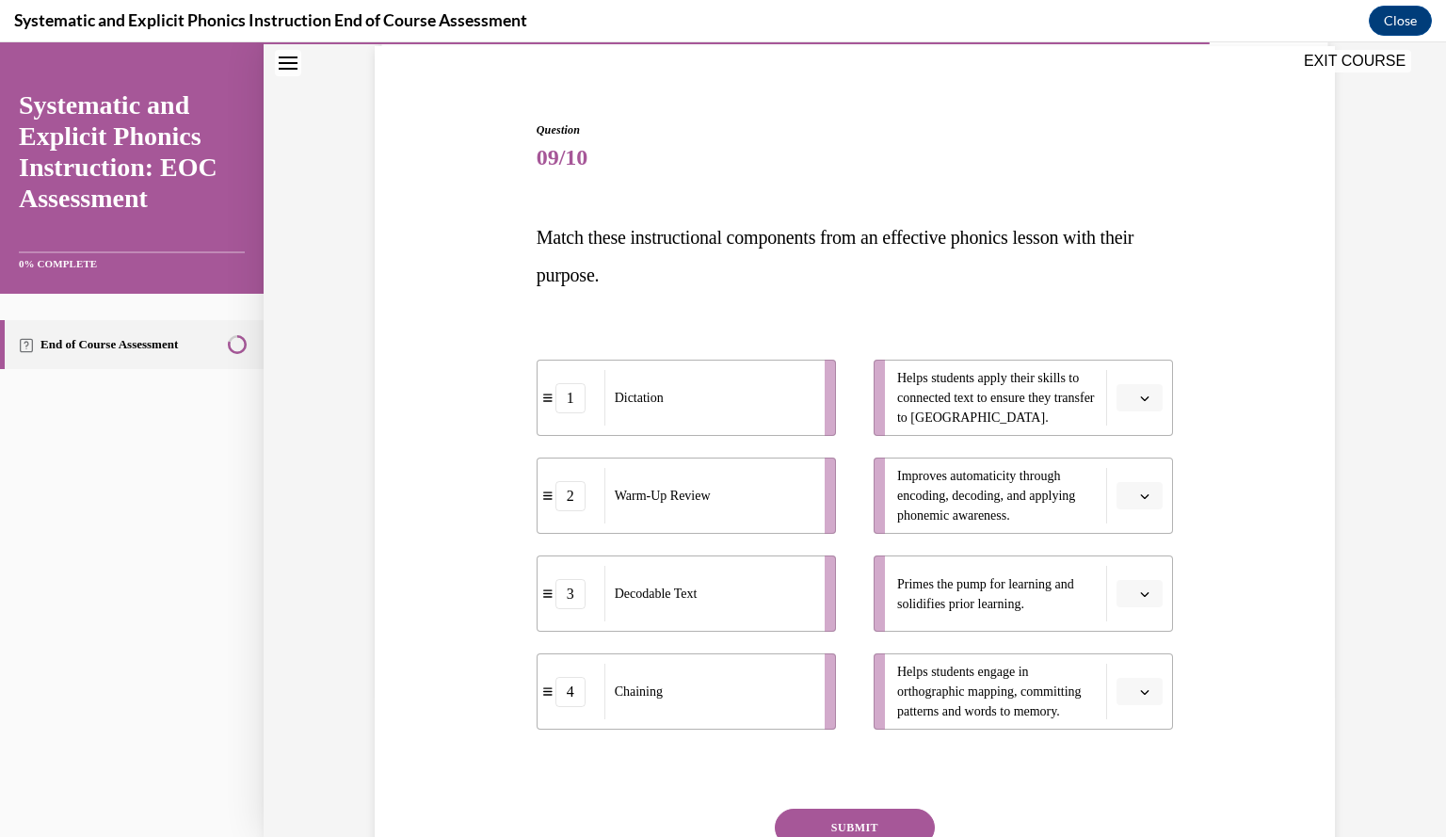
click at [1128, 491] on span "Please select an option" at bounding box center [1131, 496] width 7 height 19
click at [1126, 636] on div "3" at bounding box center [1130, 651] width 46 height 38
click at [1143, 588] on span "button" at bounding box center [1144, 594] width 13 height 13
click at [1131, 692] on div "2" at bounding box center [1130, 711] width 46 height 38
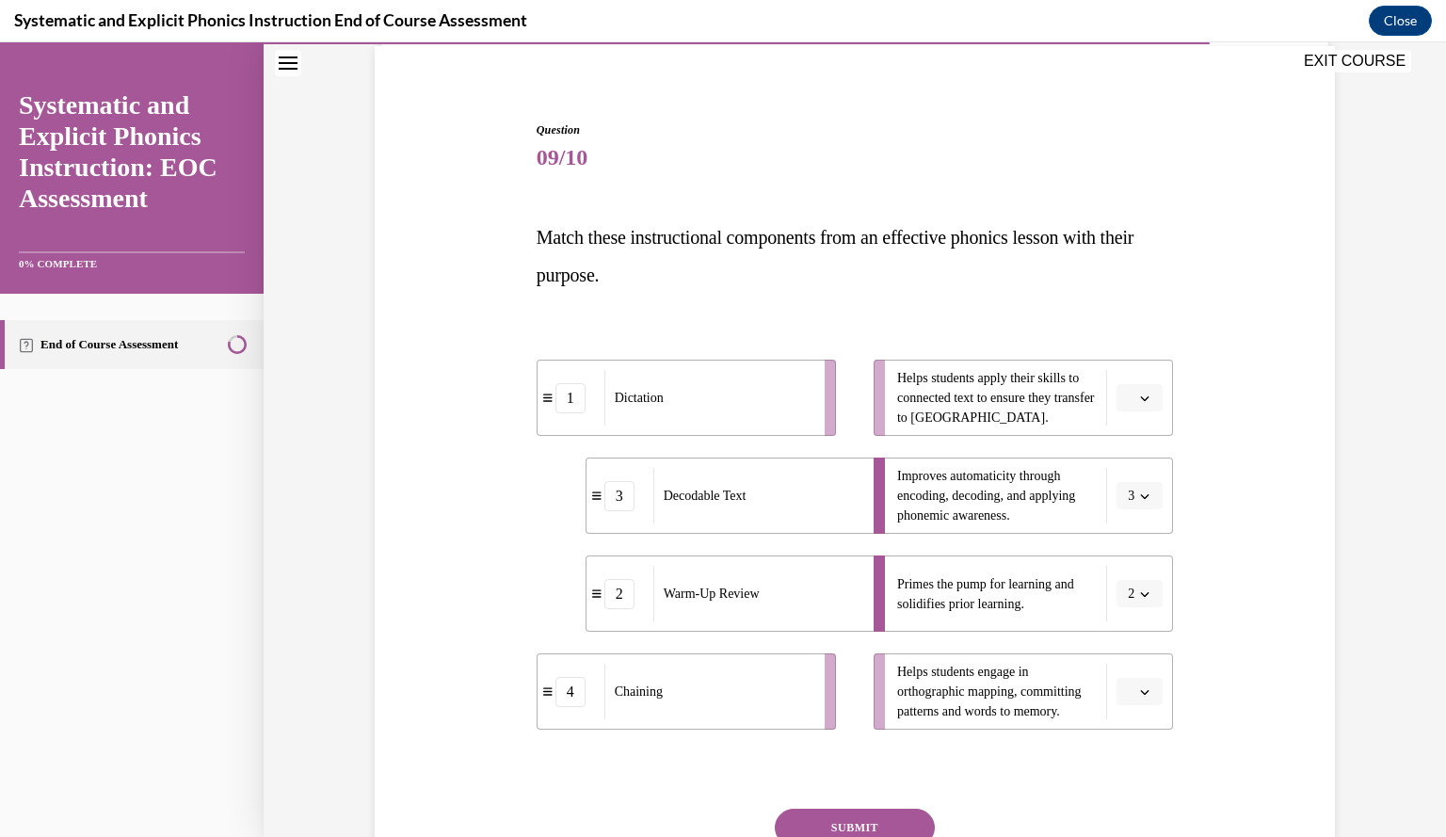
click at [1128, 685] on span "Please select an option" at bounding box center [1131, 692] width 7 height 19
click at [1126, 541] on span "1" at bounding box center [1125, 536] width 7 height 15
click at [1138, 404] on span "button" at bounding box center [1144, 398] width 13 height 13
click at [1136, 599] on div "4" at bounding box center [1130, 591] width 46 height 38
click at [1141, 404] on span "button" at bounding box center [1144, 398] width 13 height 13
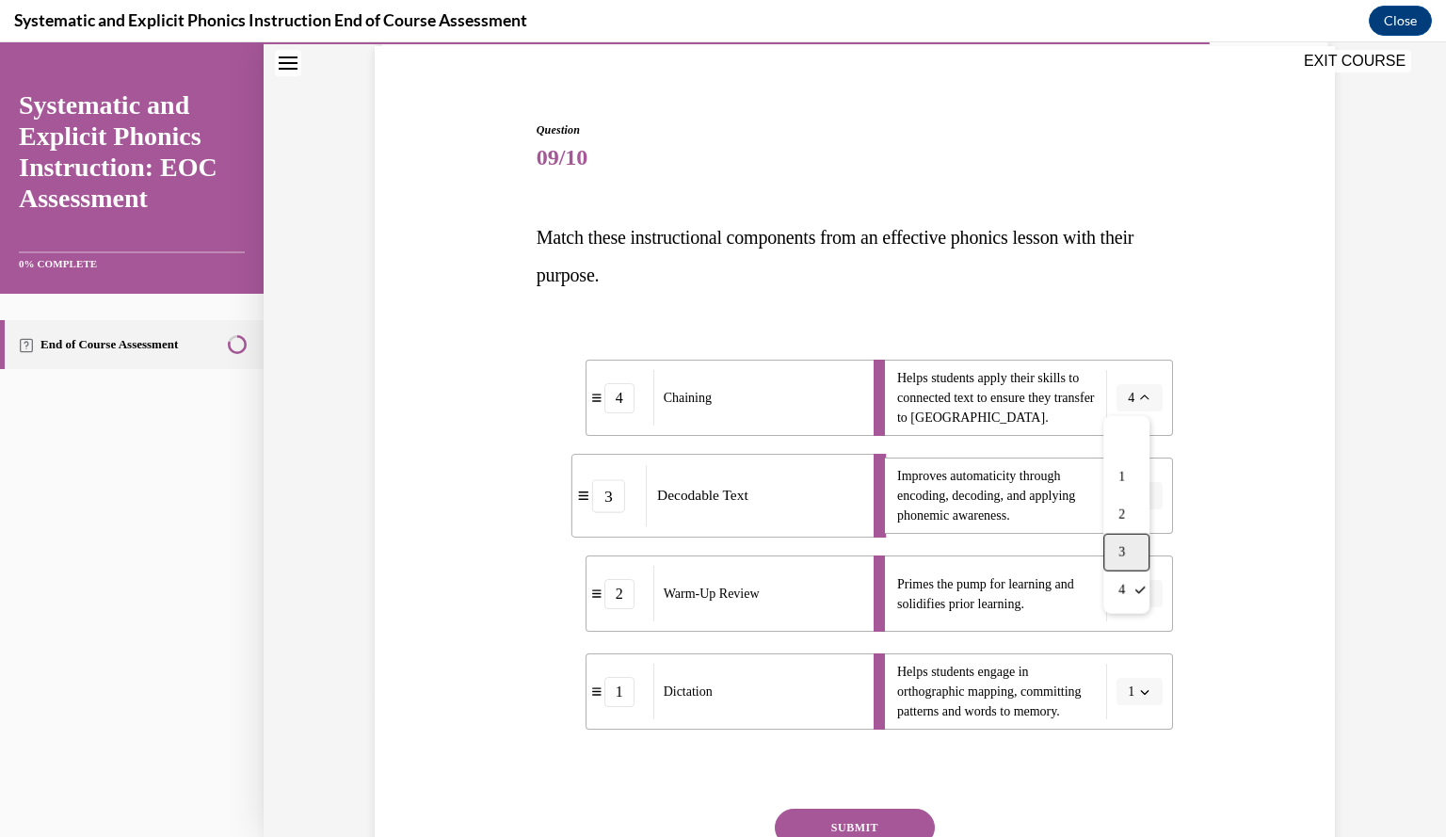
click at [1136, 549] on div "3" at bounding box center [1127, 553] width 46 height 38
click at [1140, 500] on icon "button" at bounding box center [1144, 496] width 9 height 9
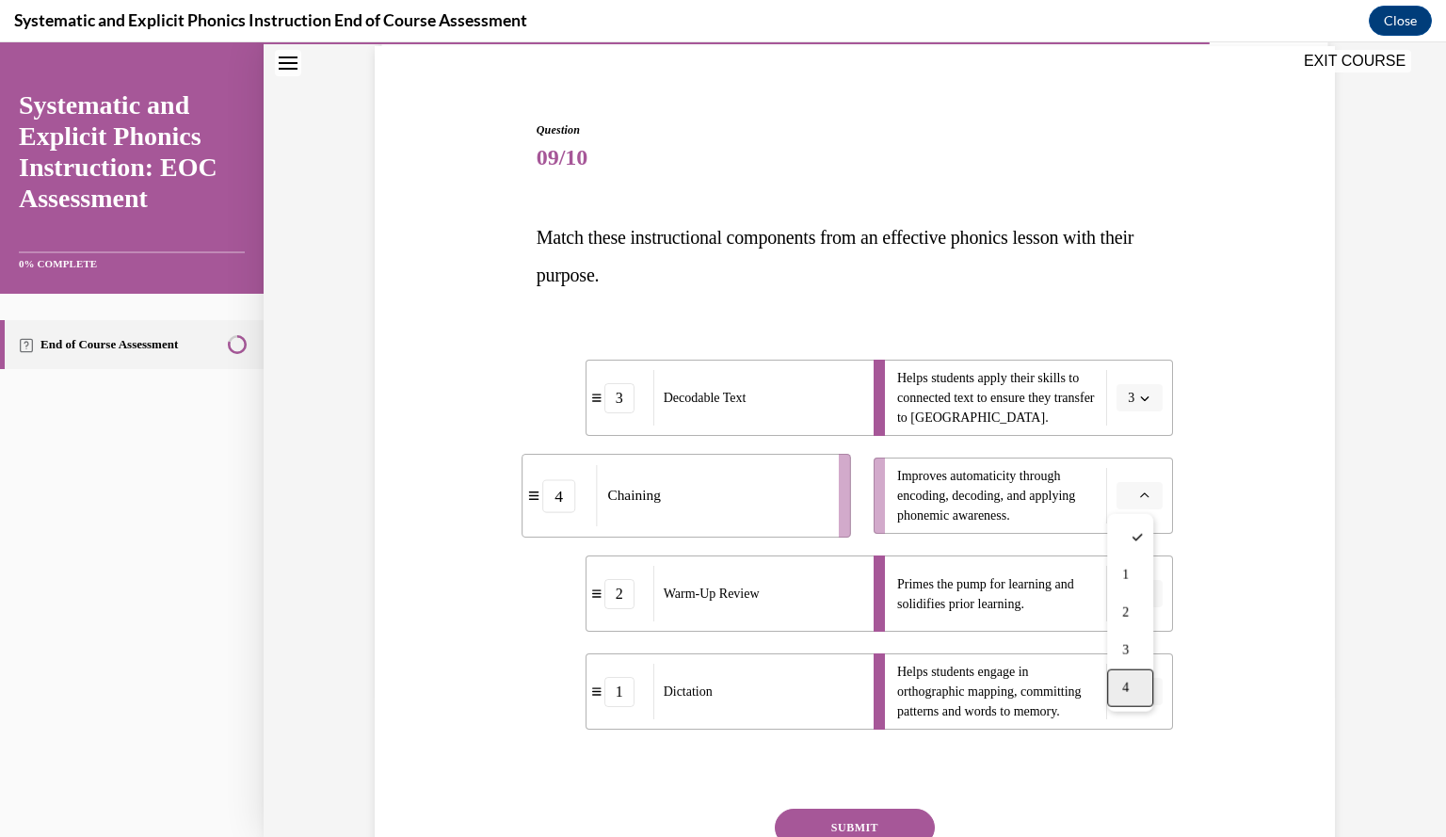
click at [1132, 685] on div "4" at bounding box center [1130, 688] width 46 height 38
click at [895, 818] on button "SUBMIT" at bounding box center [855, 828] width 160 height 38
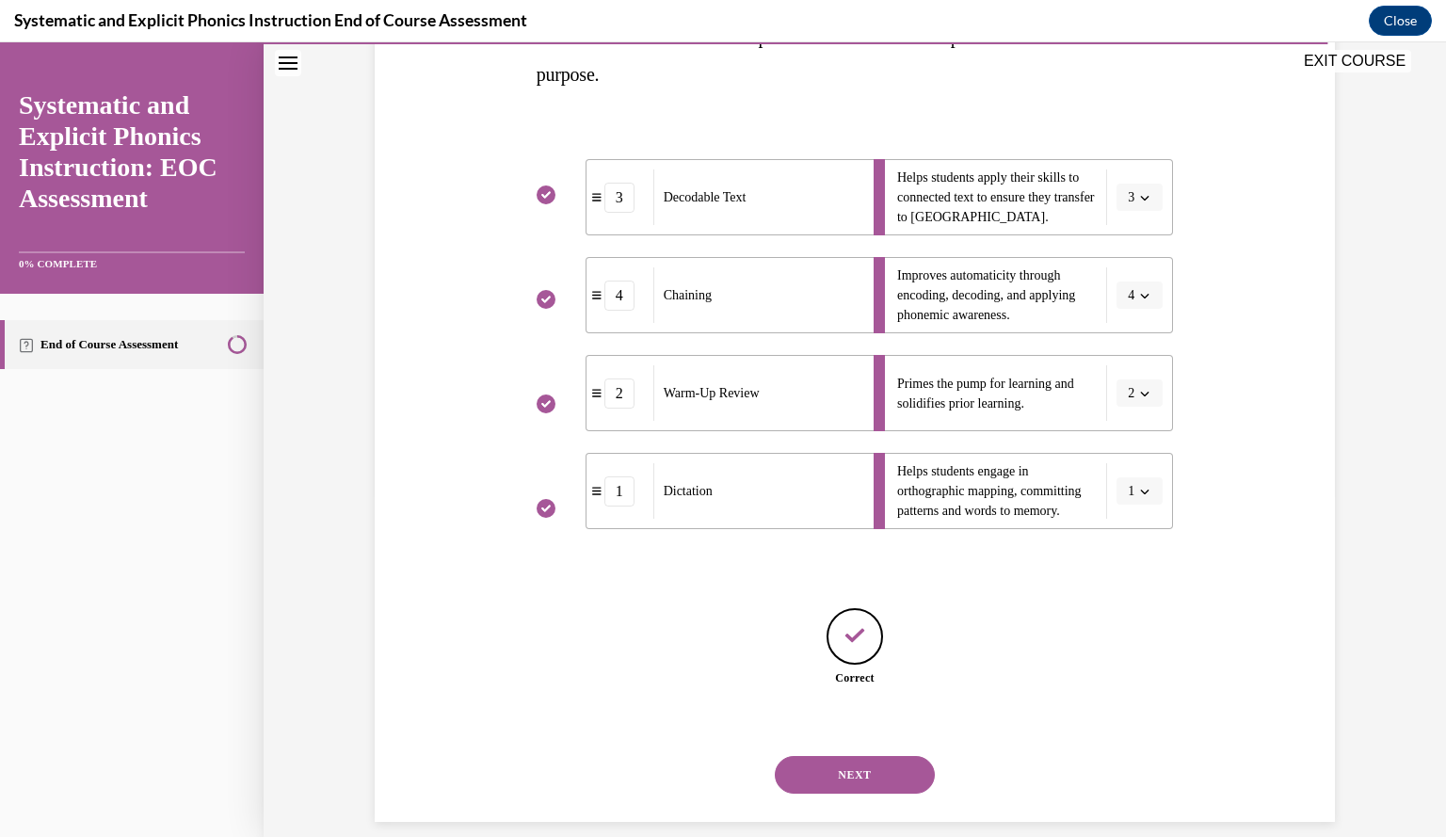
scroll to position [363, 0]
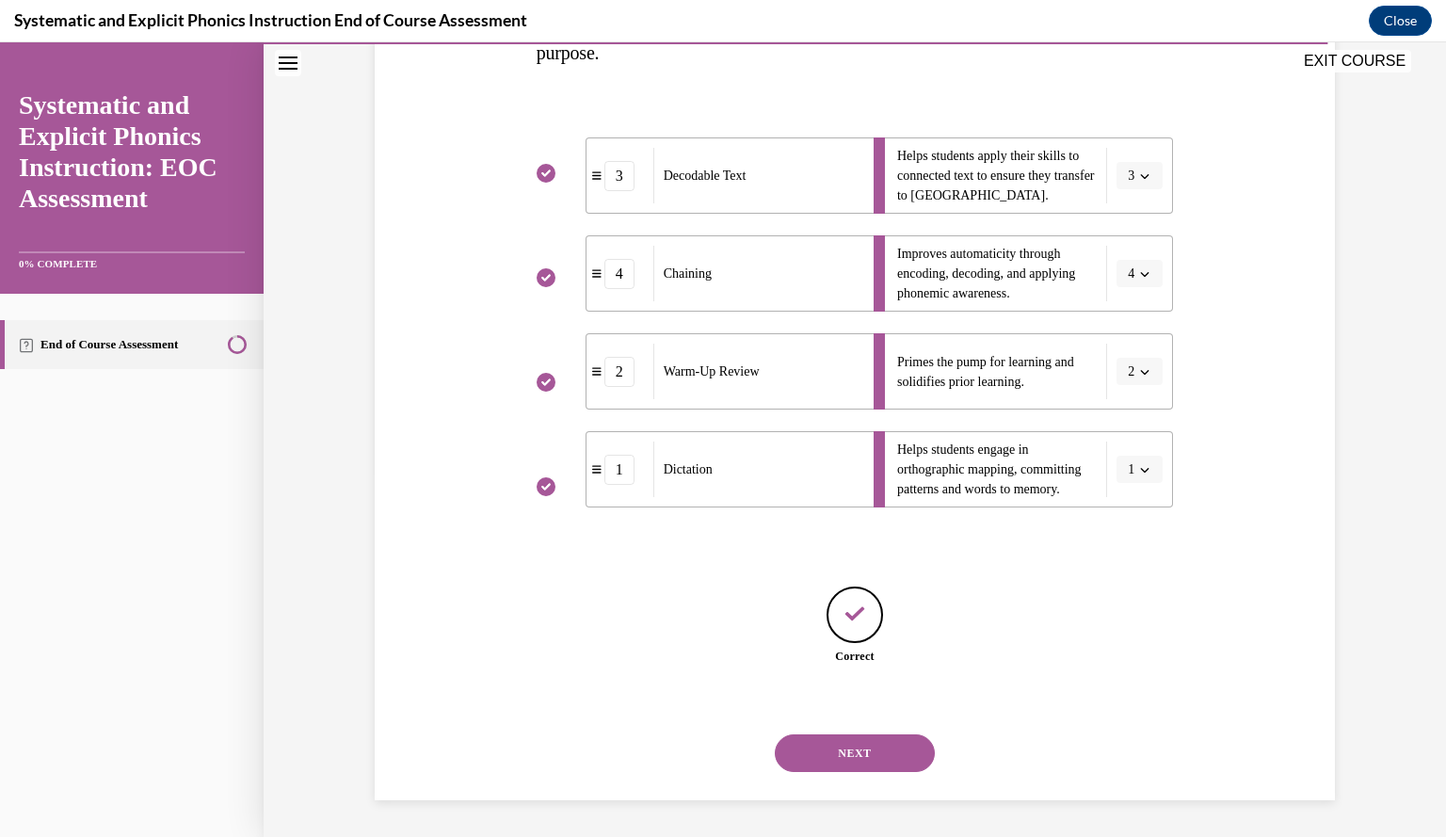
click at [872, 753] on button "NEXT" at bounding box center [855, 753] width 160 height 38
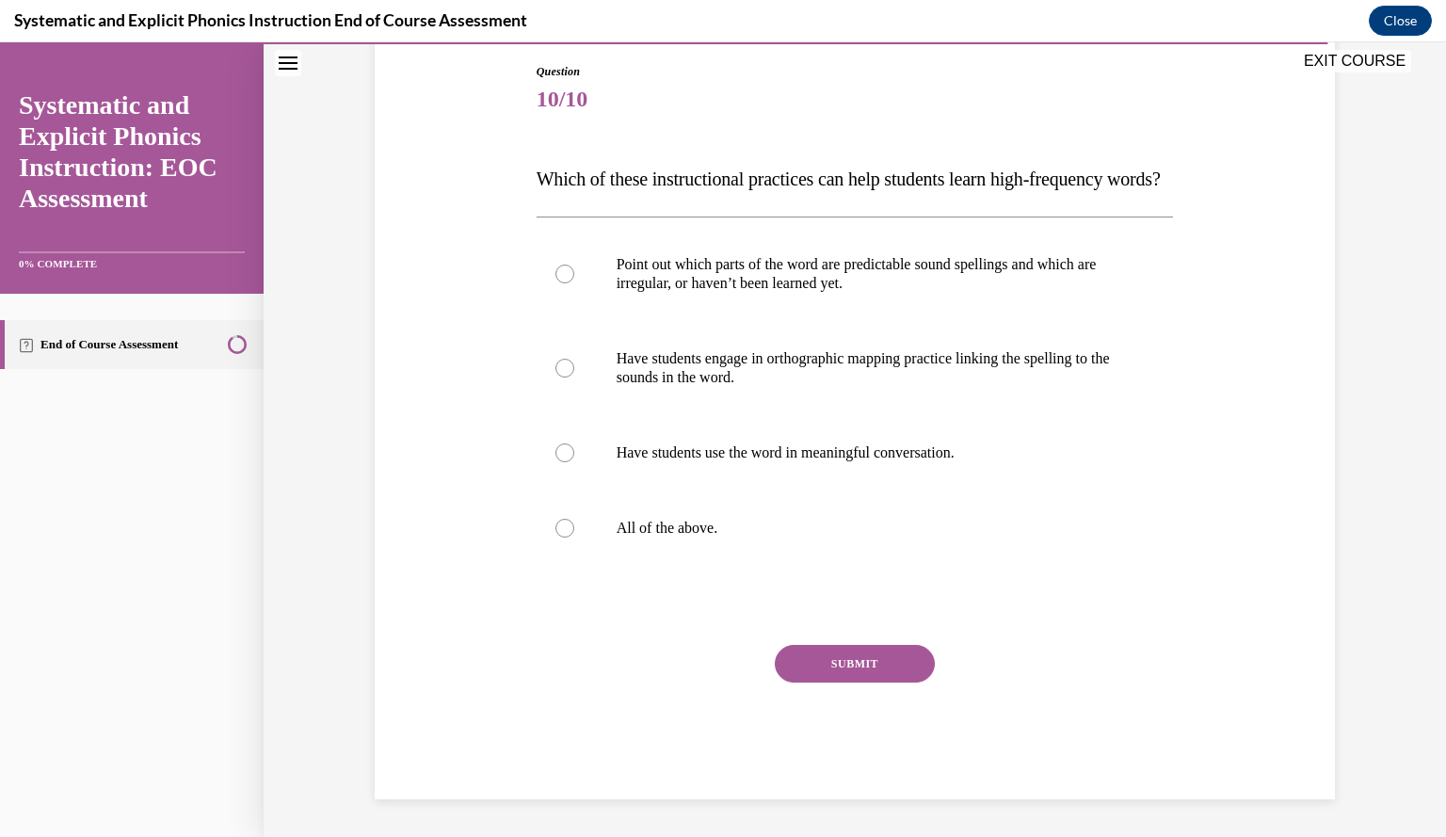
scroll to position [210, 0]
click at [664, 538] on p "All of the above." at bounding box center [872, 528] width 510 height 19
click at [869, 683] on button "SUBMIT" at bounding box center [855, 664] width 160 height 38
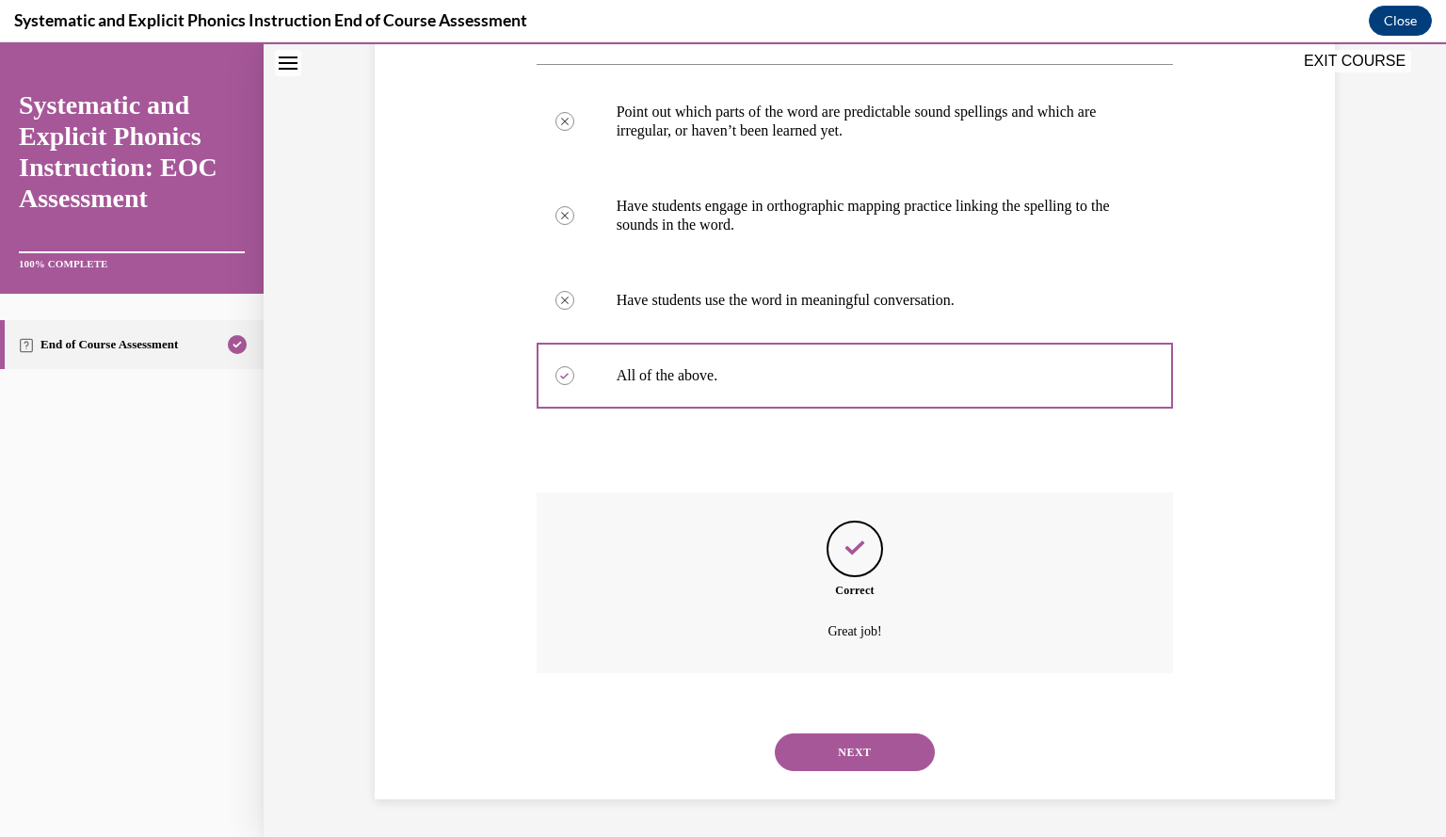
scroll to position [388, 0]
click at [866, 750] on button "NEXT" at bounding box center [855, 753] width 160 height 38
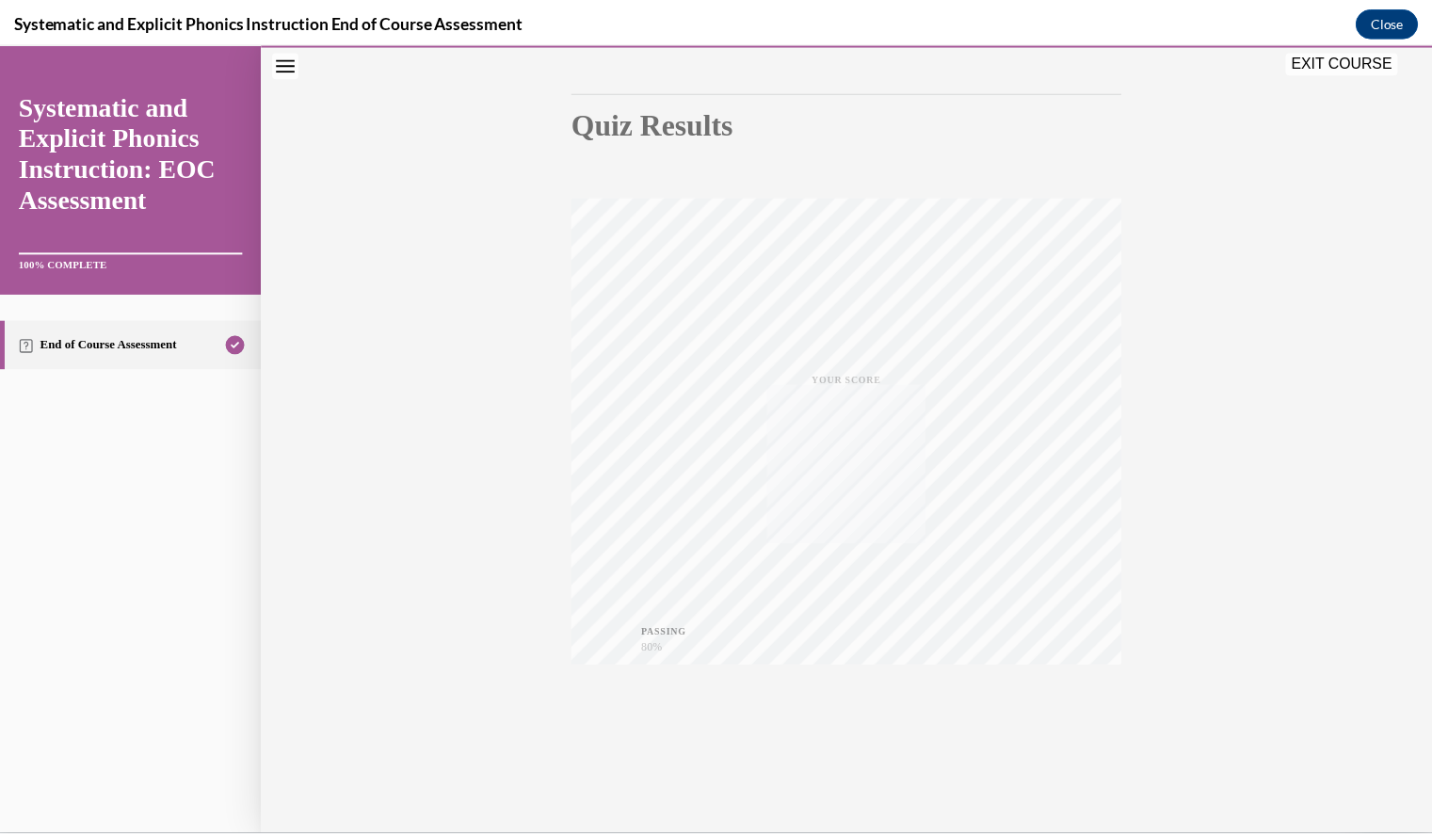
scroll to position [169, 0]
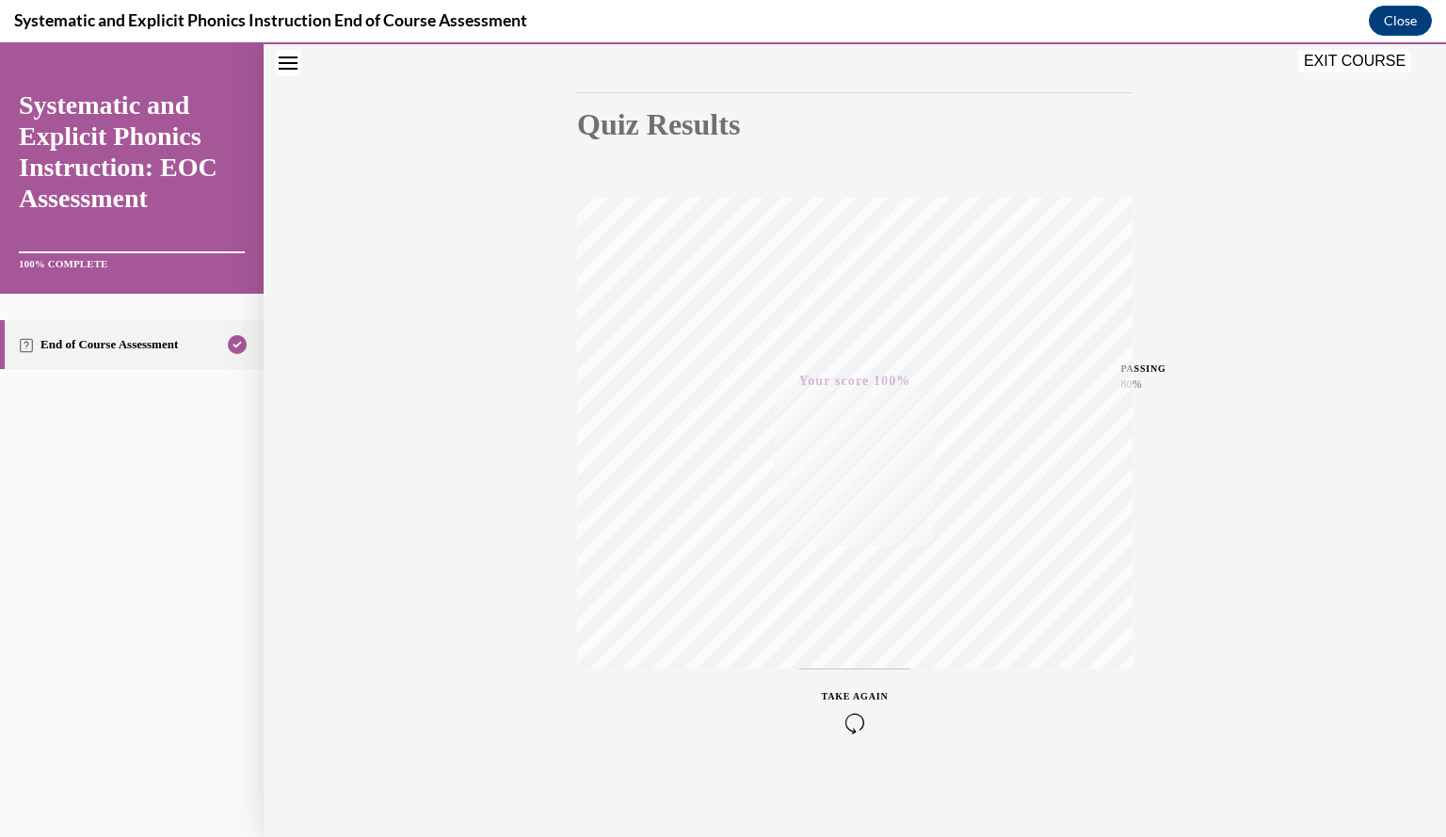
click at [1330, 60] on button "EXIT COURSE" at bounding box center [1354, 61] width 113 height 23
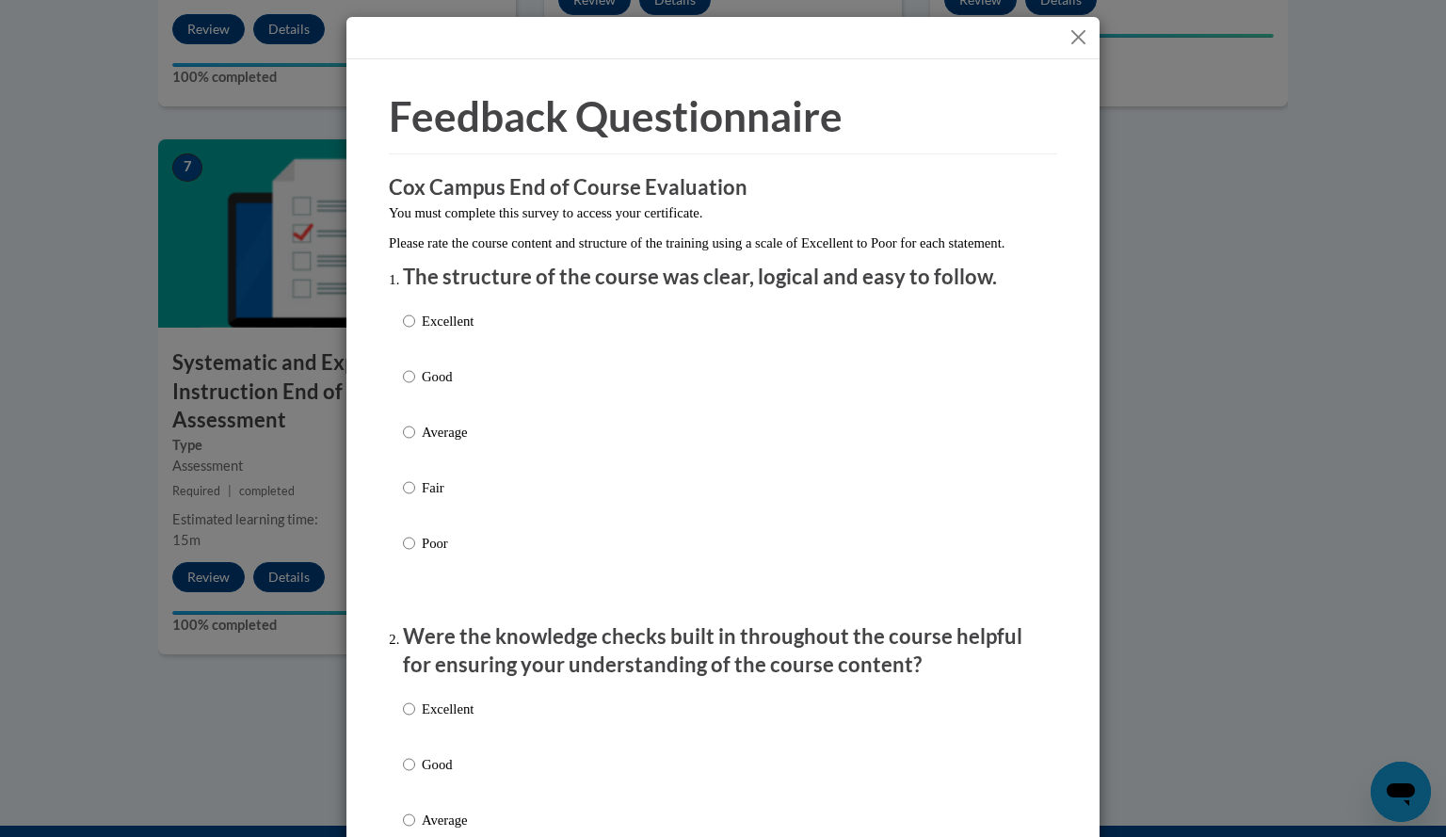
click at [1067, 36] on button "Close" at bounding box center [1079, 37] width 24 height 24
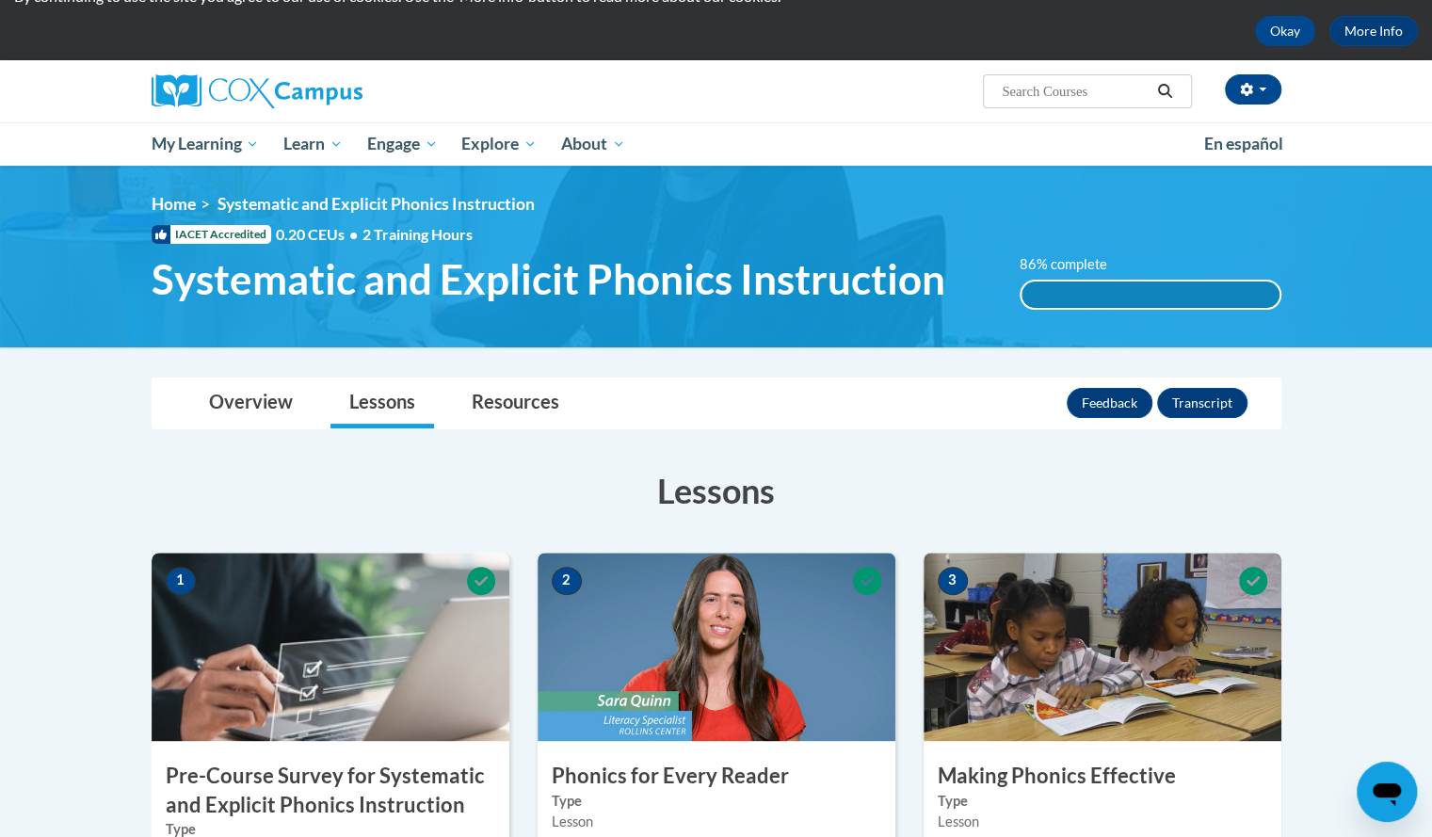
scroll to position [0, 0]
